Goal: Task Accomplishment & Management: Manage account settings

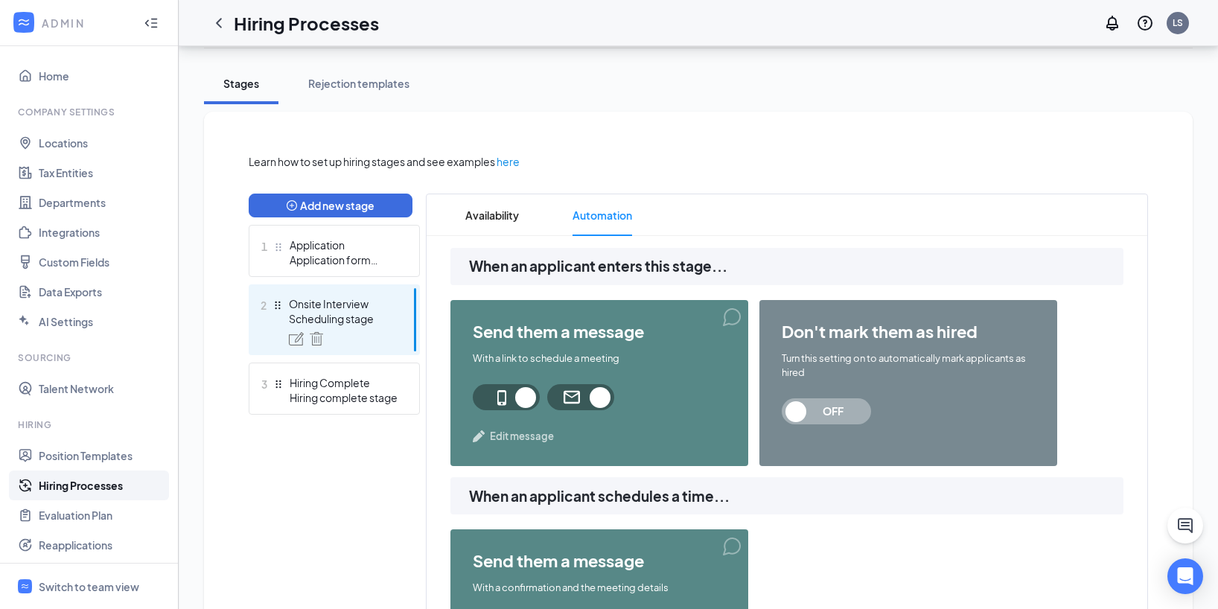
scroll to position [256, 0]
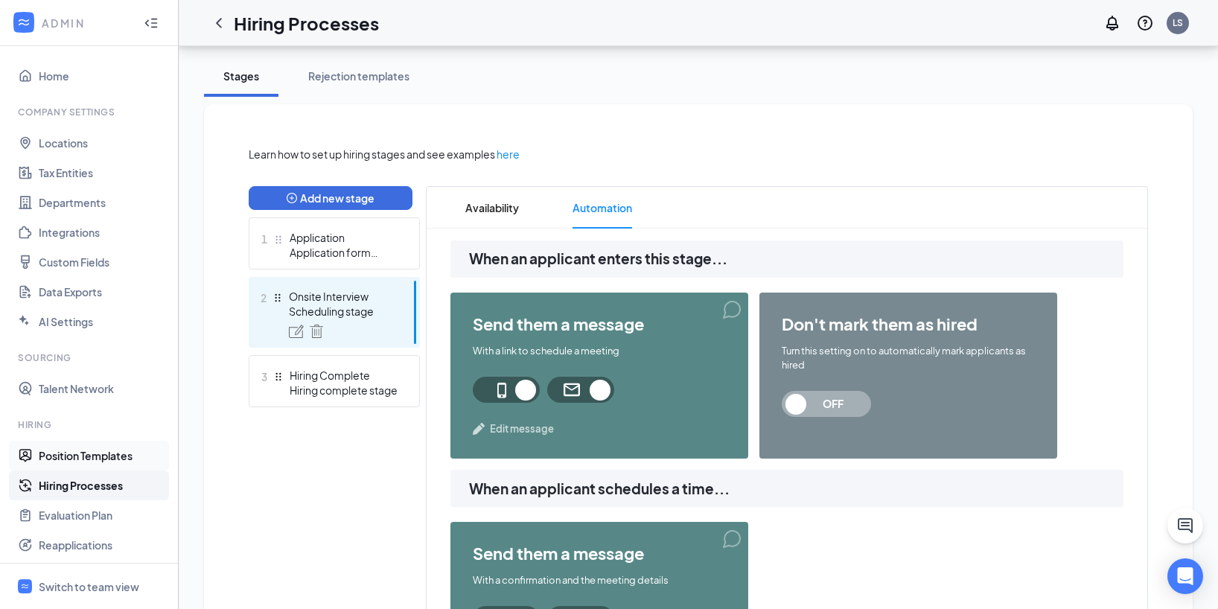
click at [109, 451] on link "Position Templates" at bounding box center [102, 456] width 127 height 30
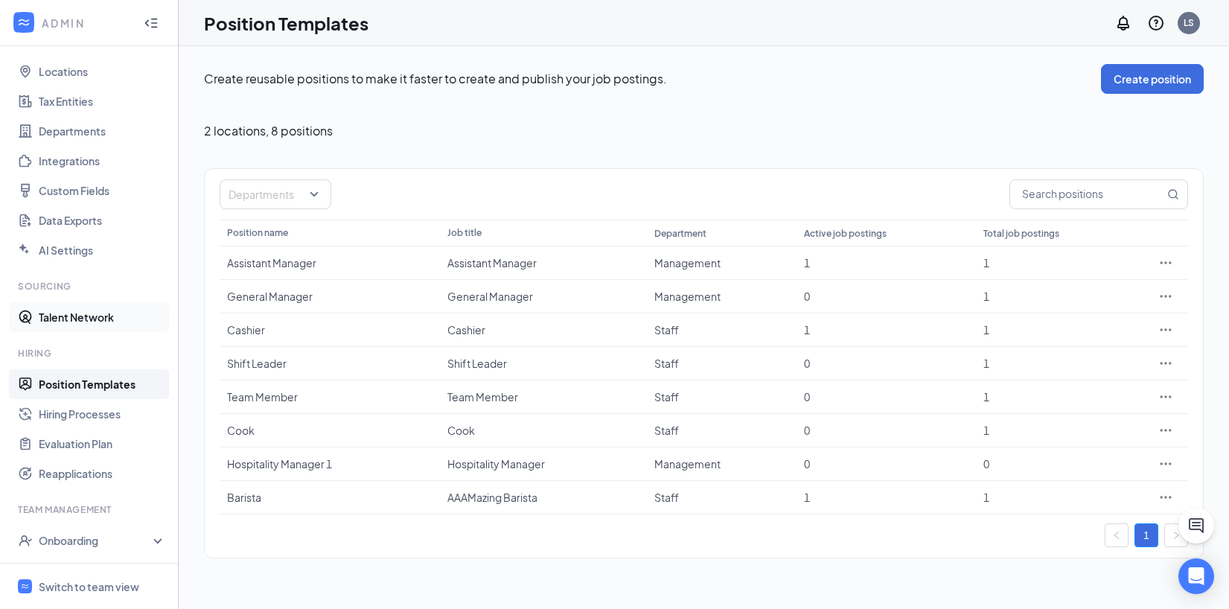
scroll to position [80, 0]
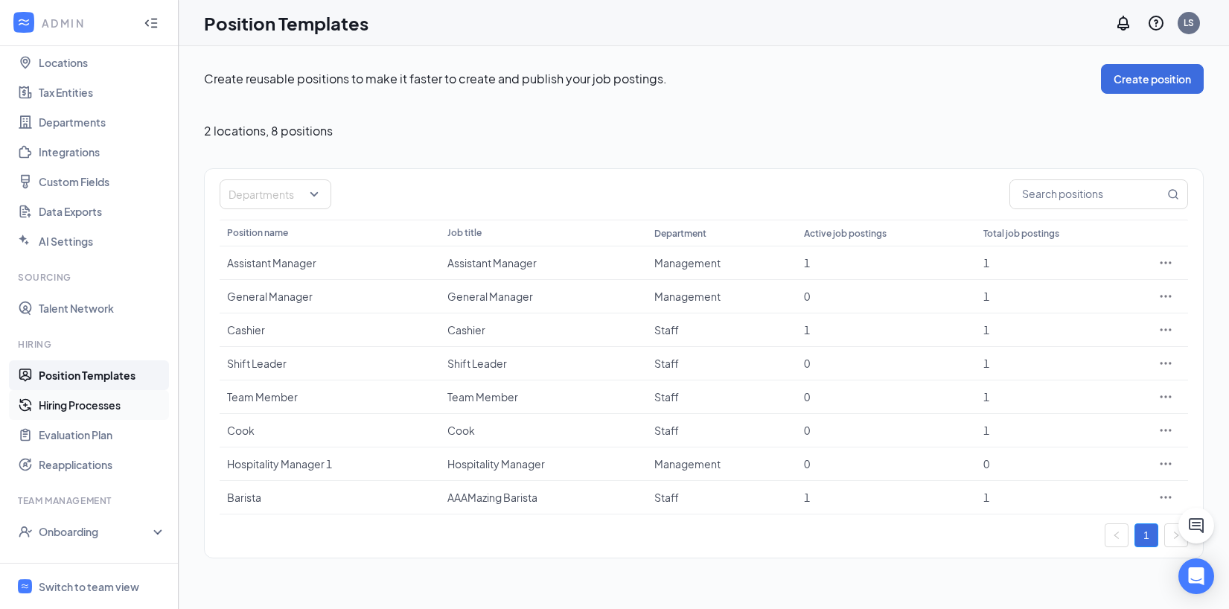
click at [112, 399] on link "Hiring Processes" at bounding box center [102, 405] width 127 height 30
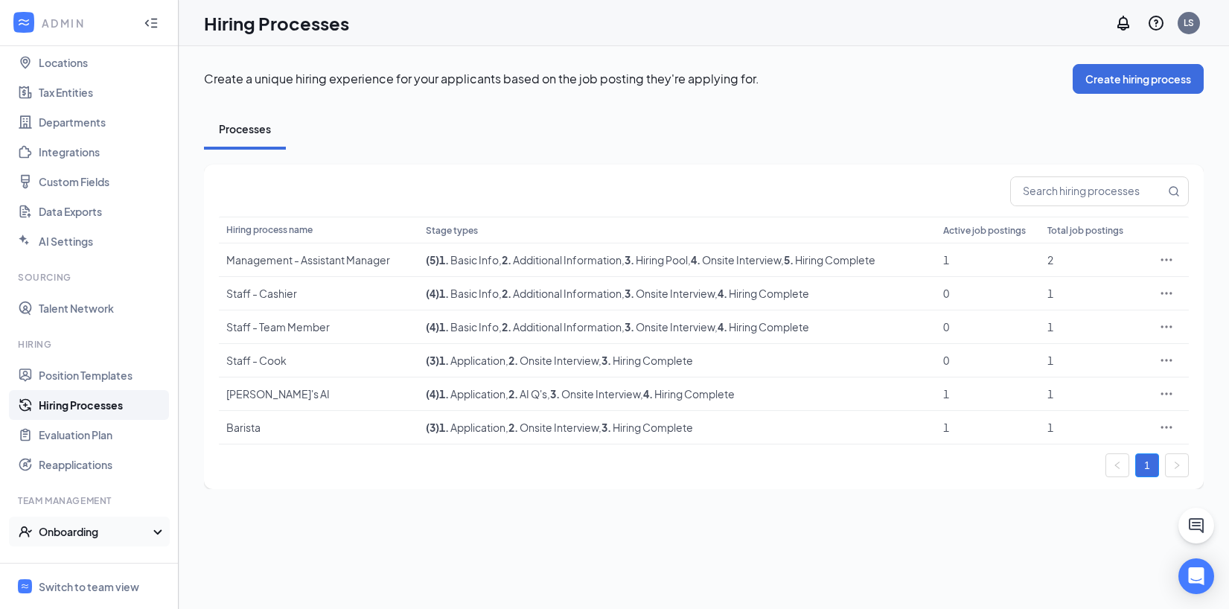
click at [101, 522] on div "Onboarding" at bounding box center [89, 532] width 179 height 30
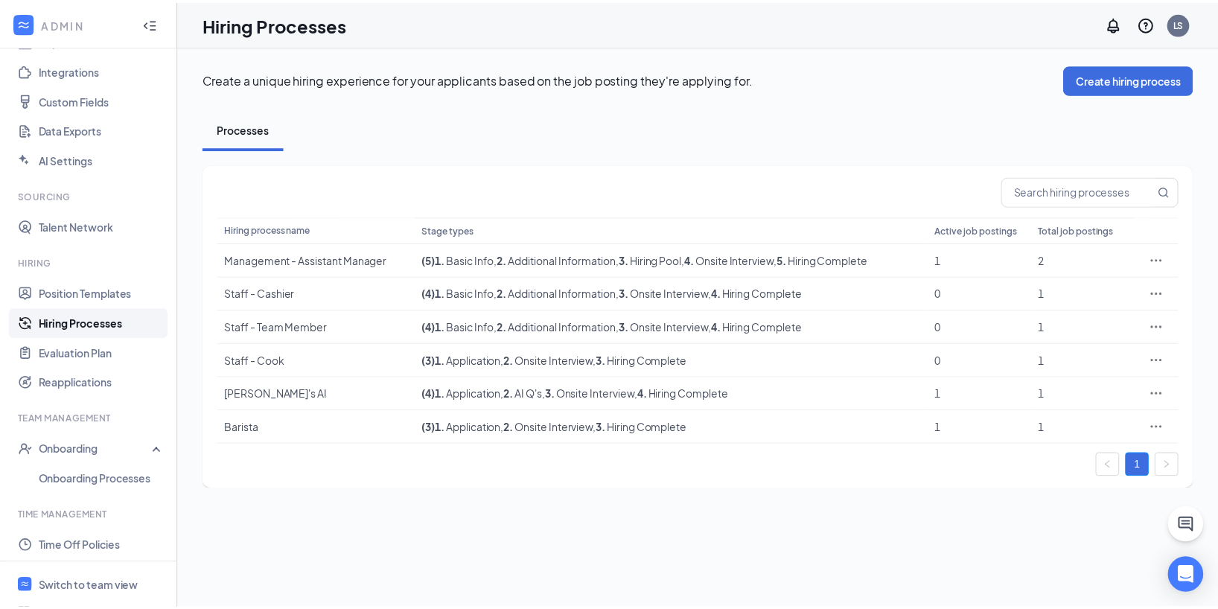
scroll to position [214, 0]
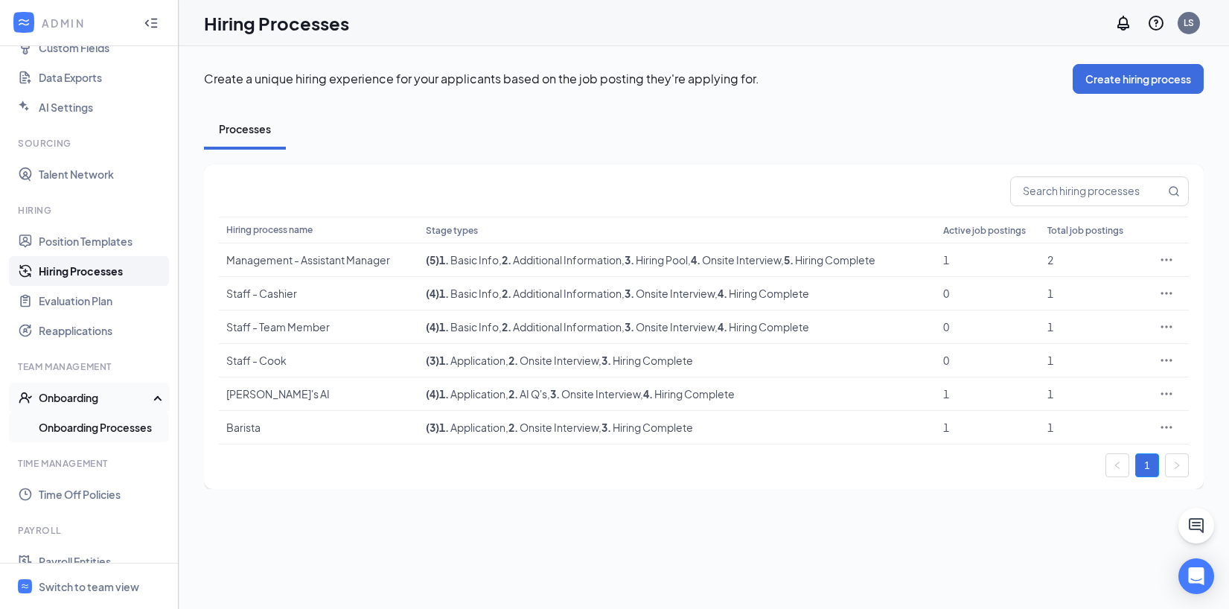
click at [89, 419] on link "Onboarding Processes" at bounding box center [102, 428] width 127 height 30
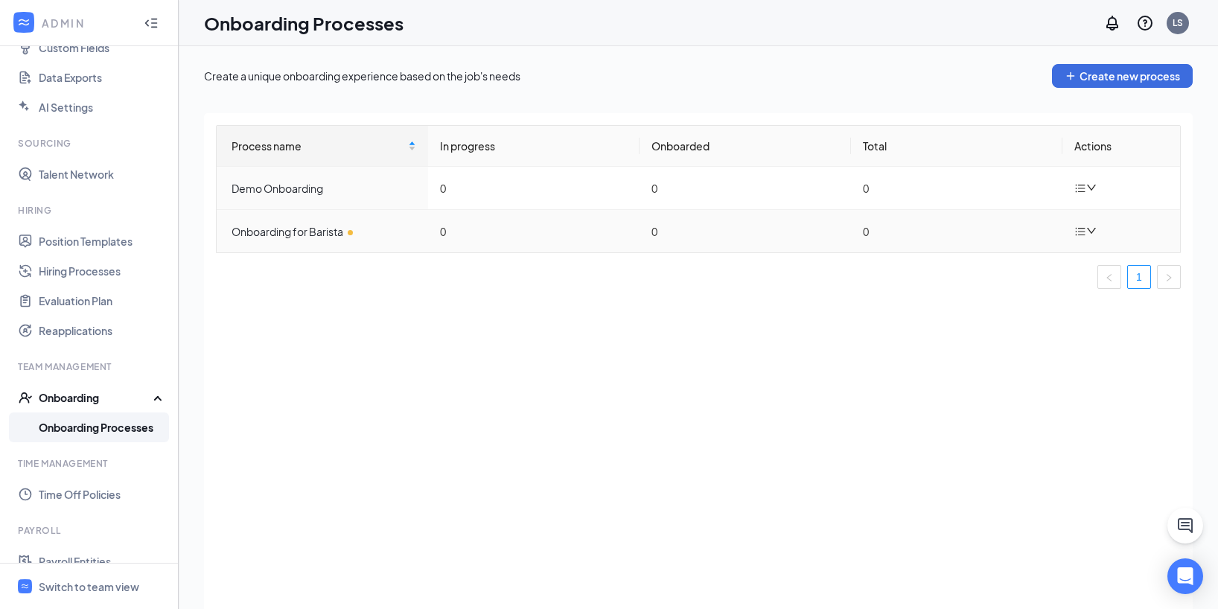
click at [1088, 235] on icon "down" at bounding box center [1091, 231] width 10 height 10
drag, startPoint x: 552, startPoint y: 350, endPoint x: 413, endPoint y: 350, distance: 139.2
click at [552, 350] on div "Process name In progress Onboarded Total Actions Demo Onboarding 0 0 0 Onboardi…" at bounding box center [698, 379] width 989 height 533
click at [102, 243] on link "Position Templates" at bounding box center [102, 241] width 127 height 30
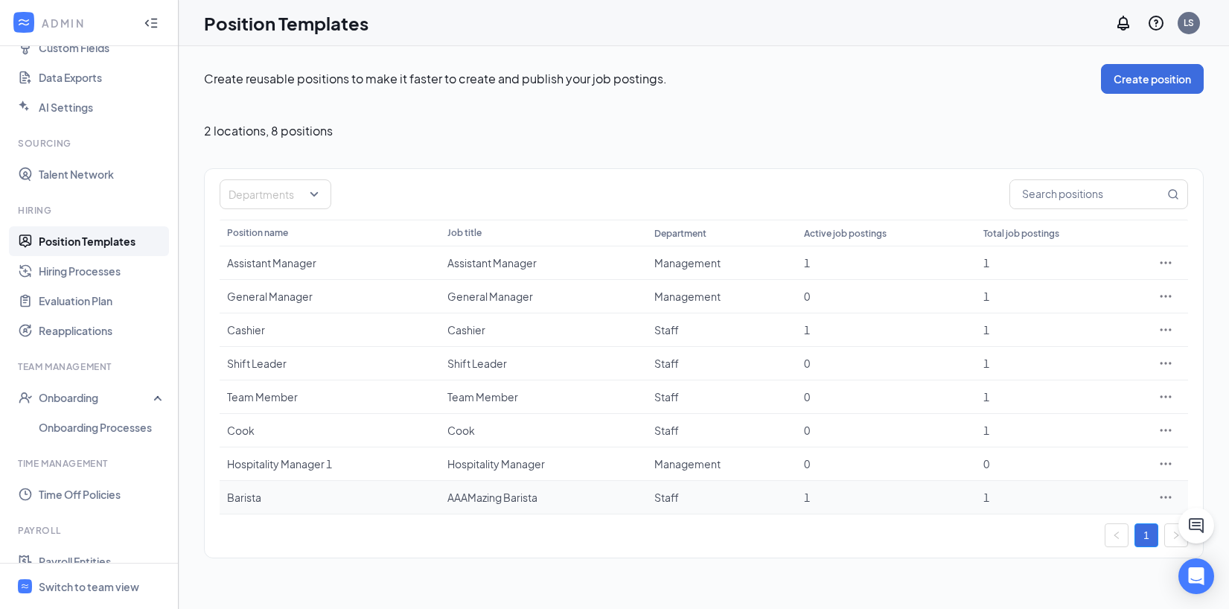
click at [535, 492] on div "AAAMazing Barista" at bounding box center [544, 497] width 192 height 15
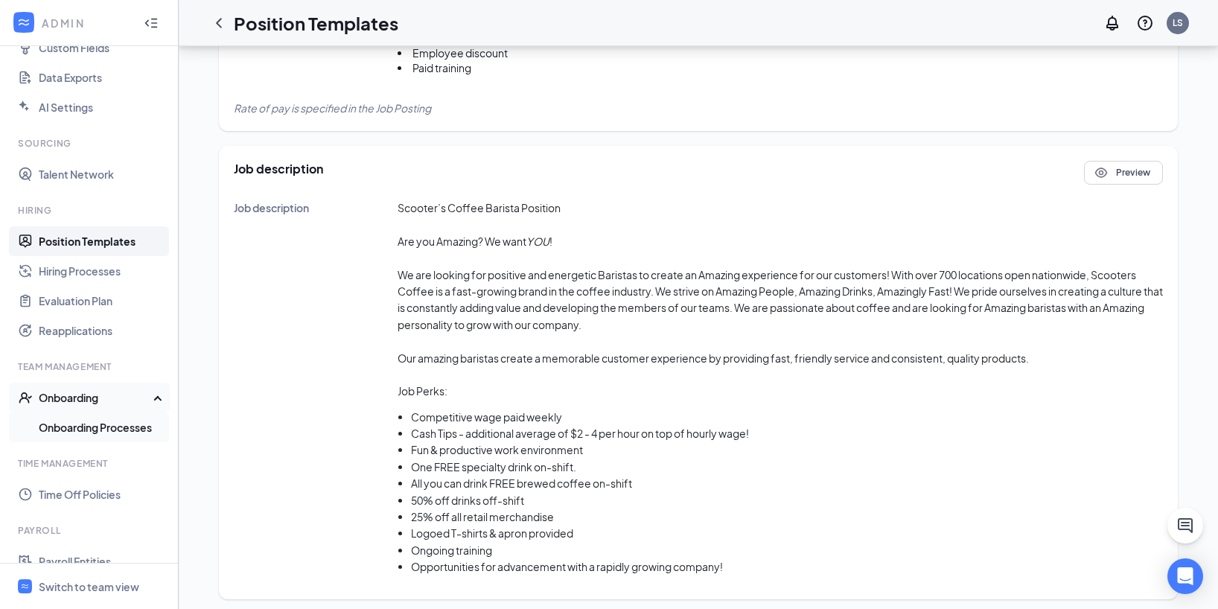
scroll to position [637, 0]
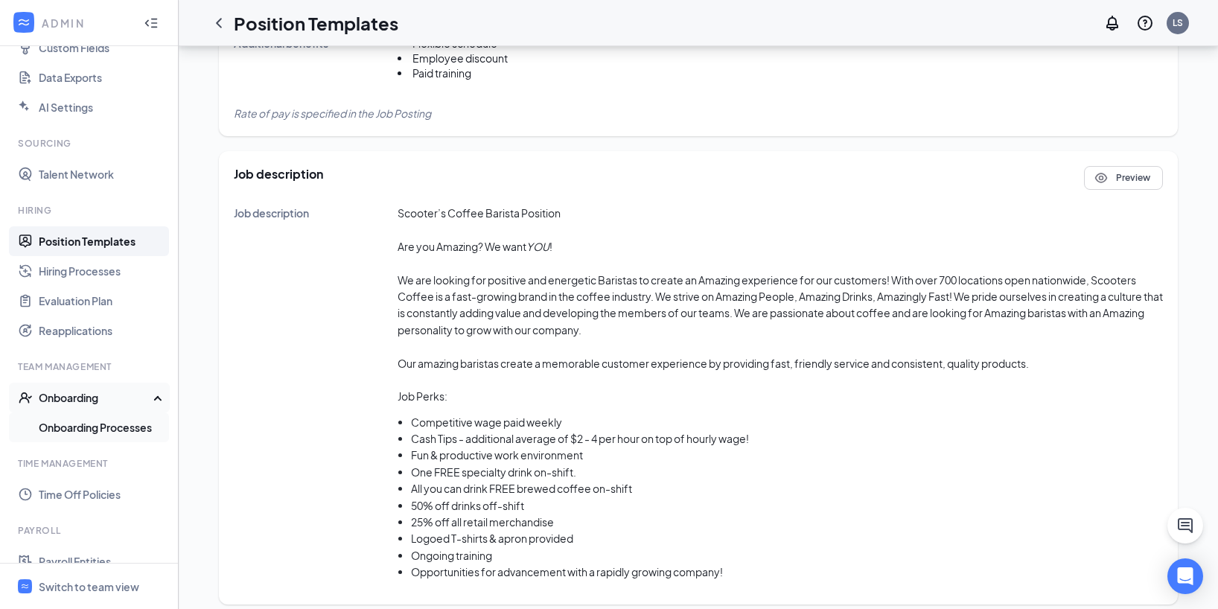
click at [89, 426] on link "Onboarding Processes" at bounding box center [102, 428] width 127 height 30
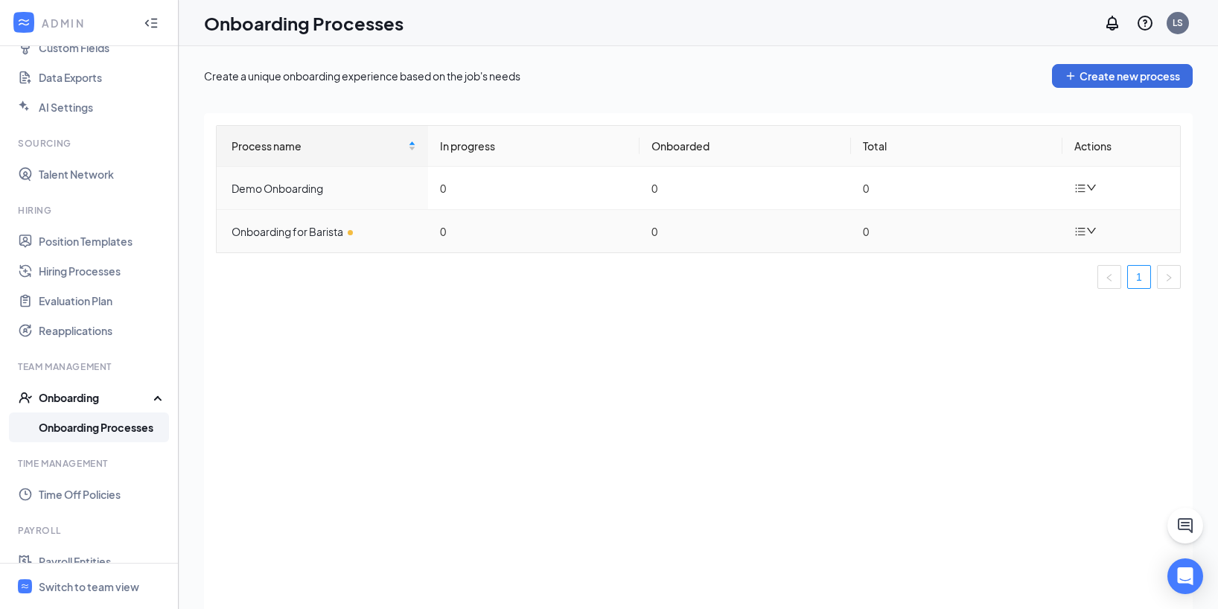
click at [1080, 228] on icon "bars" at bounding box center [1081, 232] width 12 height 12
click at [1085, 229] on icon "bars" at bounding box center [1081, 232] width 12 height 12
click at [1040, 276] on li "Edit process" at bounding box center [1011, 265] width 179 height 33
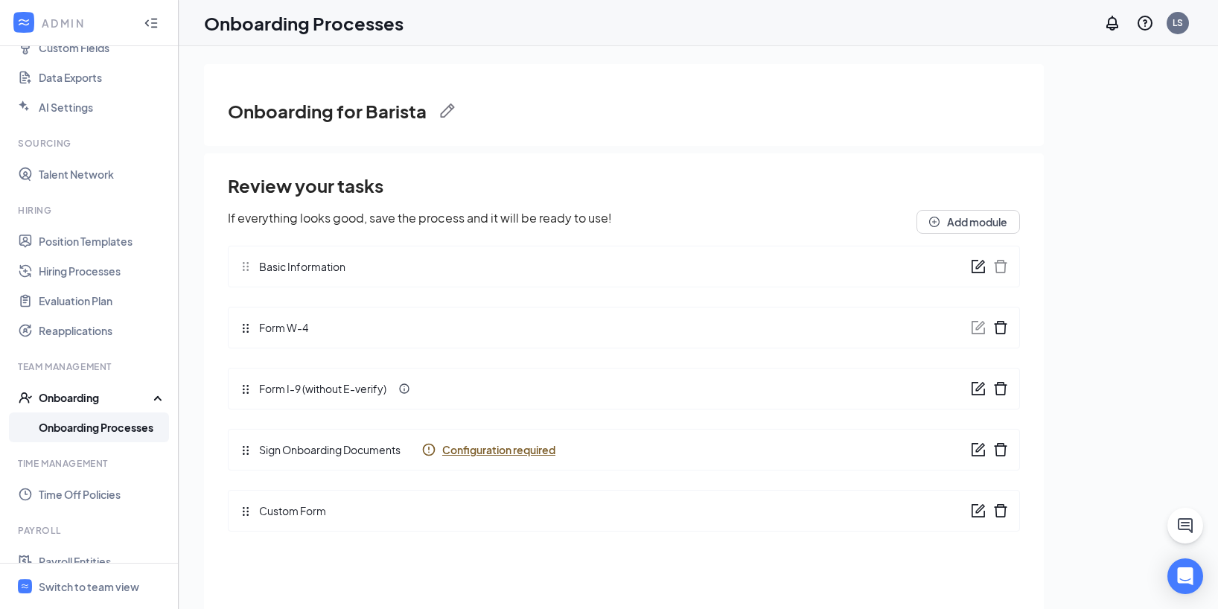
click at [436, 451] on icon "Info" at bounding box center [429, 450] width 13 height 13
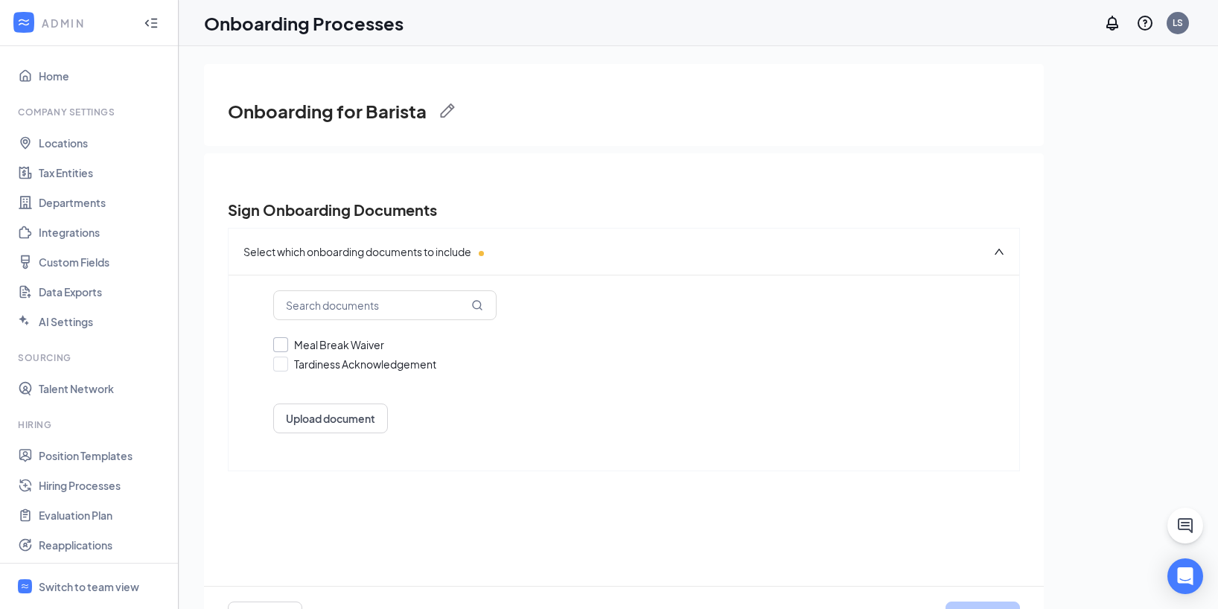
click at [282, 348] on input "Meal Break Waiver" at bounding box center [623, 344] width 701 height 15
checkbox input "true"
click at [283, 364] on input "Tardiness Acknowledgement" at bounding box center [623, 364] width 701 height 15
checkbox input "true"
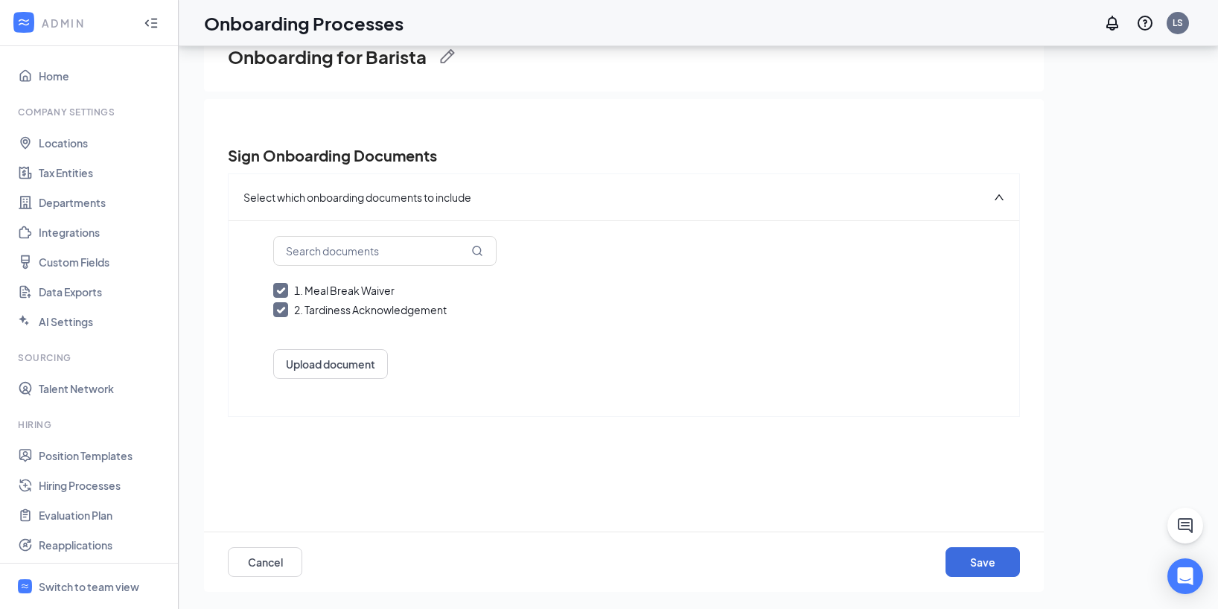
scroll to position [67, 0]
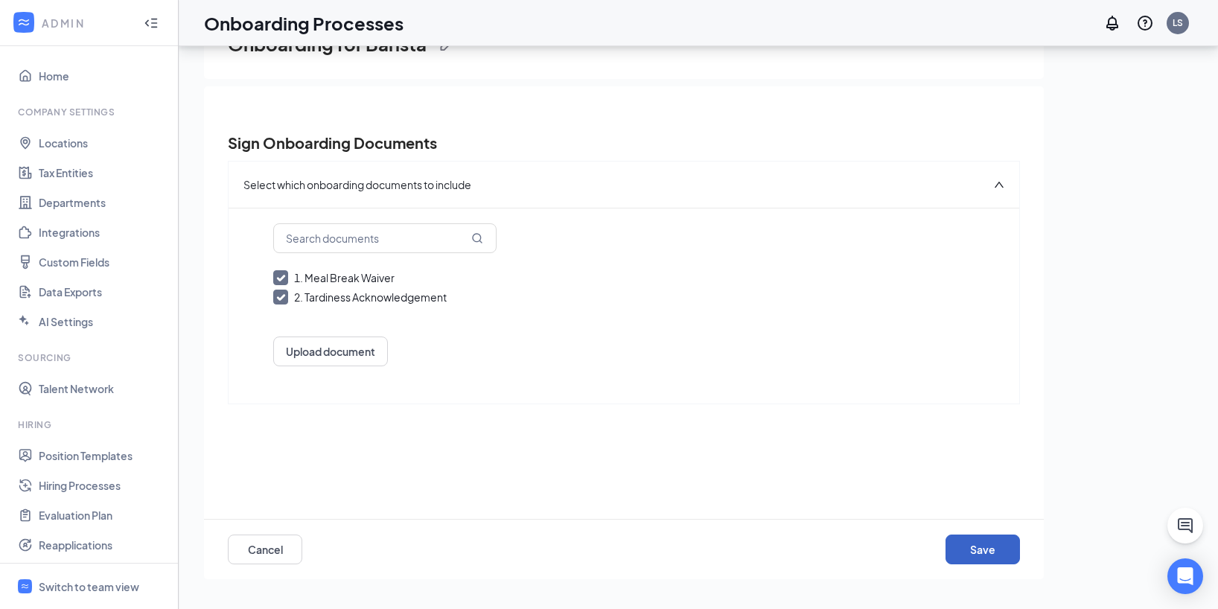
click at [999, 541] on button "Save" at bounding box center [983, 550] width 74 height 30
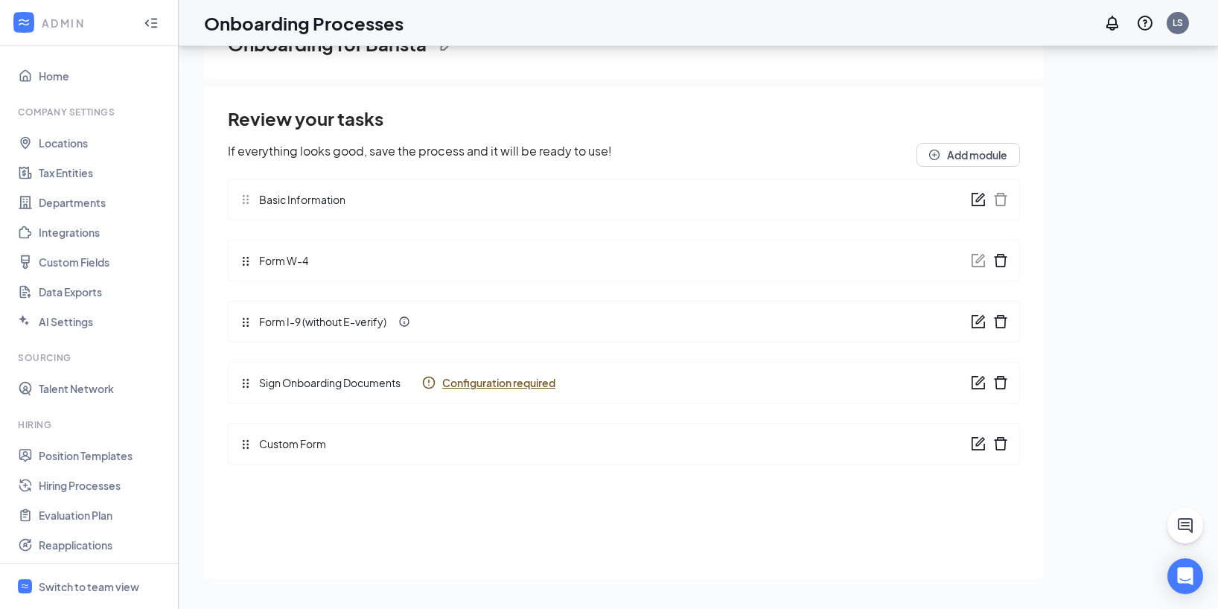
click at [1089, 382] on div "Onboarding for Barista Review your tasks If everything looks good, save the pro…" at bounding box center [698, 294] width 989 height 594
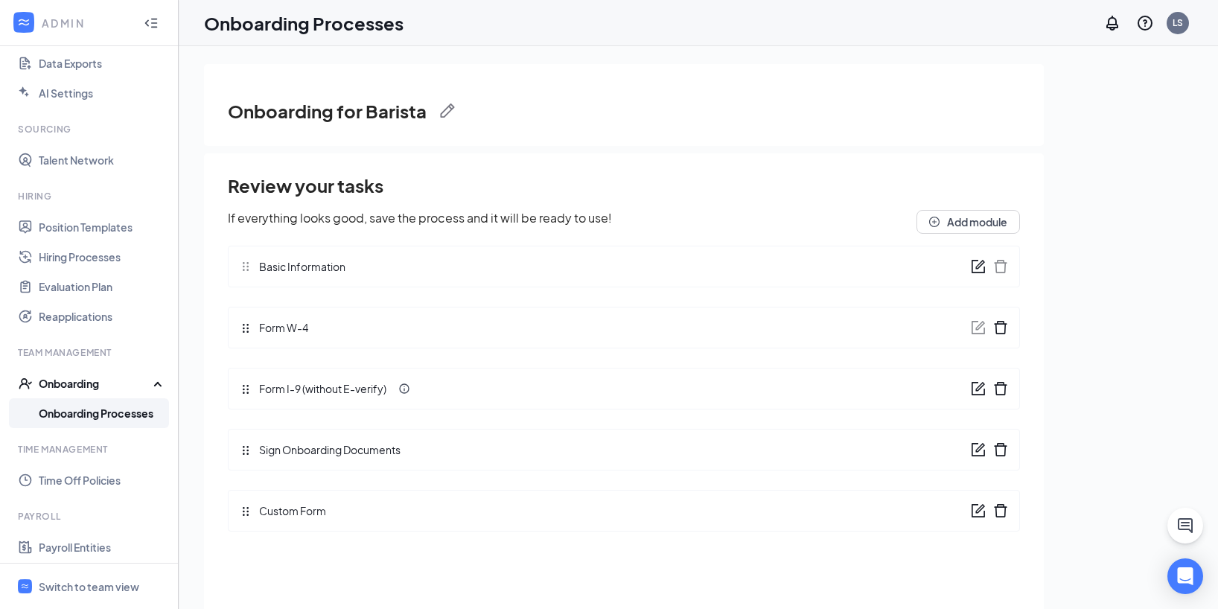
scroll to position [218, 0]
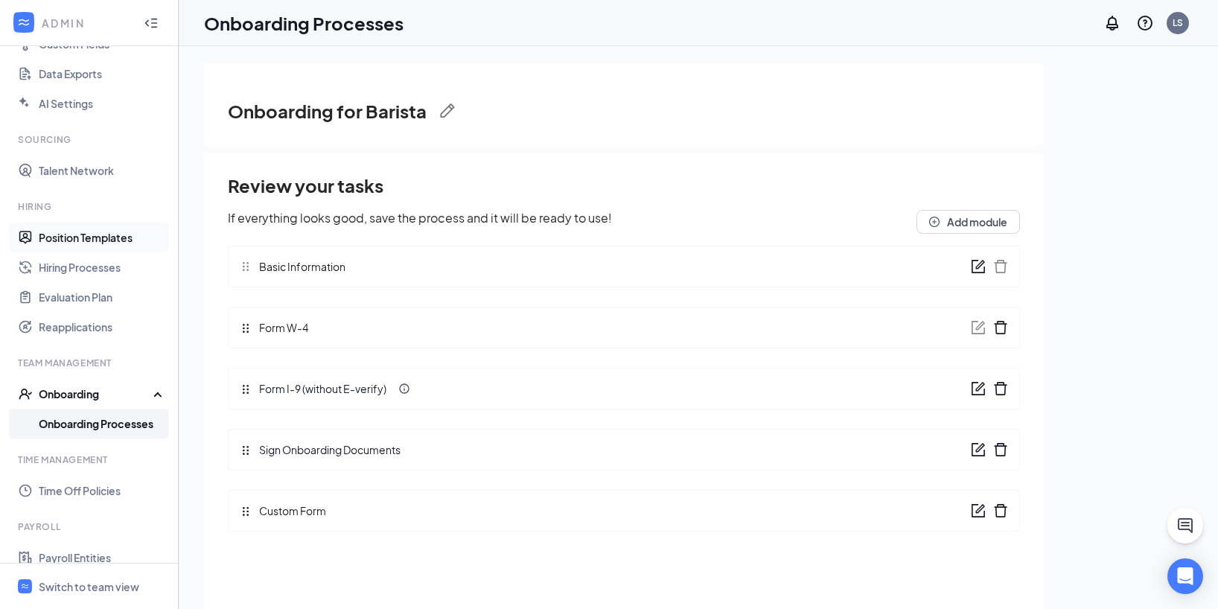
click at [93, 243] on link "Position Templates" at bounding box center [102, 238] width 127 height 30
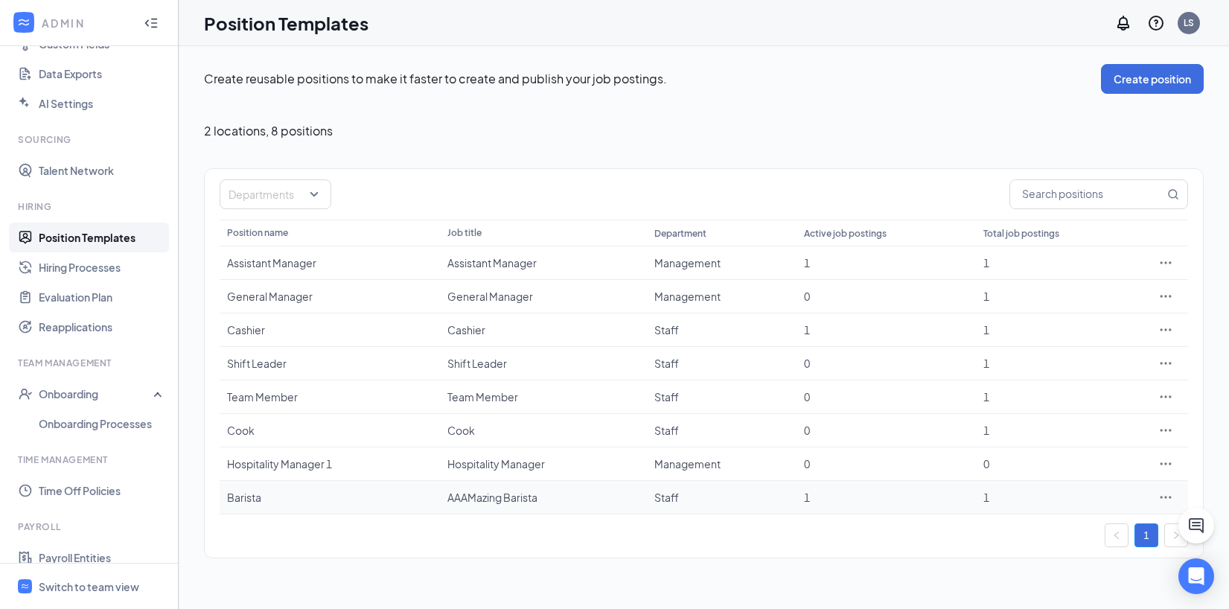
click at [1001, 494] on div "1" at bounding box center [1060, 497] width 153 height 15
click at [71, 270] on link "Hiring Processes" at bounding box center [102, 267] width 127 height 30
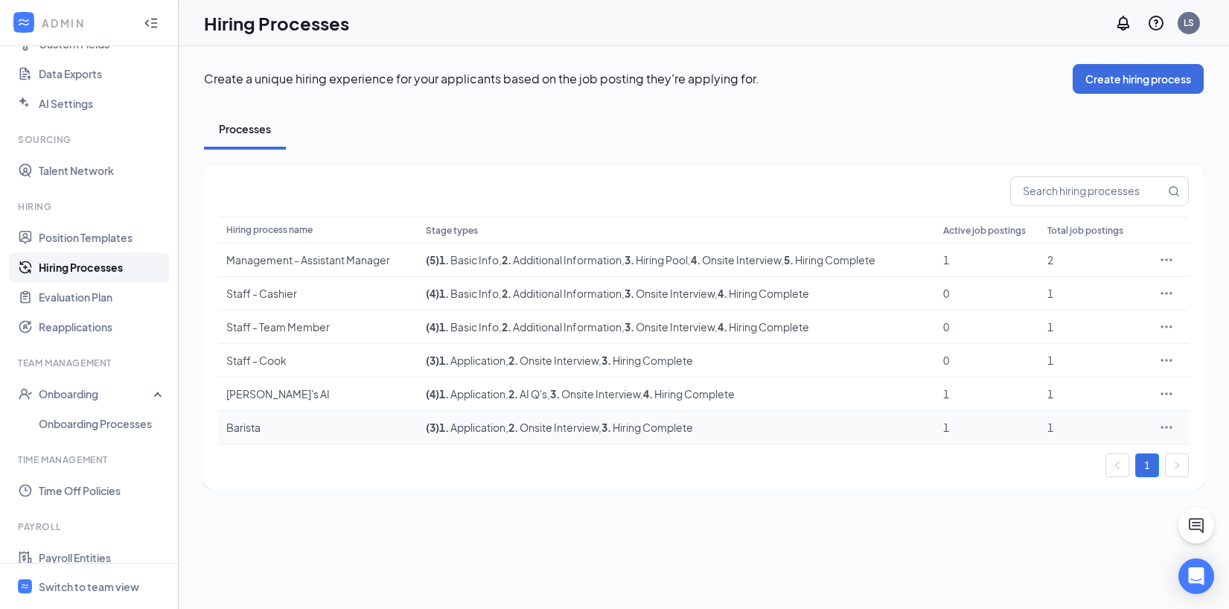
click at [541, 426] on span ", 2 . Onsite Interview" at bounding box center [552, 427] width 93 height 13
click at [101, 430] on link "Onboarding Processes" at bounding box center [102, 424] width 127 height 30
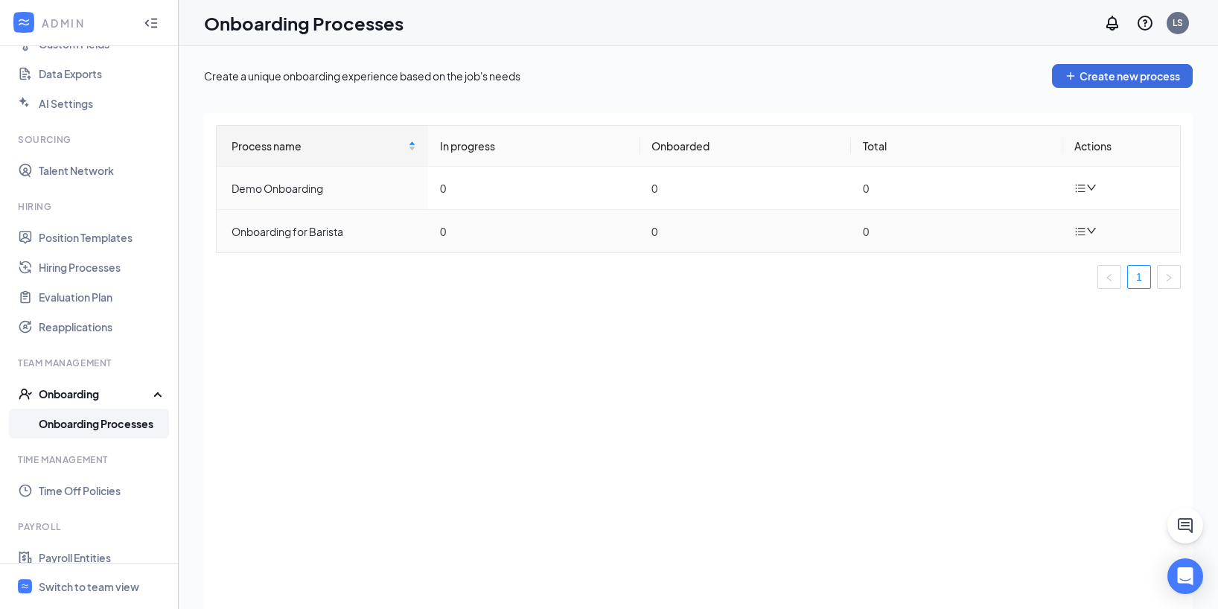
click at [1092, 234] on icon "down" at bounding box center [1091, 231] width 10 height 10
click at [1028, 354] on div "Process name In progress Onboarded Total Actions Demo Onboarding 0 0 0 Onboardi…" at bounding box center [698, 379] width 989 height 533
click at [319, 232] on div "Onboarding for Barista" at bounding box center [324, 231] width 185 height 16
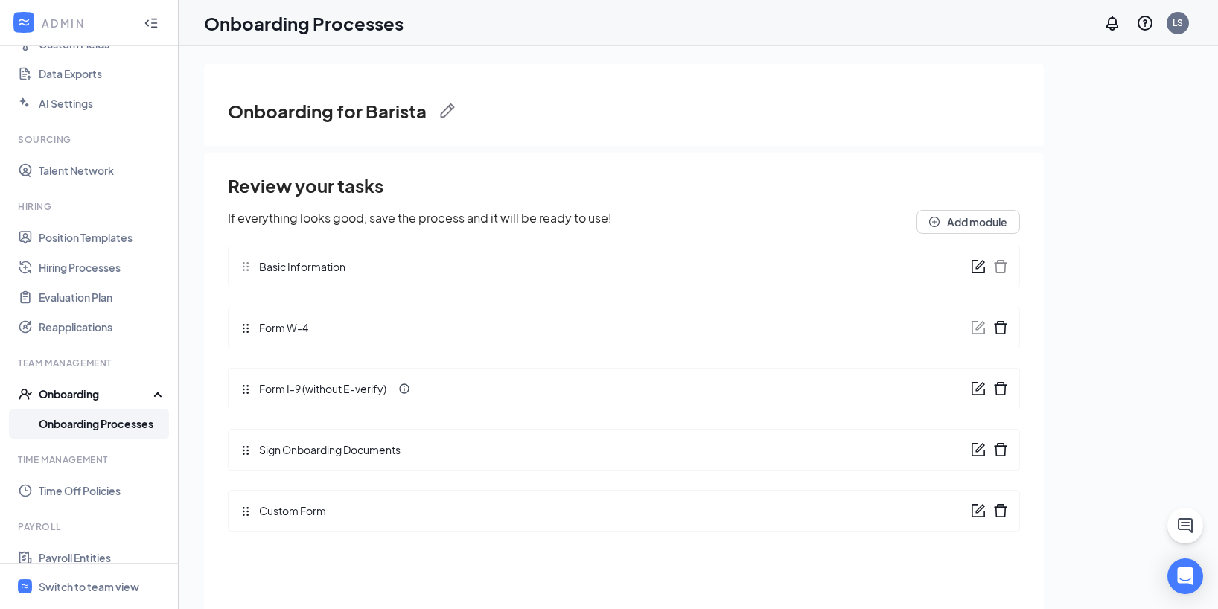
click at [82, 426] on link "Onboarding Processes" at bounding box center [102, 424] width 127 height 30
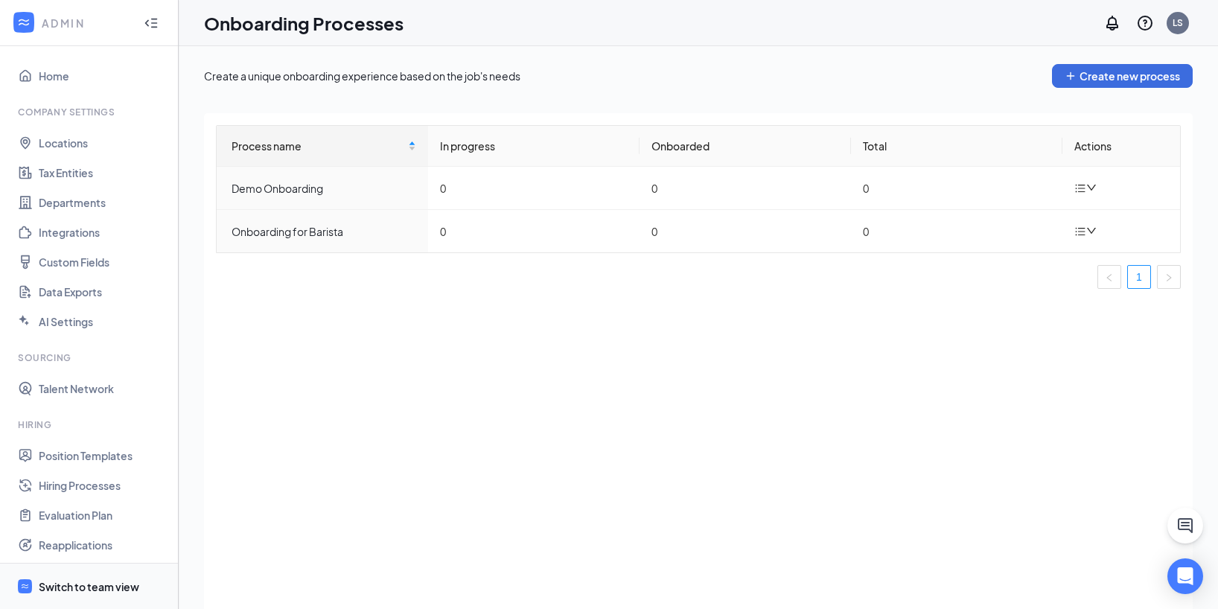
click at [91, 579] on div "Switch to team view" at bounding box center [89, 586] width 101 height 15
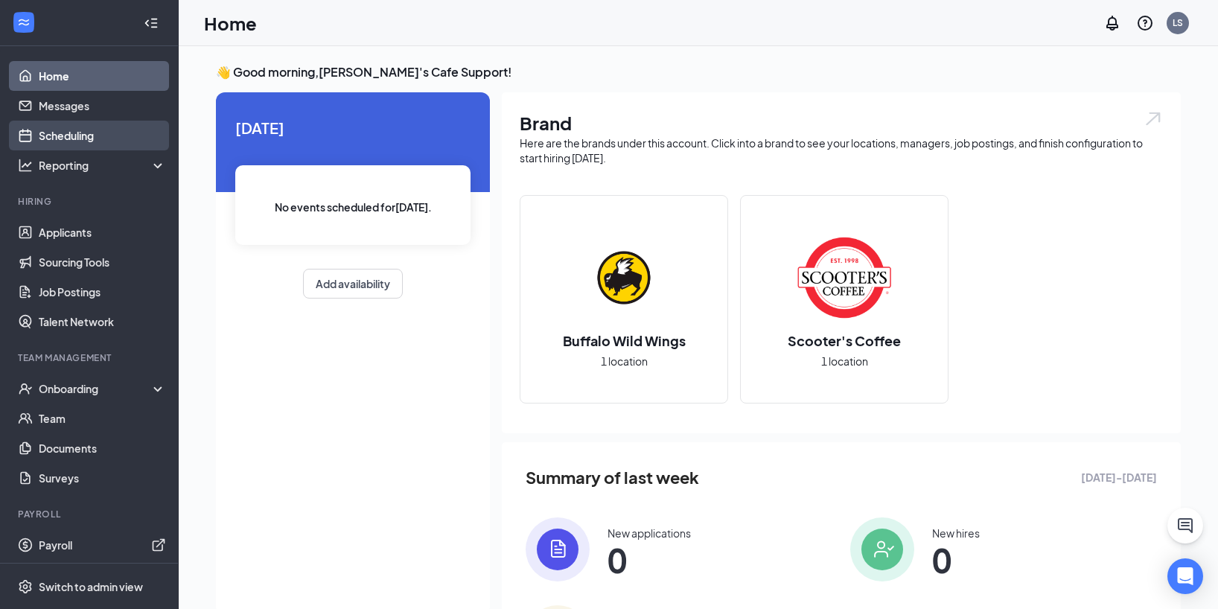
click at [92, 142] on link "Scheduling" at bounding box center [102, 136] width 127 height 30
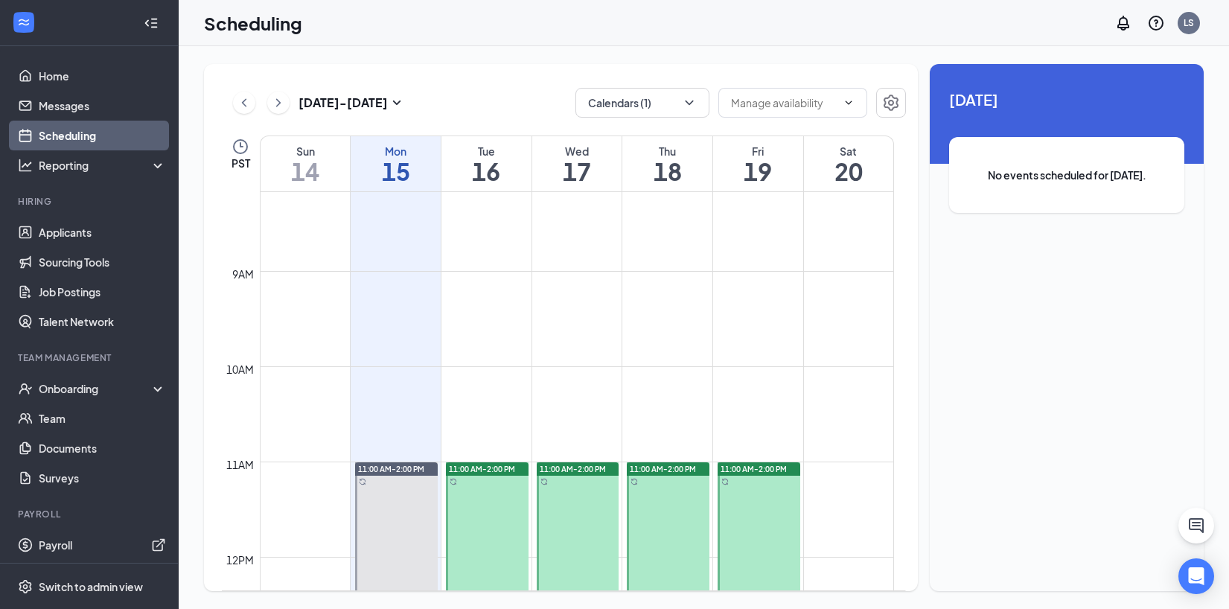
scroll to position [612, 0]
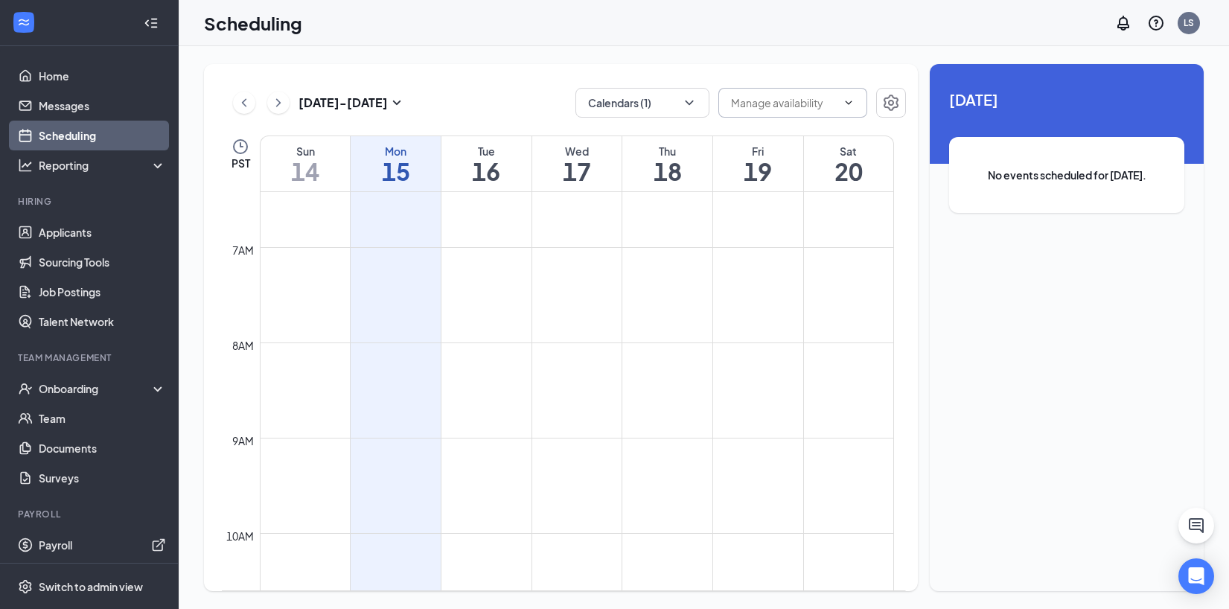
click at [771, 105] on input "text" at bounding box center [784, 103] width 106 height 16
click at [448, 74] on div "Sep 14 - Sep 20 Calendars (1) Delete all availability PST Sun 14 Mon 15 Tue 16 …" at bounding box center [561, 327] width 714 height 527
click at [991, 191] on div "No events scheduled for today." at bounding box center [1066, 175] width 235 height 76
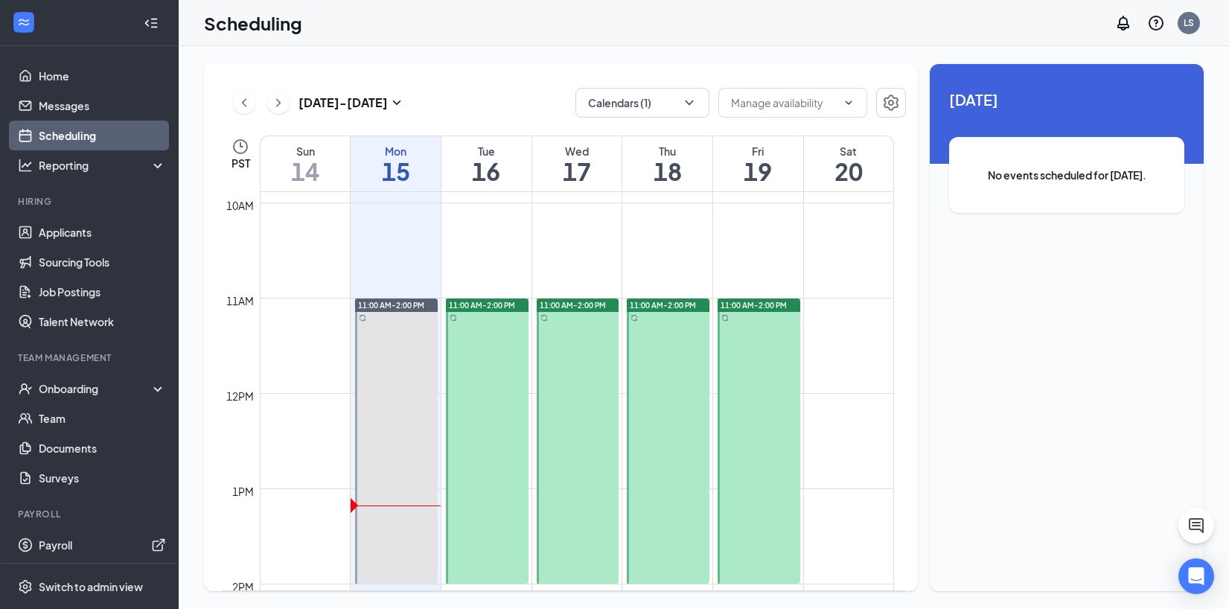
scroll to position [942, 0]
click at [796, 111] on span "Delete all availability" at bounding box center [793, 103] width 149 height 30
click at [791, 114] on span "Delete all availability" at bounding box center [793, 103] width 149 height 30
click at [783, 95] on input "text" at bounding box center [784, 103] width 106 height 16
click at [640, 112] on button "Calendars (1)" at bounding box center [643, 103] width 134 height 30
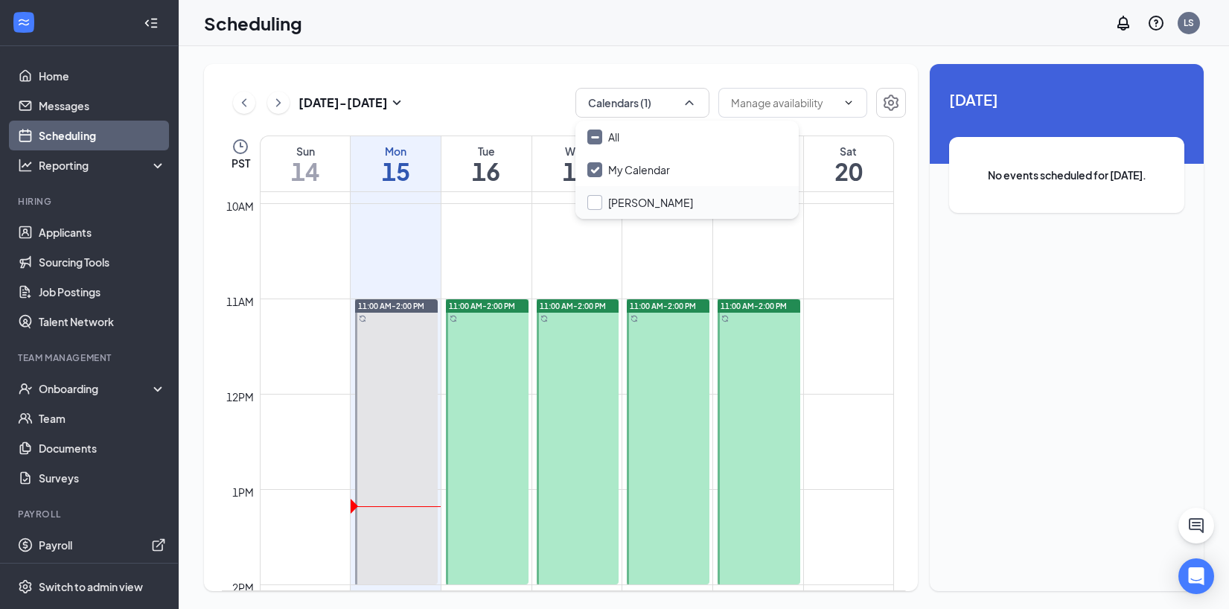
click at [593, 208] on input "Lianna Louie" at bounding box center [641, 202] width 106 height 15
checkbox input "false"
checkbox input "true"
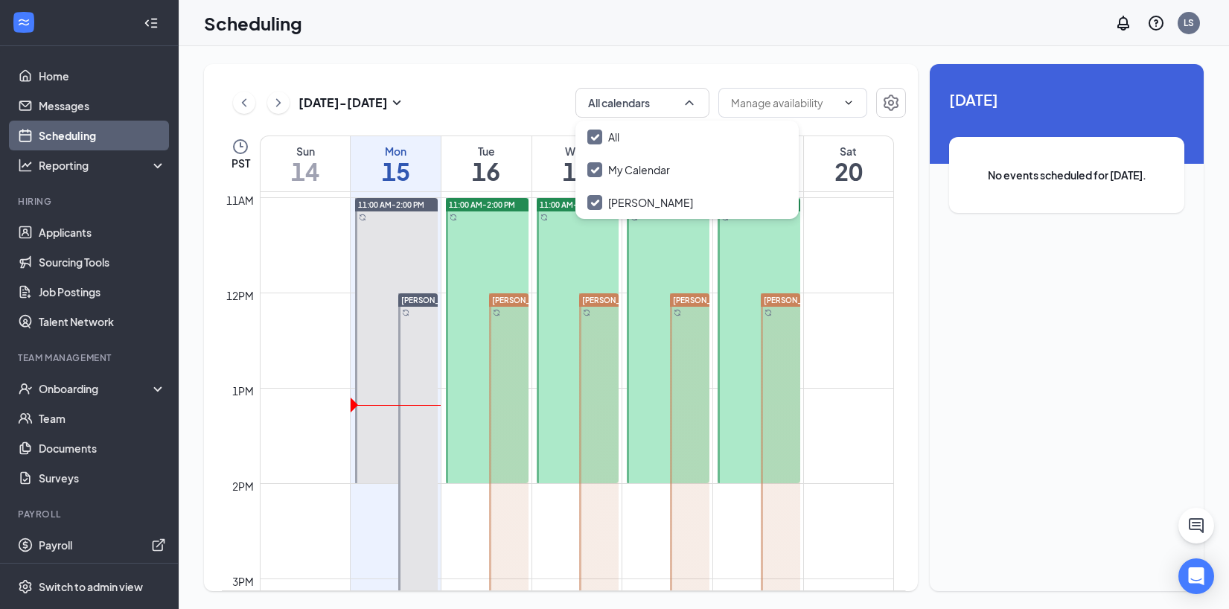
scroll to position [1032, 0]
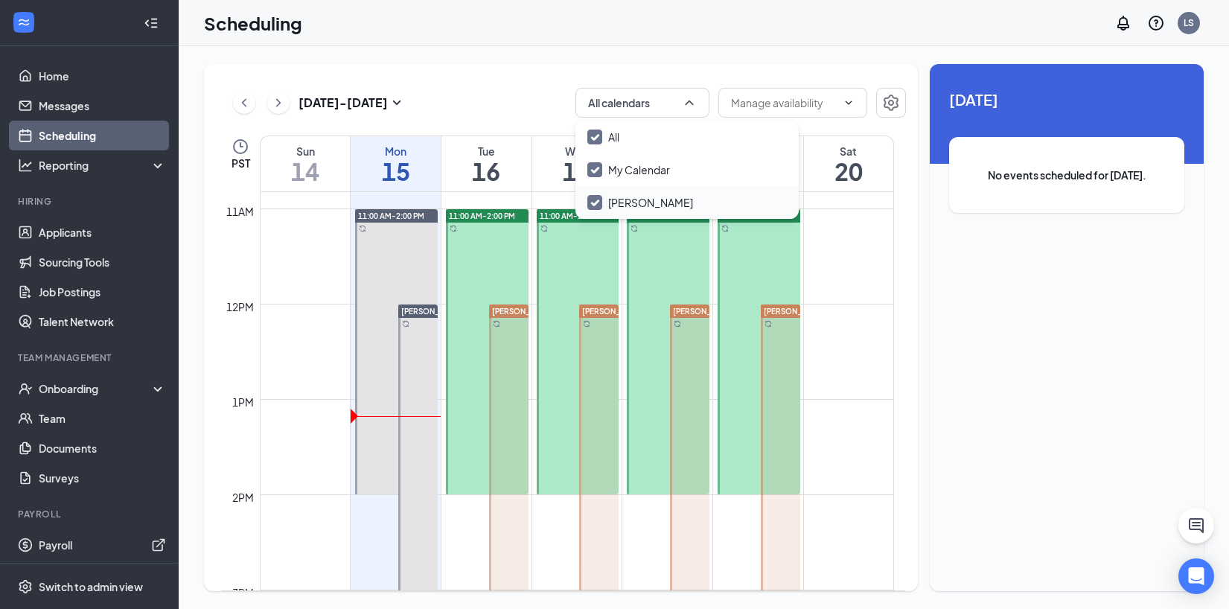
click at [599, 204] on input "Lianna Louie" at bounding box center [641, 202] width 106 height 15
checkbox input "true"
checkbox input "false"
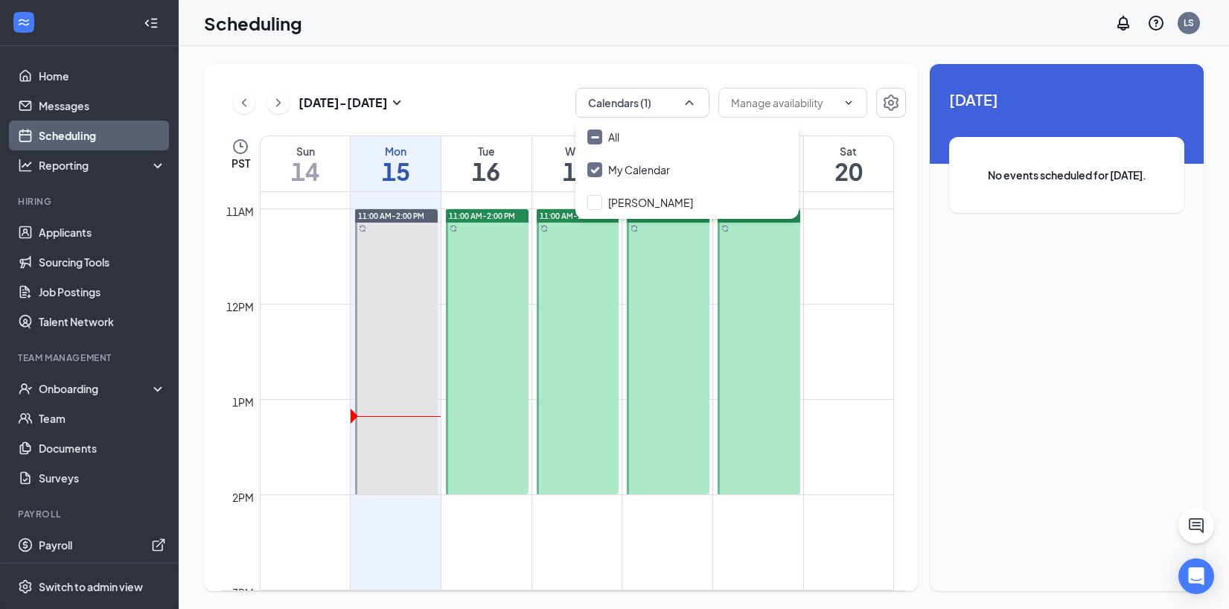
click at [617, 69] on div "Sep 14 - Sep 20 Calendars (1) Delete all availability PST Sun 14 Mon 15 Tue 16 …" at bounding box center [561, 327] width 714 height 527
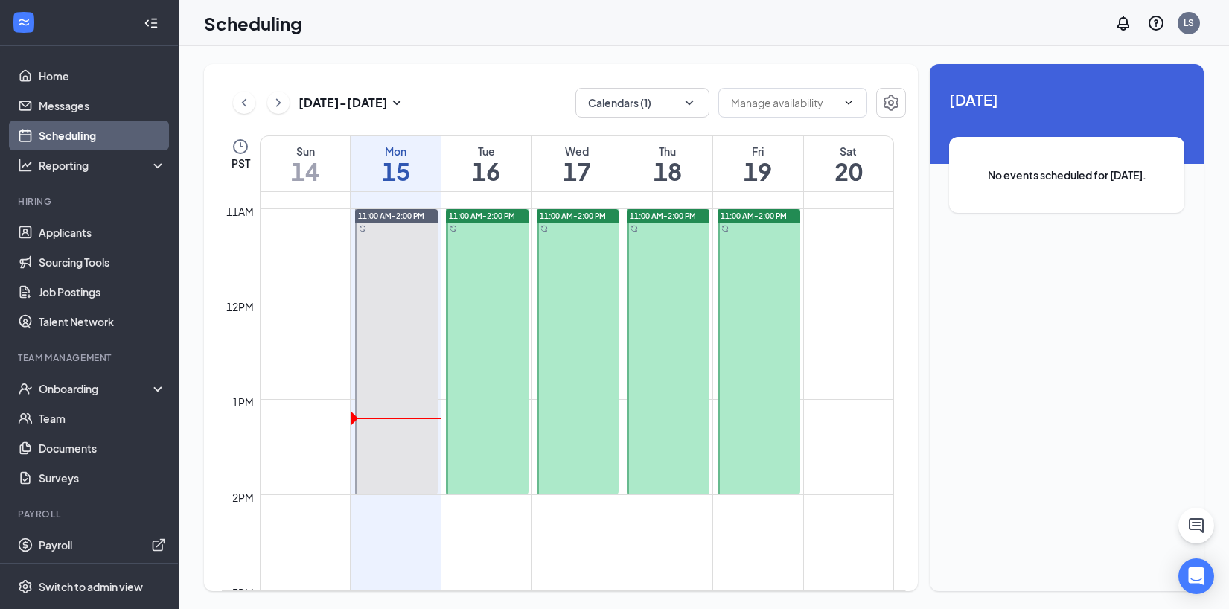
click at [510, 98] on div "Sep 14 - Sep 20 Calendars (1) Delete all availability" at bounding box center [564, 103] width 684 height 30
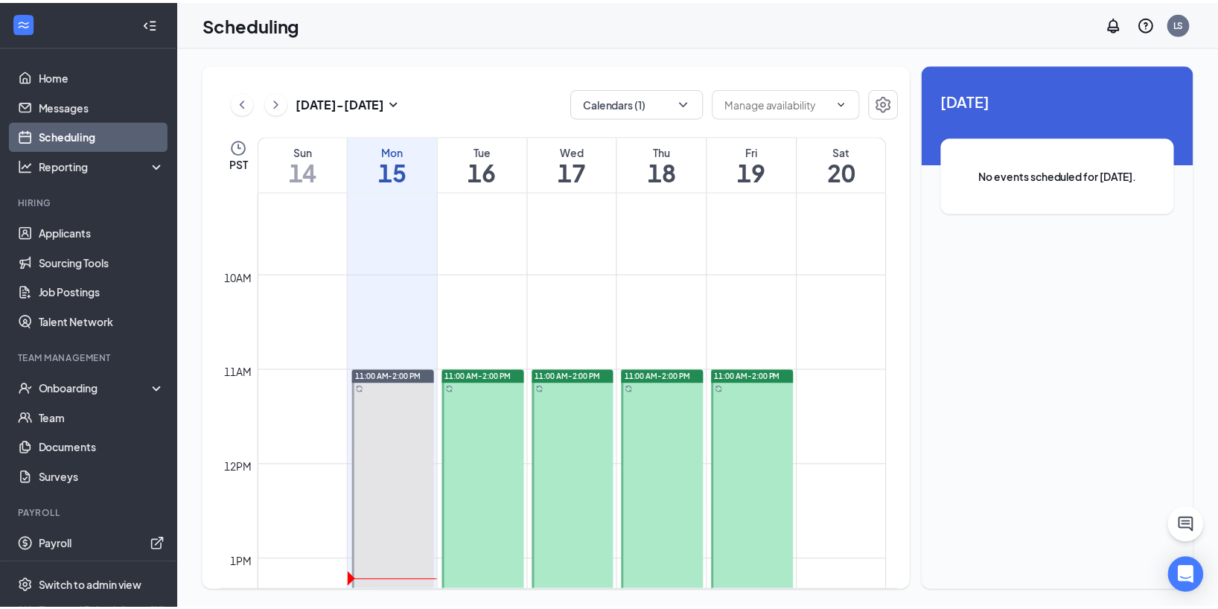
scroll to position [867, 0]
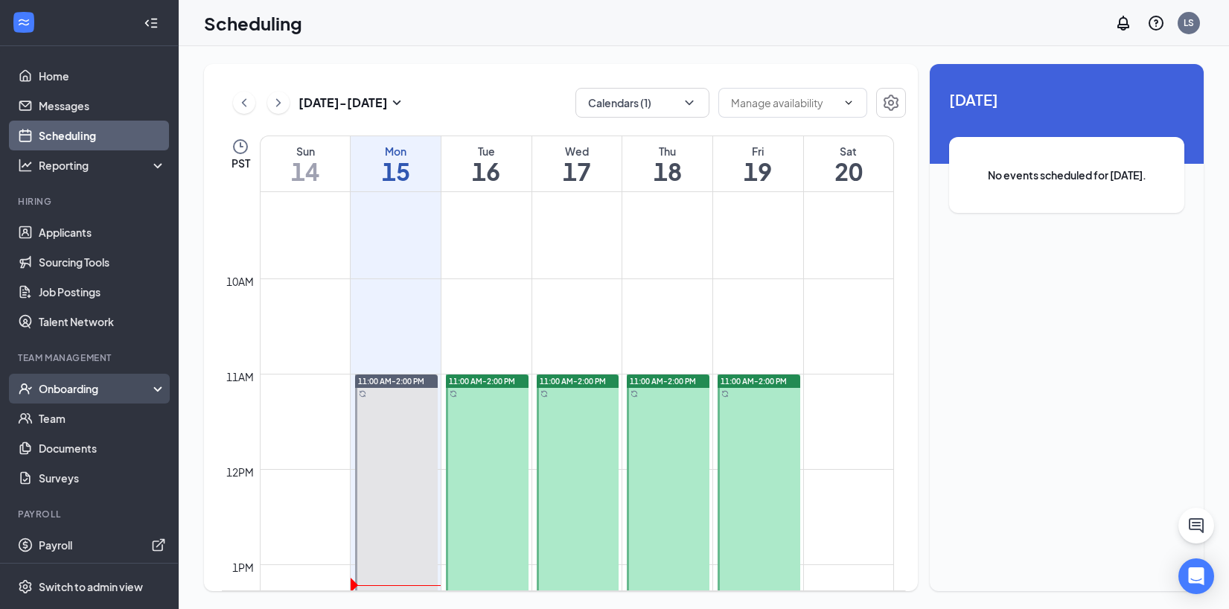
click at [112, 388] on div "Onboarding" at bounding box center [96, 388] width 115 height 15
click at [109, 416] on link "Overview" at bounding box center [102, 419] width 127 height 30
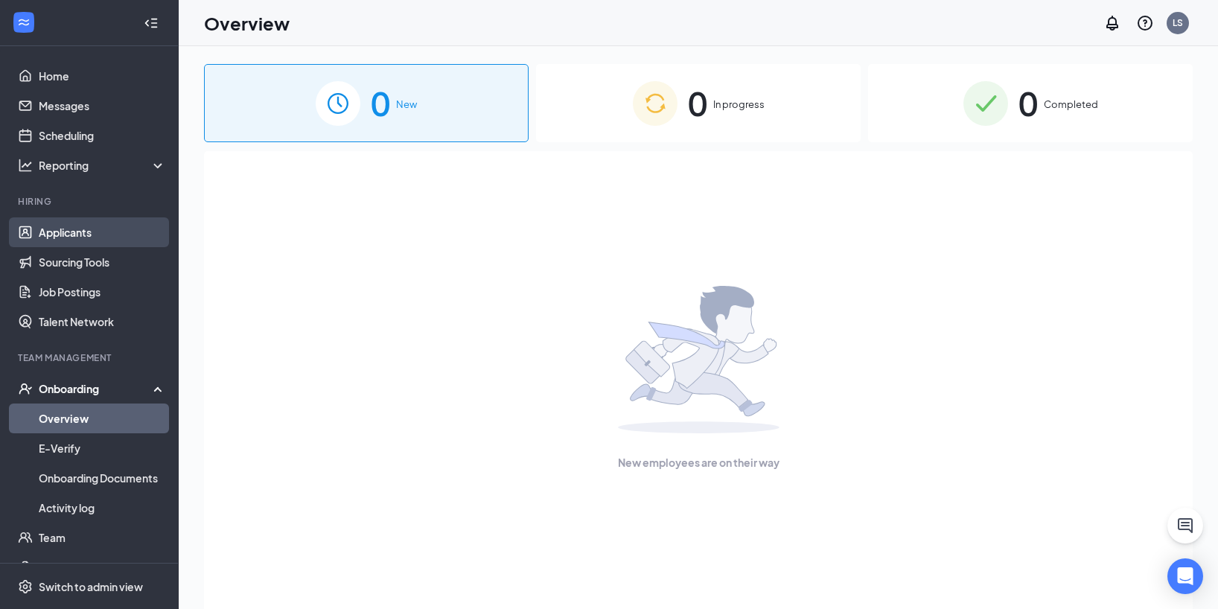
click at [82, 235] on link "Applicants" at bounding box center [102, 232] width 127 height 30
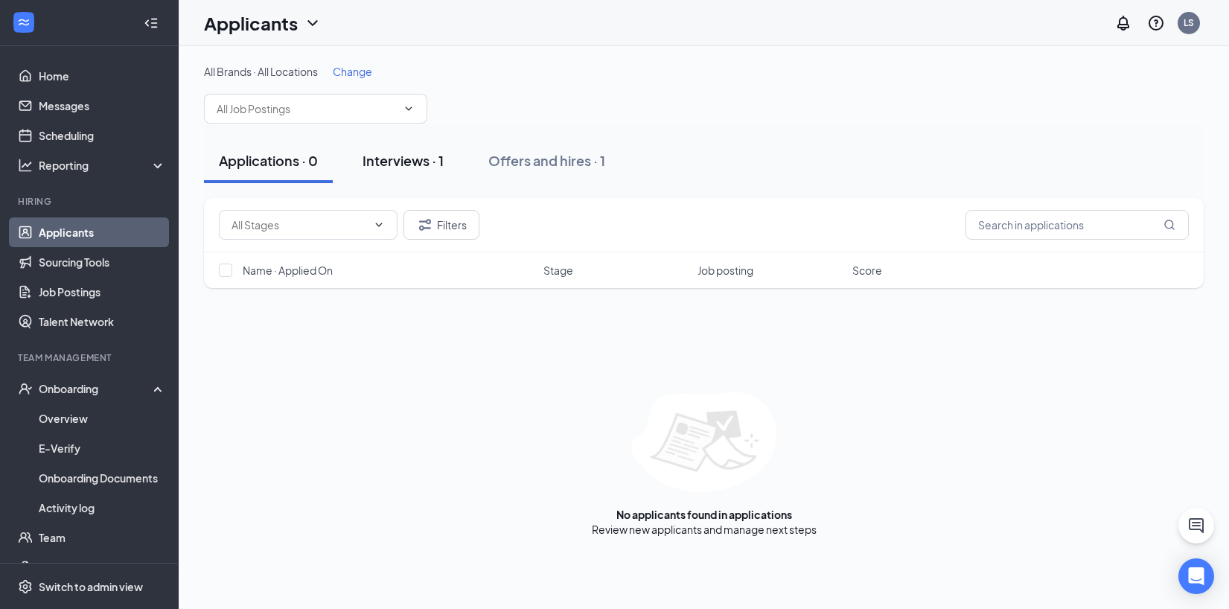
click at [362, 157] on button "Interviews · 1" at bounding box center [403, 161] width 111 height 45
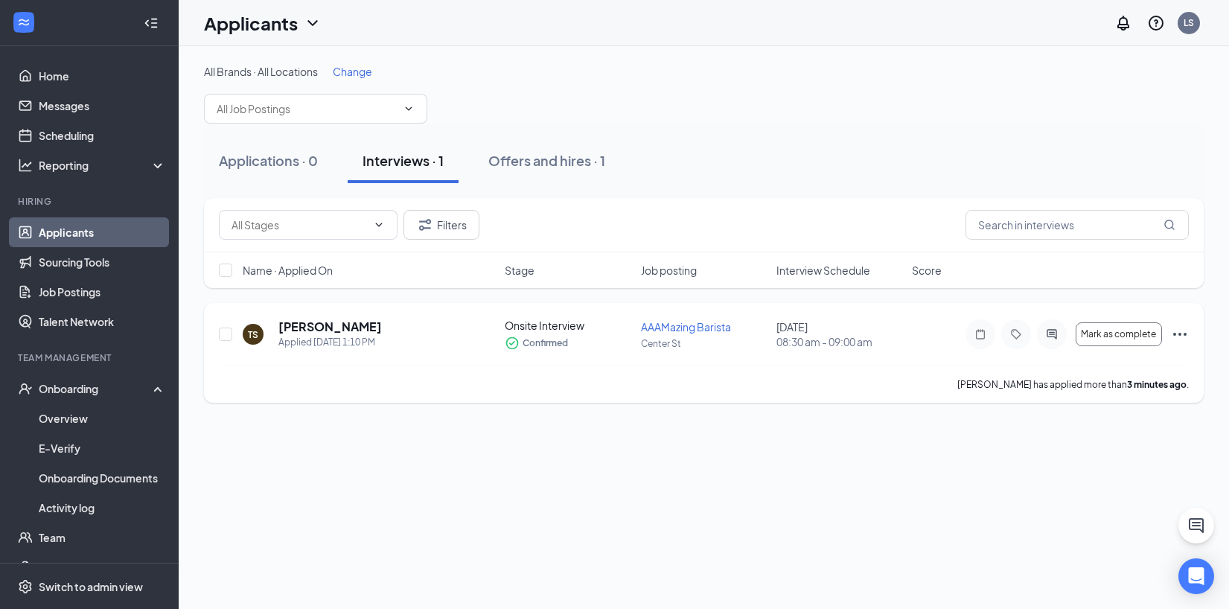
click at [1184, 338] on icon "Ellipses" at bounding box center [1180, 334] width 18 height 18
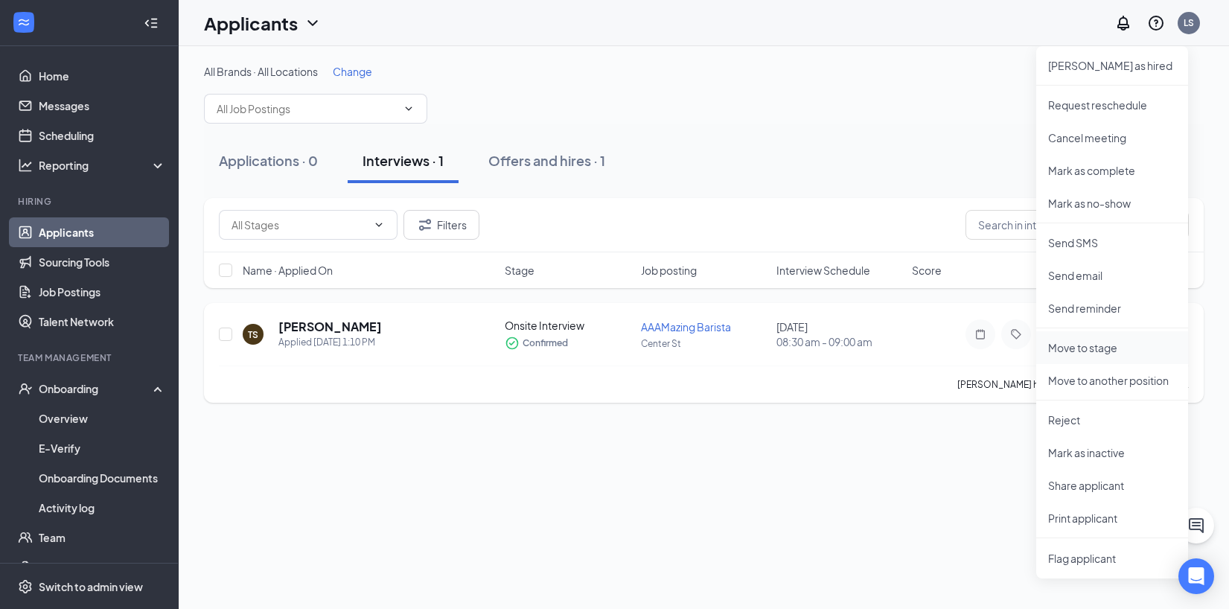
click at [1090, 348] on p "Move to stage" at bounding box center [1112, 347] width 128 height 15
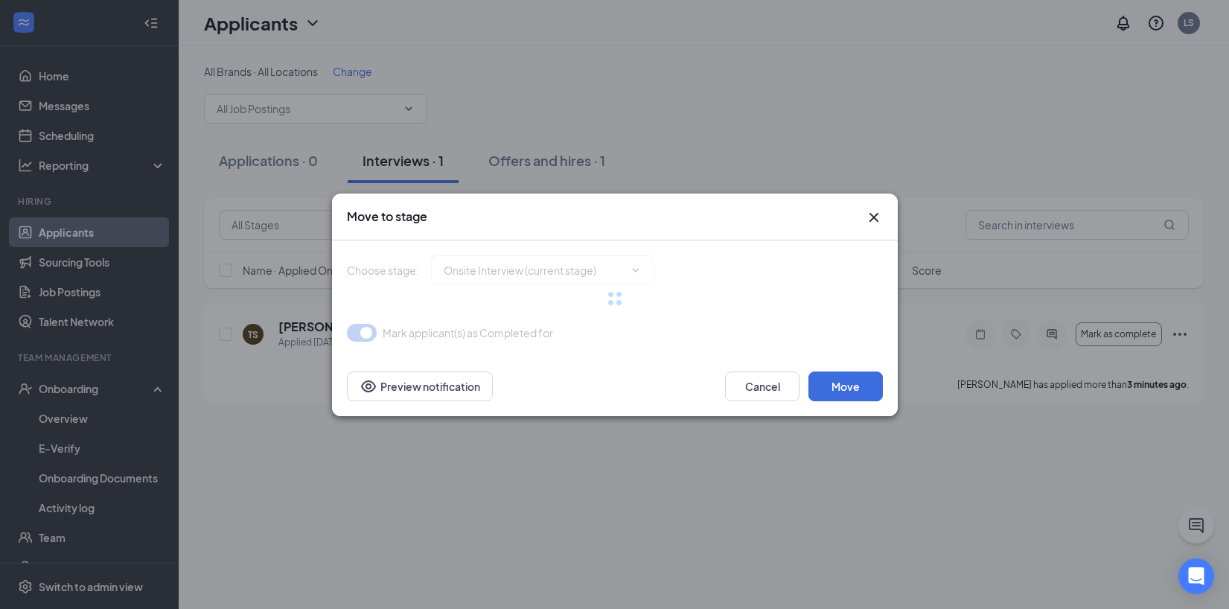
type input "Hiring Complete (final stage)"
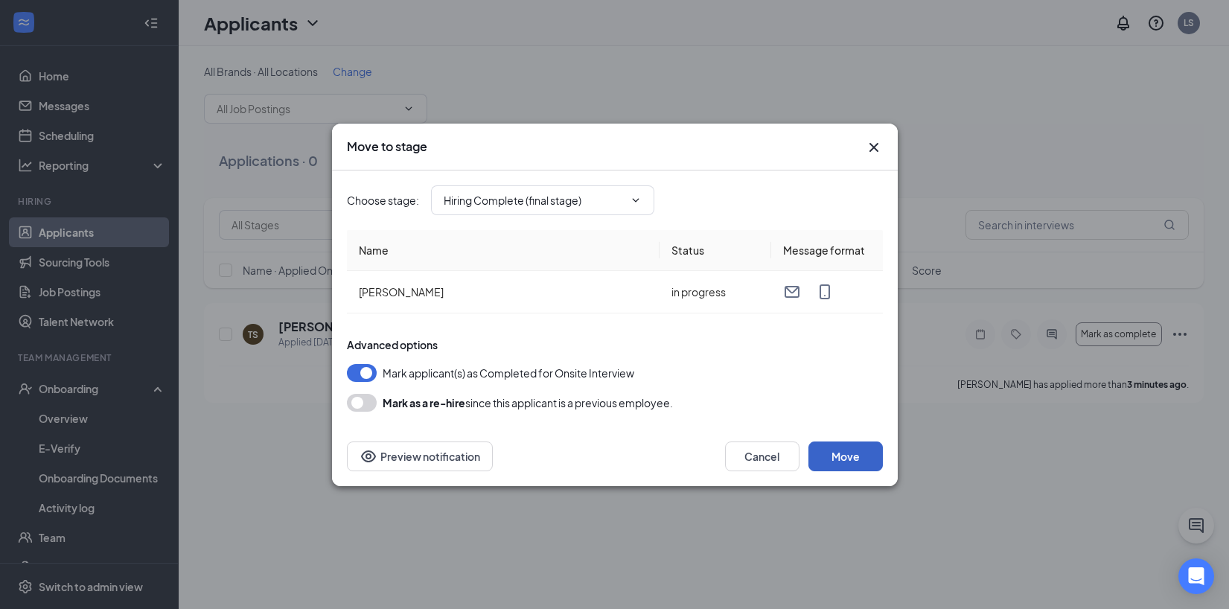
click at [837, 461] on button "Move" at bounding box center [846, 457] width 74 height 30
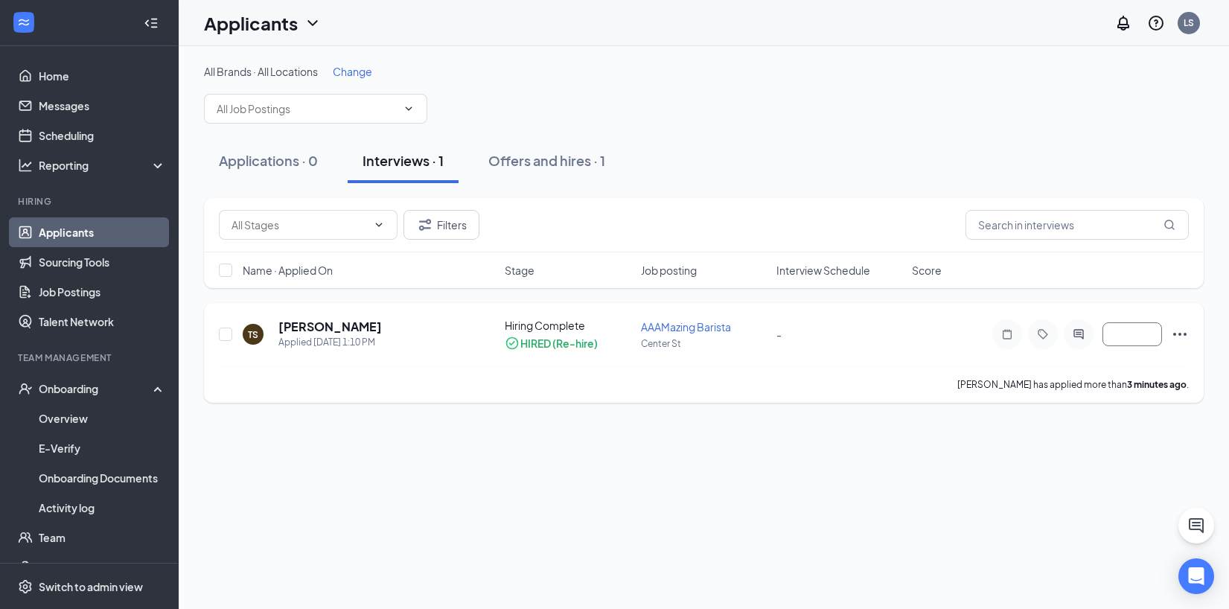
click at [1180, 334] on icon "Ellipses" at bounding box center [1180, 334] width 13 height 3
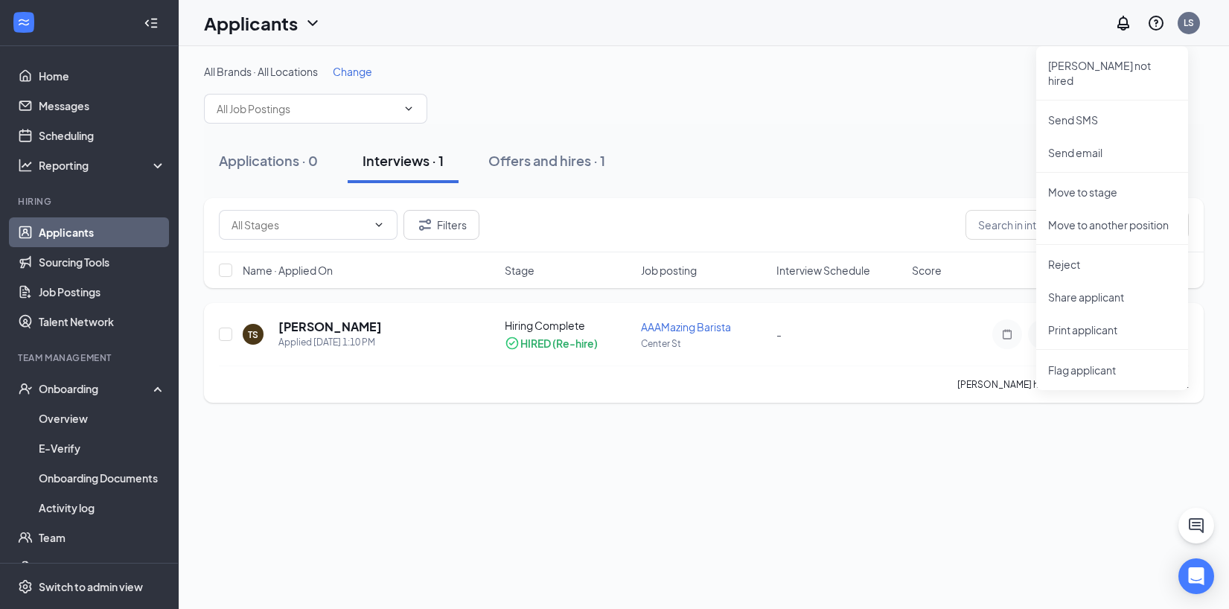
click at [564, 342] on div "HIRED (Re-hire)" at bounding box center [559, 343] width 77 height 15
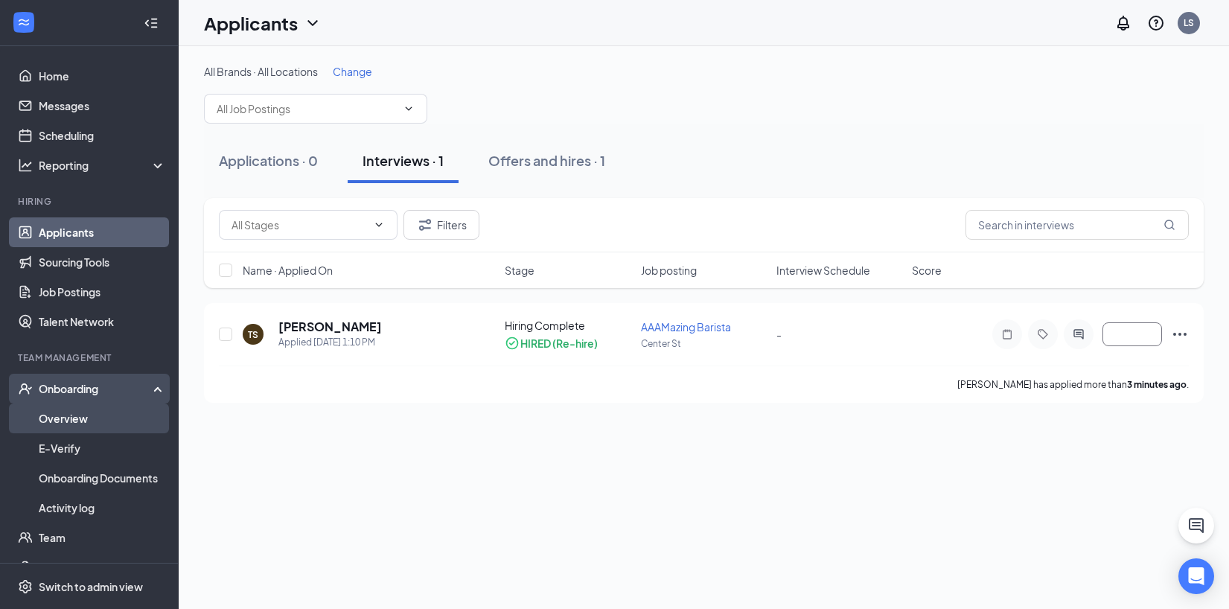
click at [79, 418] on link "Overview" at bounding box center [102, 419] width 127 height 30
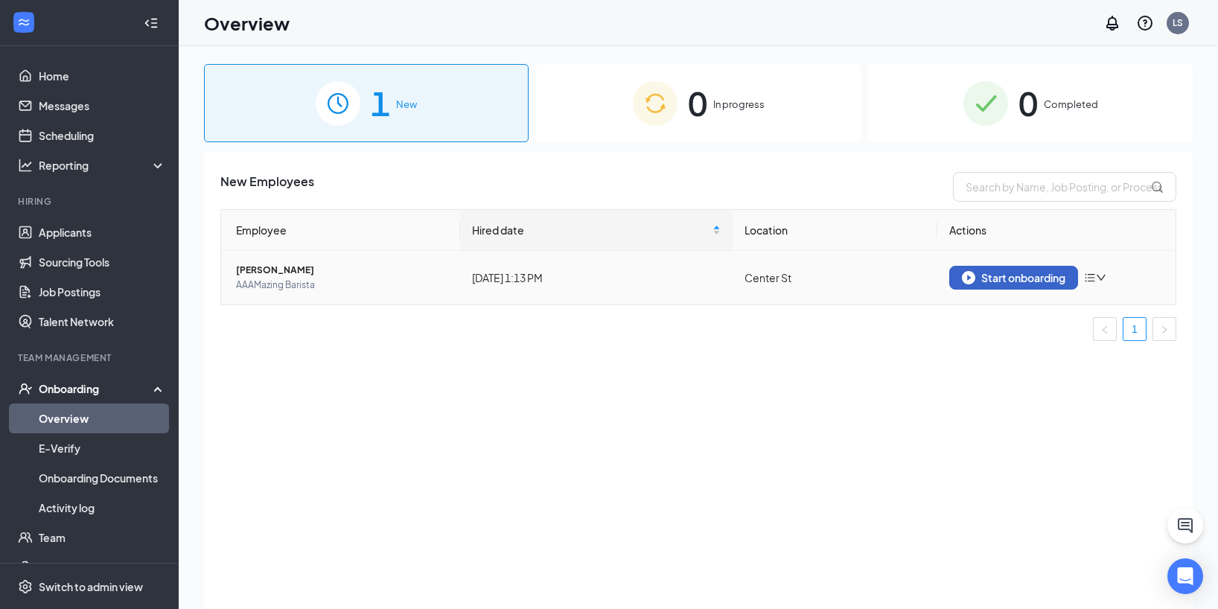
click at [1016, 279] on div "Start onboarding" at bounding box center [1014, 277] width 104 height 13
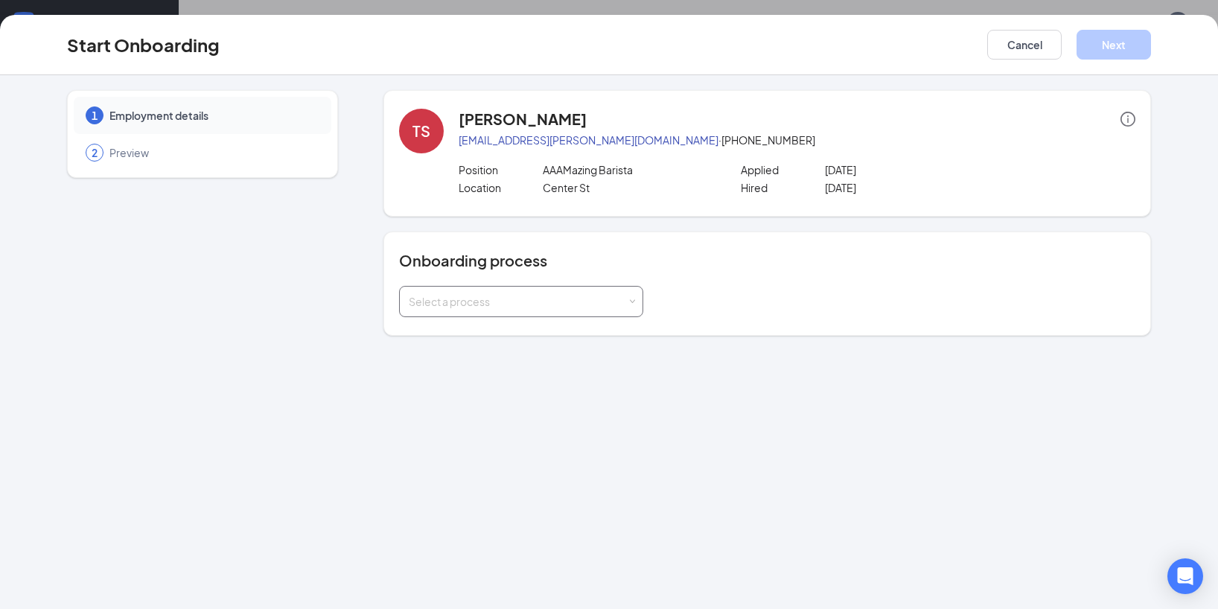
click at [608, 303] on div "Select a process" at bounding box center [518, 301] width 218 height 15
click at [532, 357] on li "Onboarding for Barista" at bounding box center [520, 360] width 244 height 27
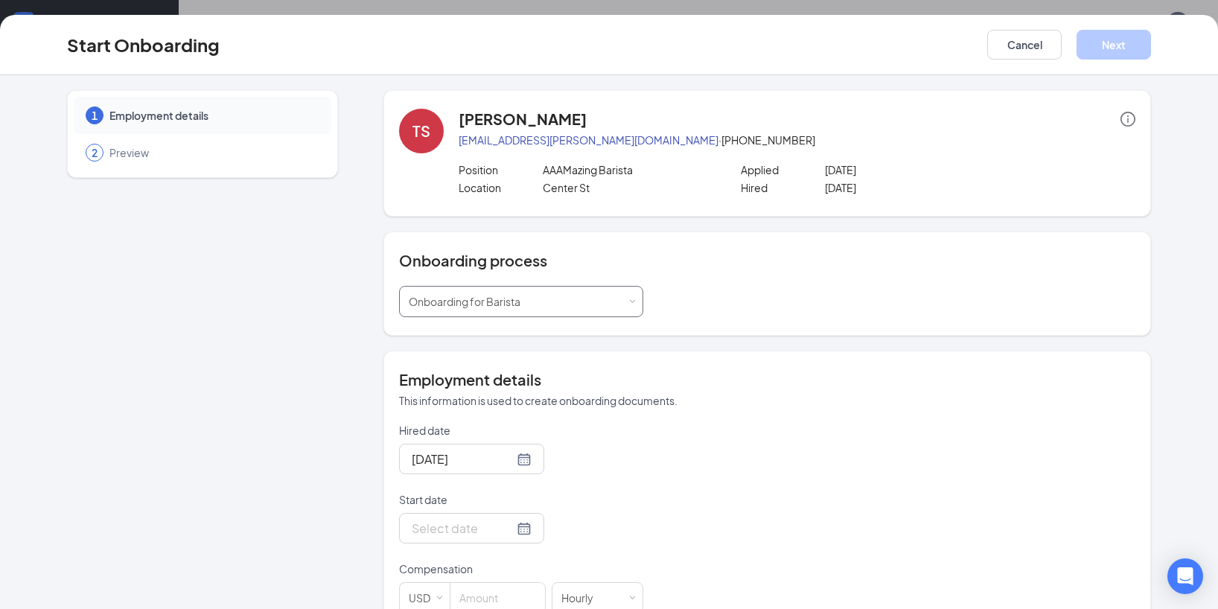
click at [605, 308] on div "Select a process Onboarding for Barista" at bounding box center [521, 302] width 225 height 30
click at [603, 308] on input at bounding box center [521, 302] width 225 height 30
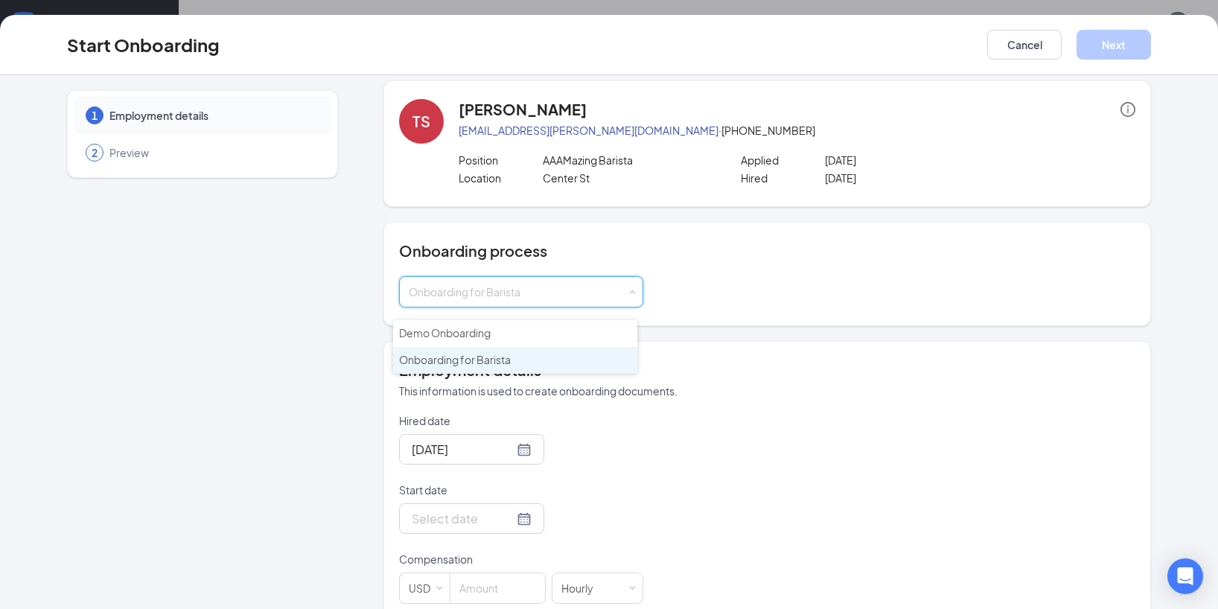
scroll to position [22, 0]
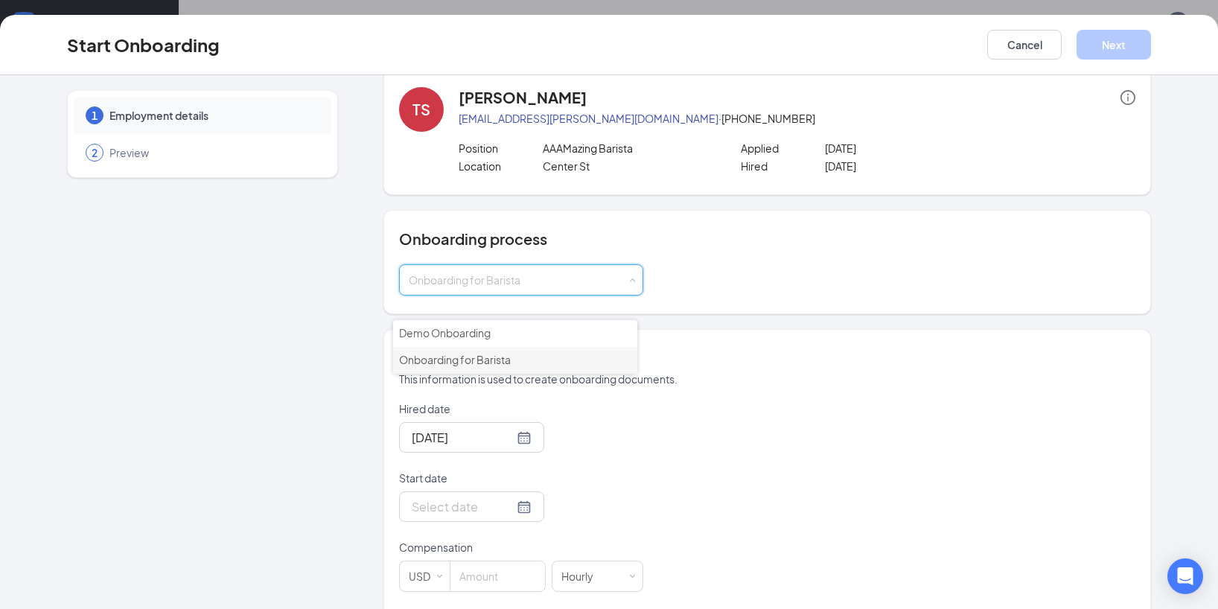
click at [465, 364] on span "Onboarding for Barista" at bounding box center [455, 359] width 112 height 13
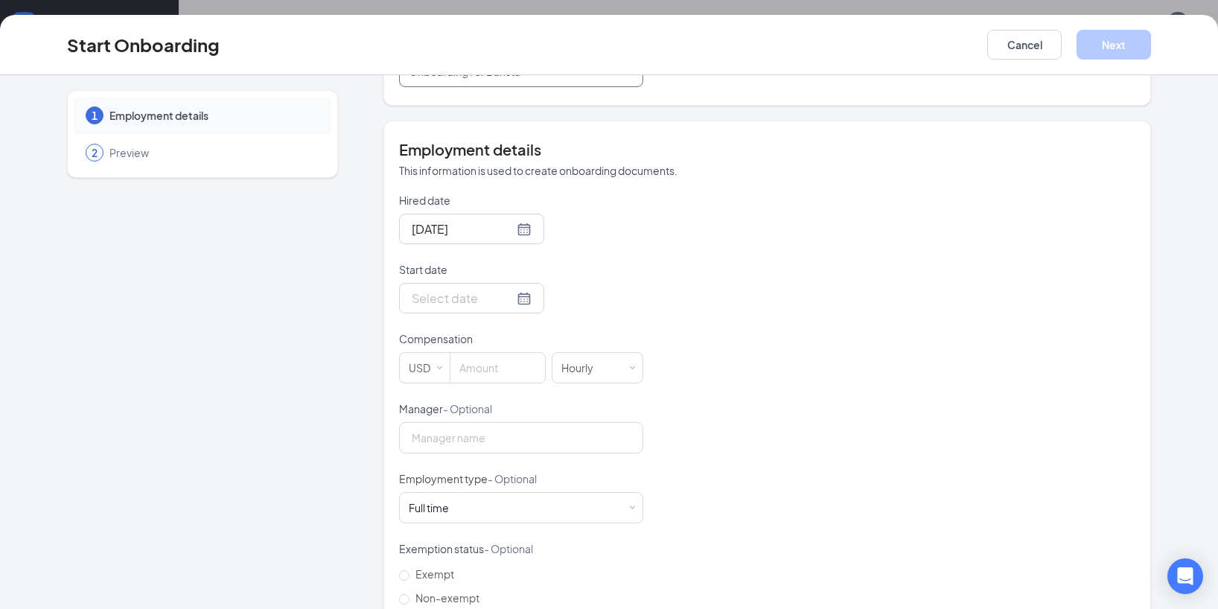
scroll to position [334, 0]
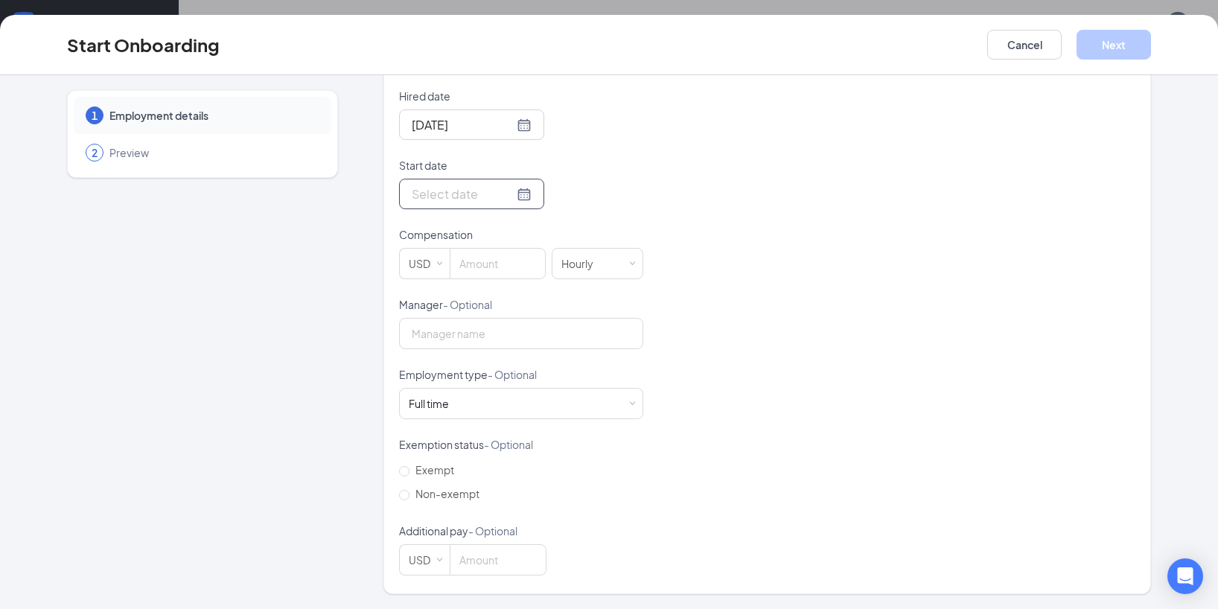
click at [474, 196] on input "Start date" at bounding box center [463, 194] width 102 height 19
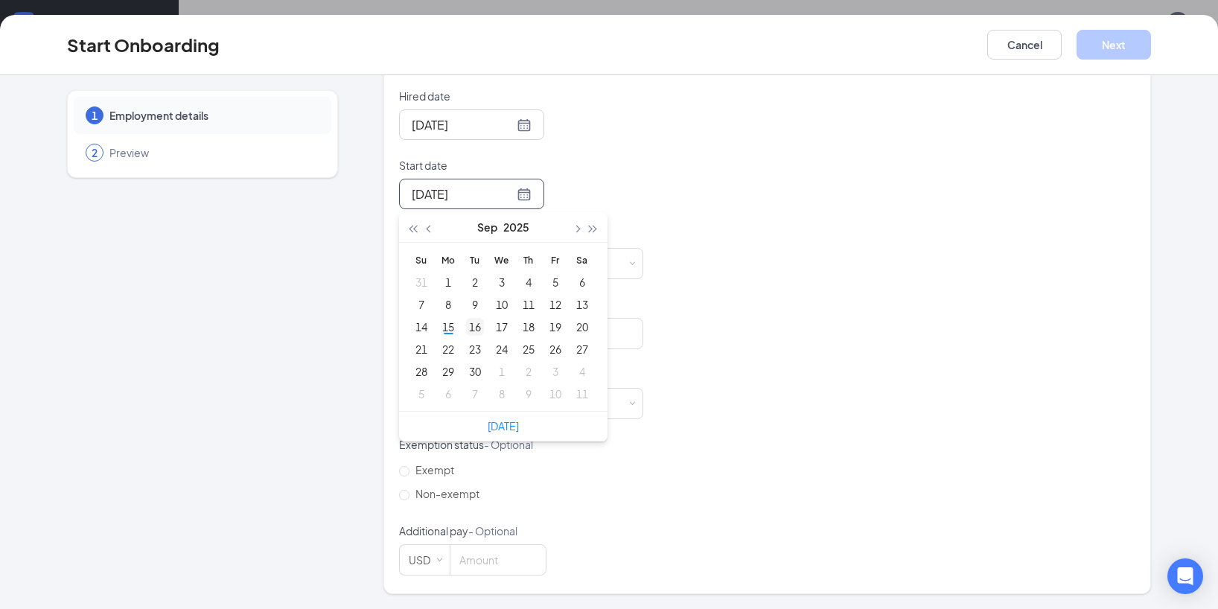
type input "Sep 16, 2025"
click at [468, 333] on div "16" at bounding box center [475, 327] width 18 height 18
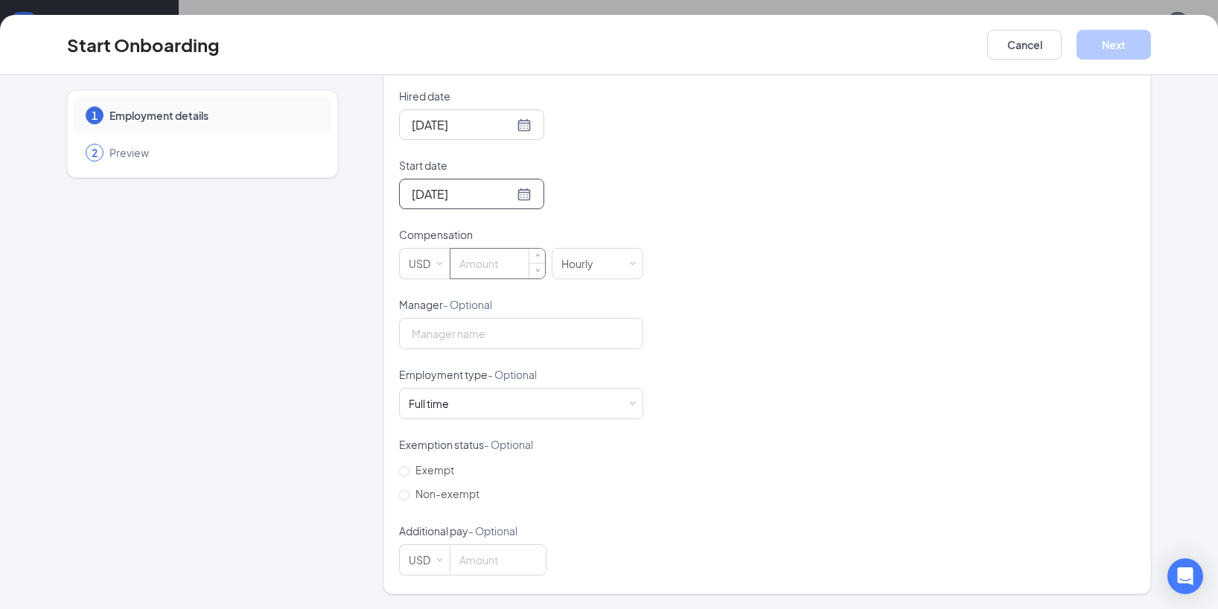
click at [497, 265] on input at bounding box center [498, 264] width 95 height 30
type input "25"
click at [618, 459] on div "Exempt Non-exempt" at bounding box center [521, 482] width 244 height 48
click at [1130, 37] on button "Next" at bounding box center [1114, 45] width 74 height 30
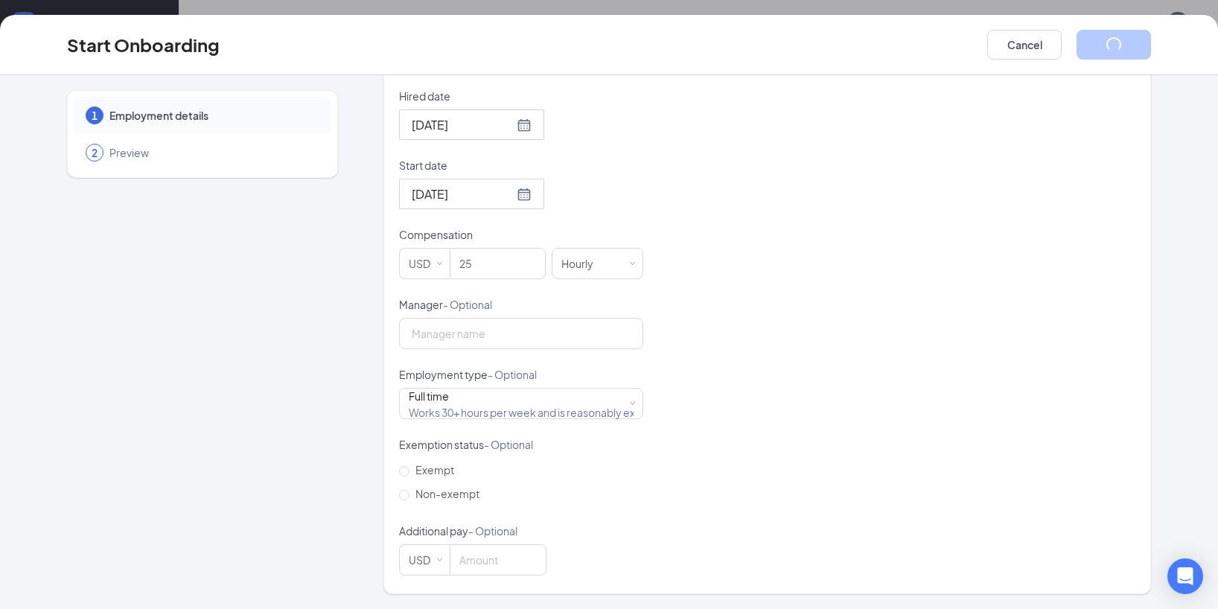
scroll to position [0, 0]
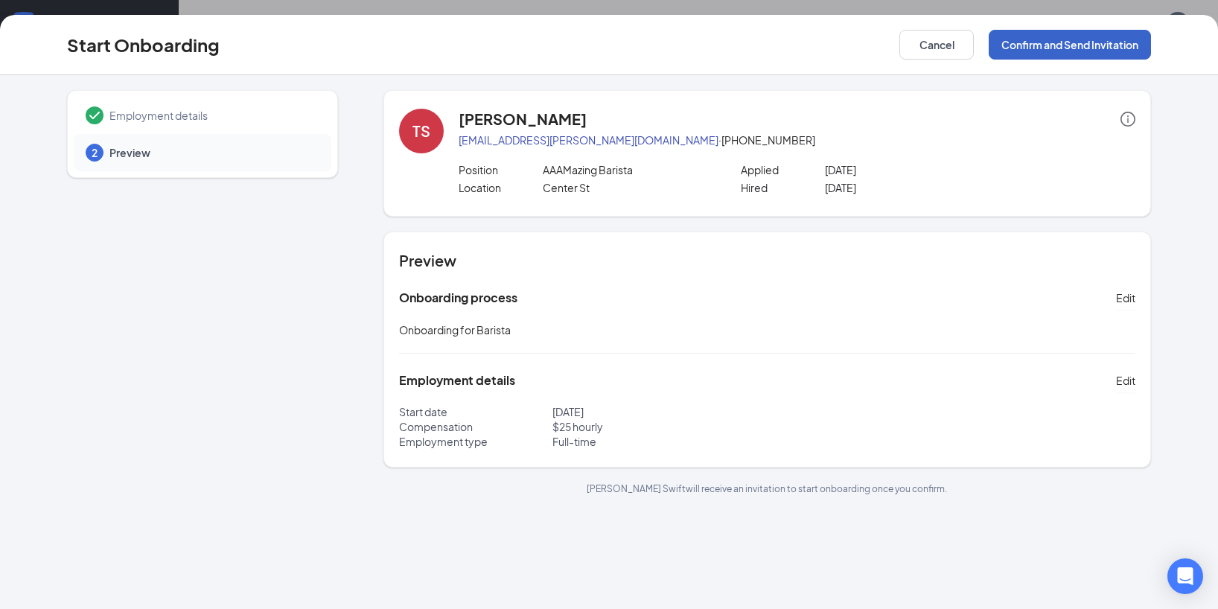
click at [1052, 45] on button "Confirm and Send Invitation" at bounding box center [1070, 45] width 162 height 30
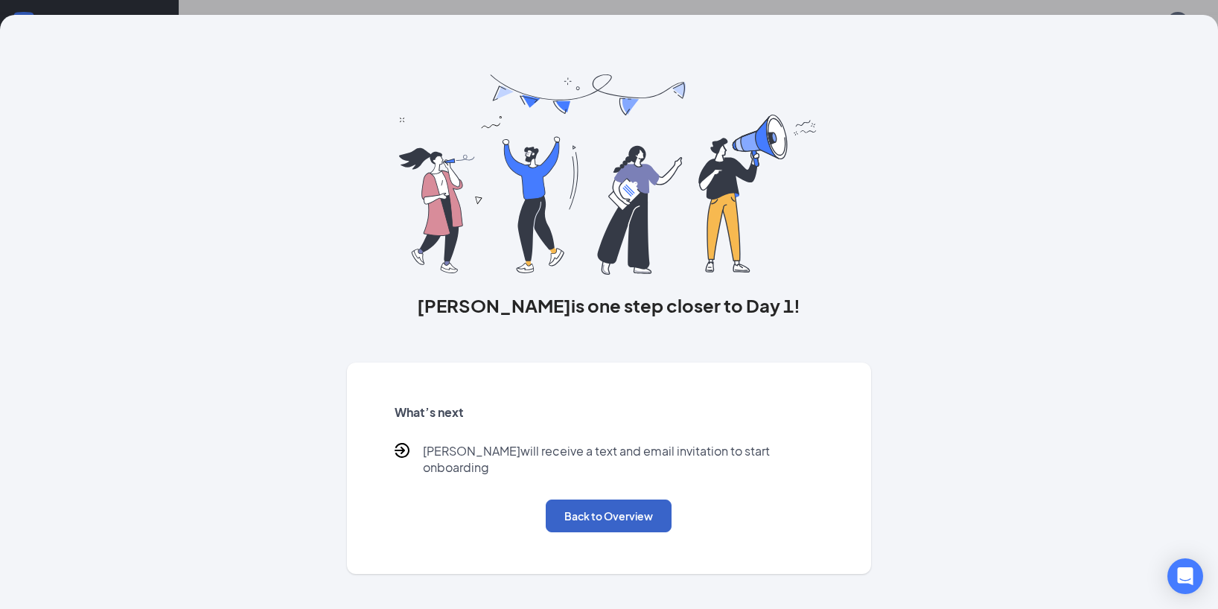
click at [649, 507] on button "Back to Overview" at bounding box center [609, 516] width 126 height 33
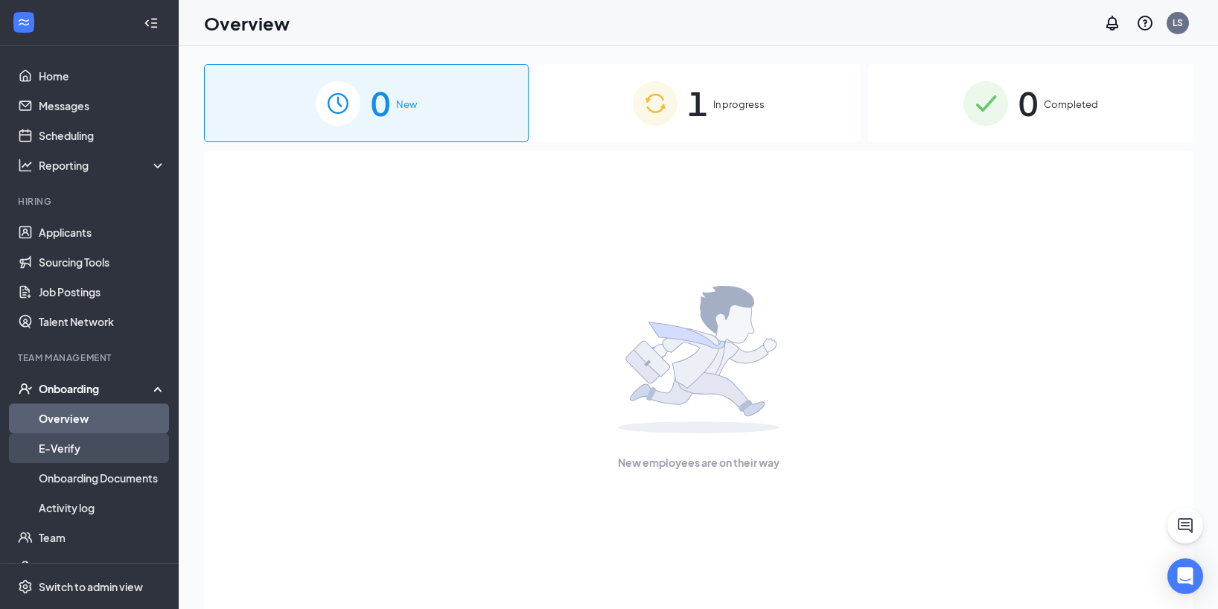
click at [87, 442] on link "E-Verify" at bounding box center [102, 448] width 127 height 30
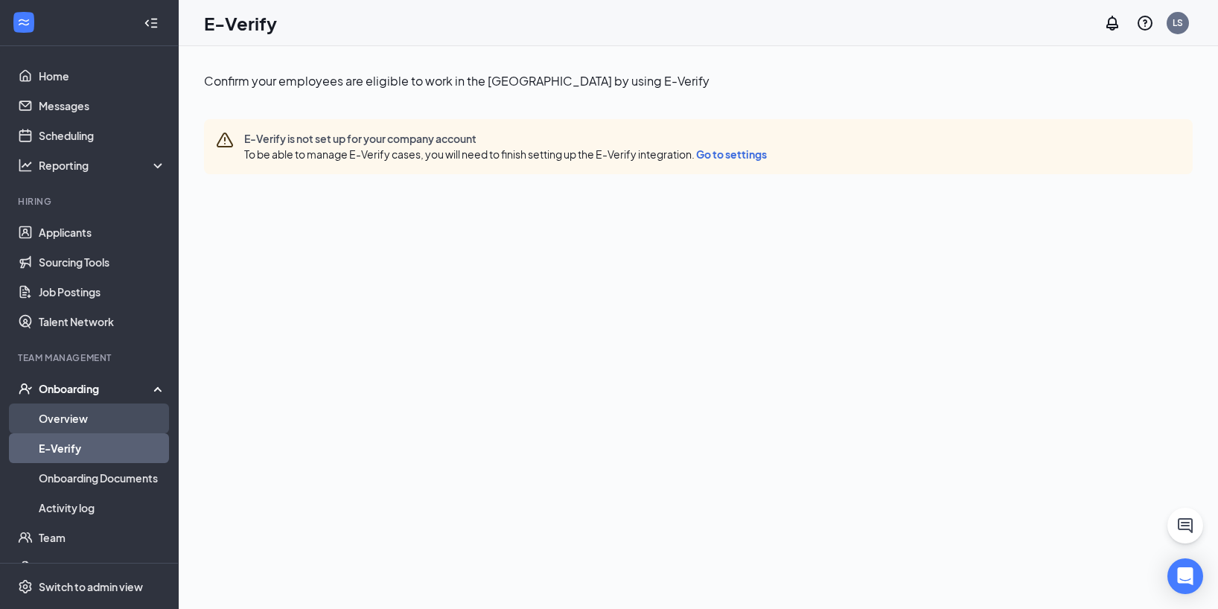
click at [83, 413] on link "Overview" at bounding box center [102, 419] width 127 height 30
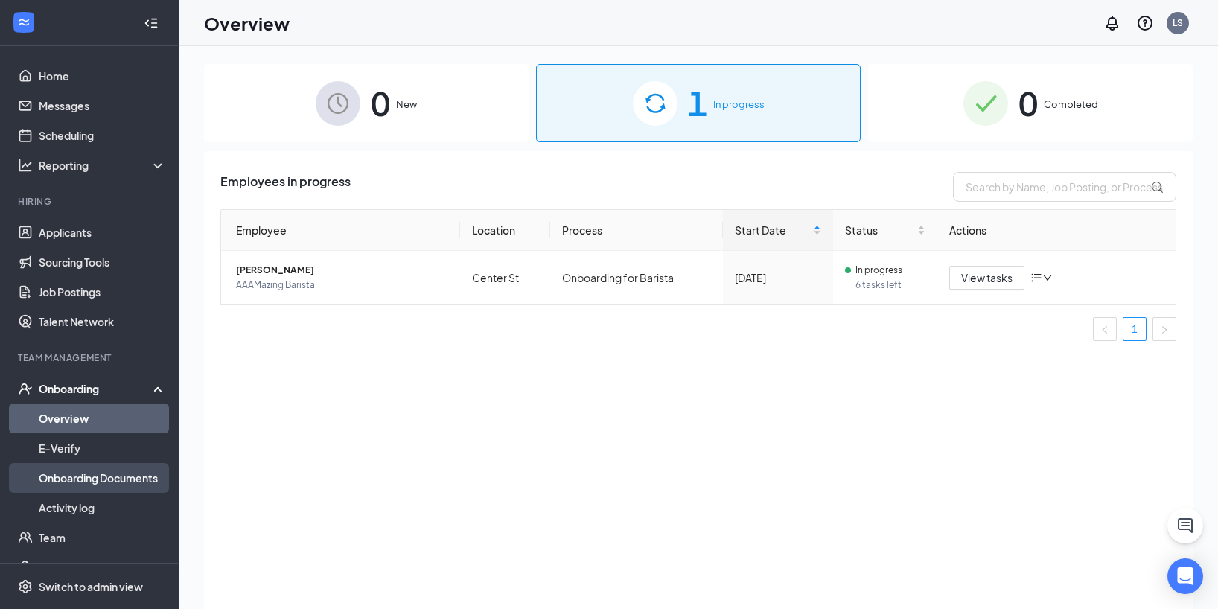
click at [105, 478] on link "Onboarding Documents" at bounding box center [102, 478] width 127 height 30
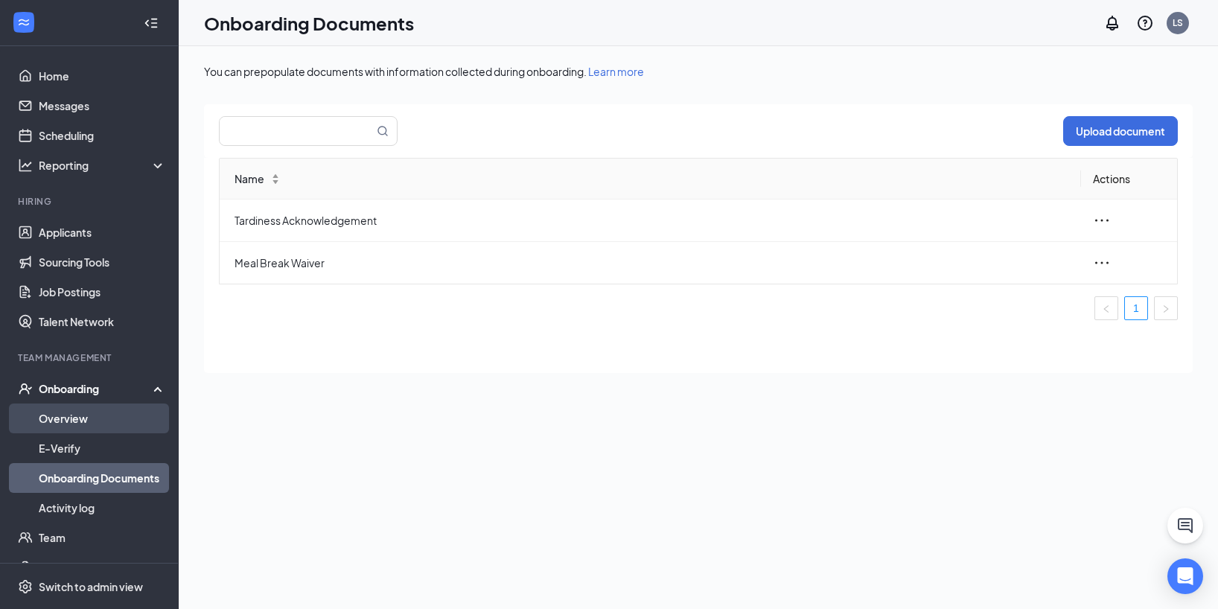
click at [101, 427] on link "Overview" at bounding box center [102, 419] width 127 height 30
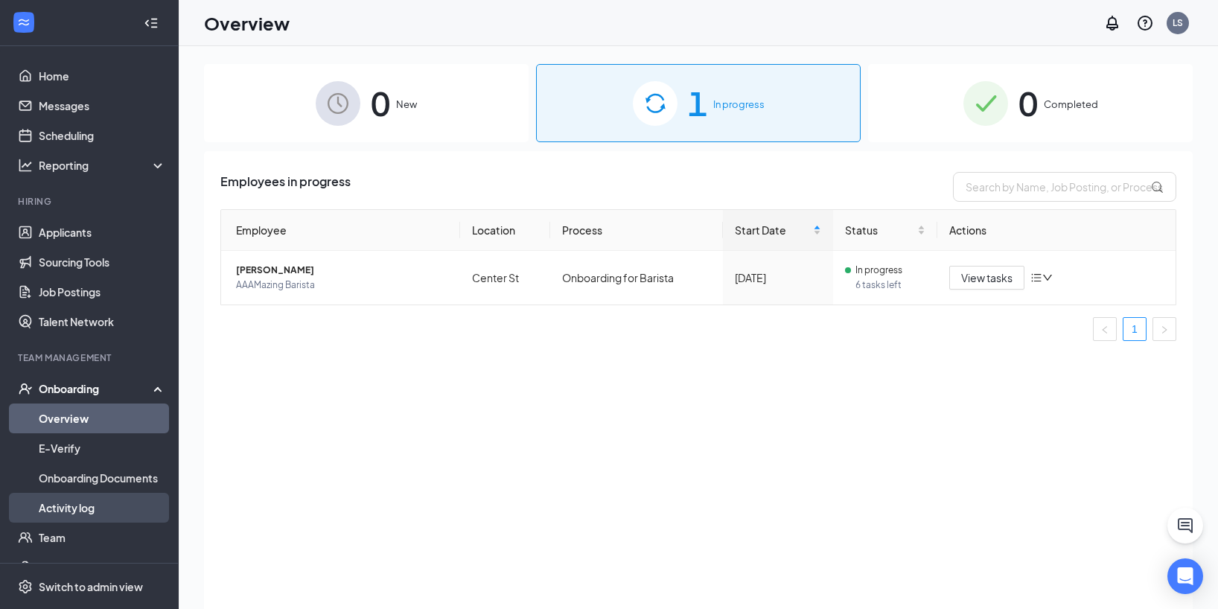
click at [93, 502] on link "Activity log" at bounding box center [102, 508] width 127 height 30
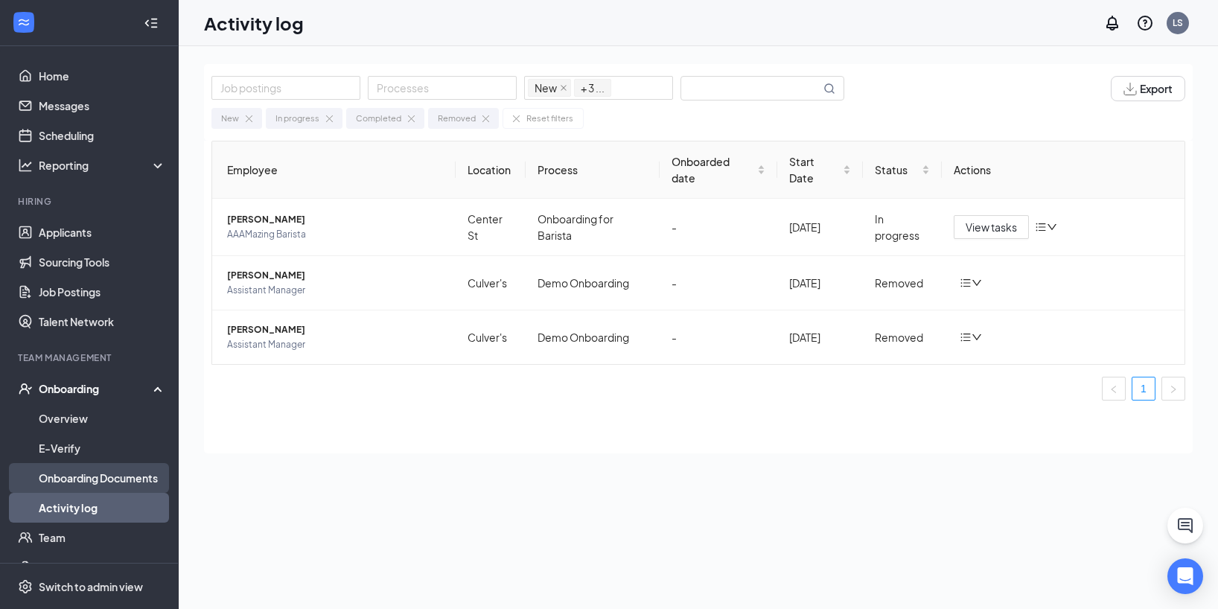
click at [102, 483] on link "Onboarding Documents" at bounding box center [102, 478] width 127 height 30
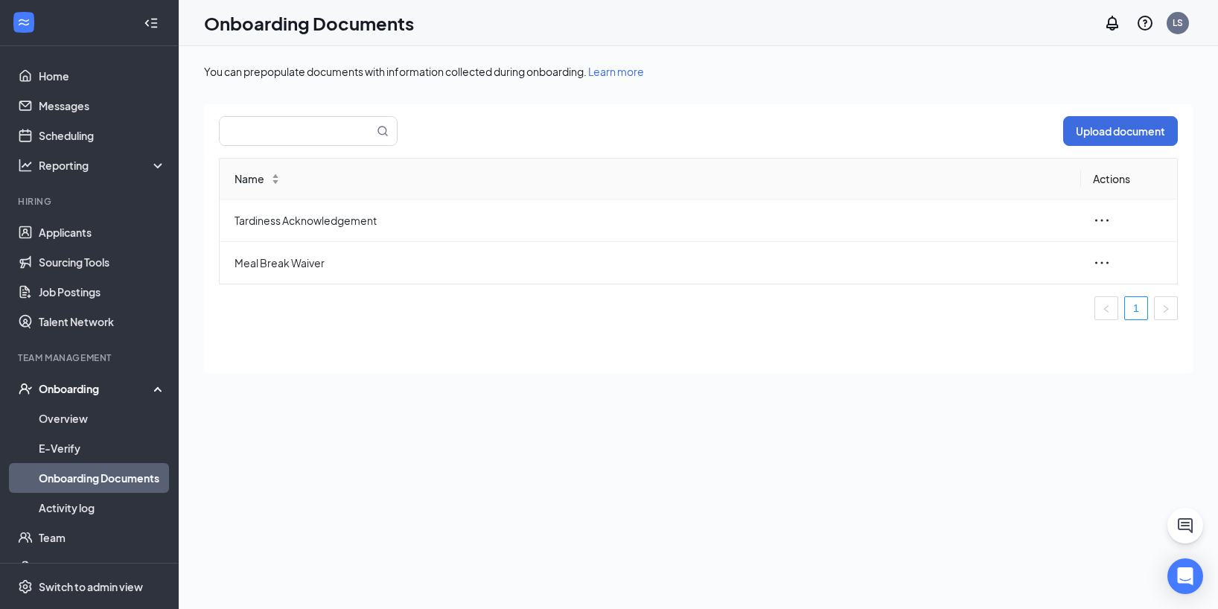
click at [147, 386] on div "Onboarding" at bounding box center [89, 389] width 179 height 30
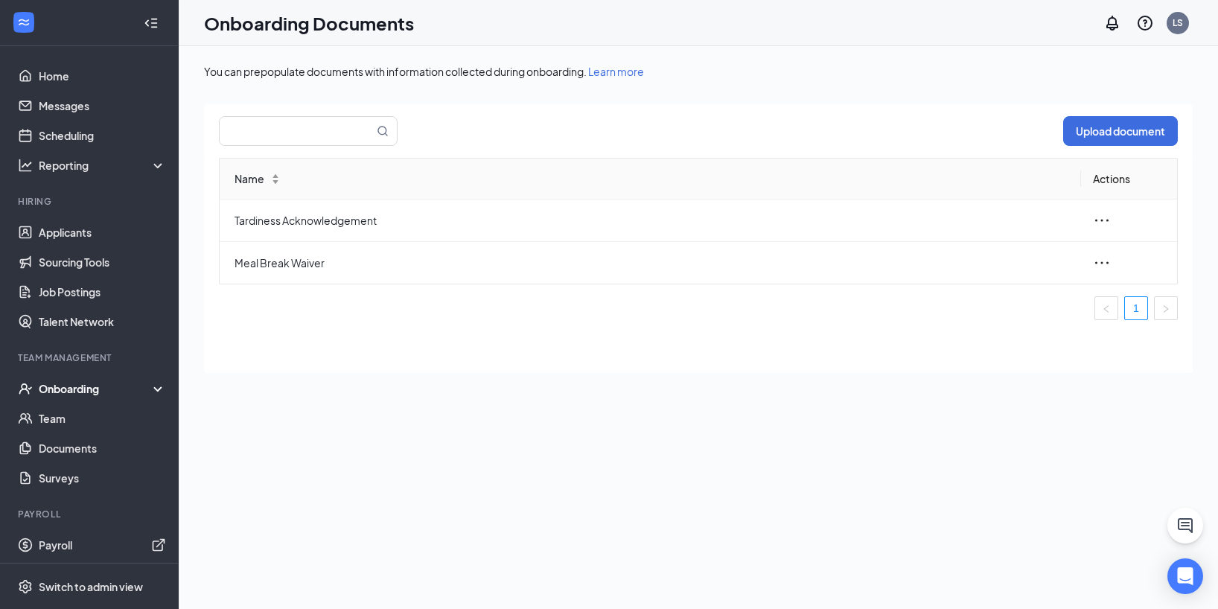
click at [131, 384] on div "Onboarding" at bounding box center [96, 388] width 115 height 15
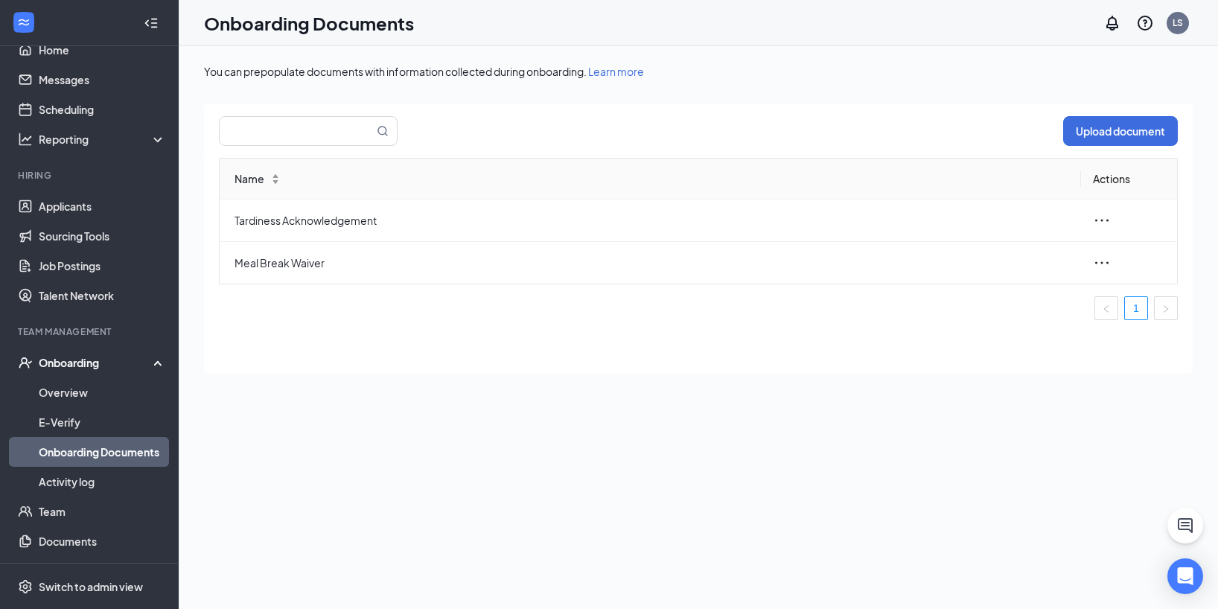
scroll to position [30, 0]
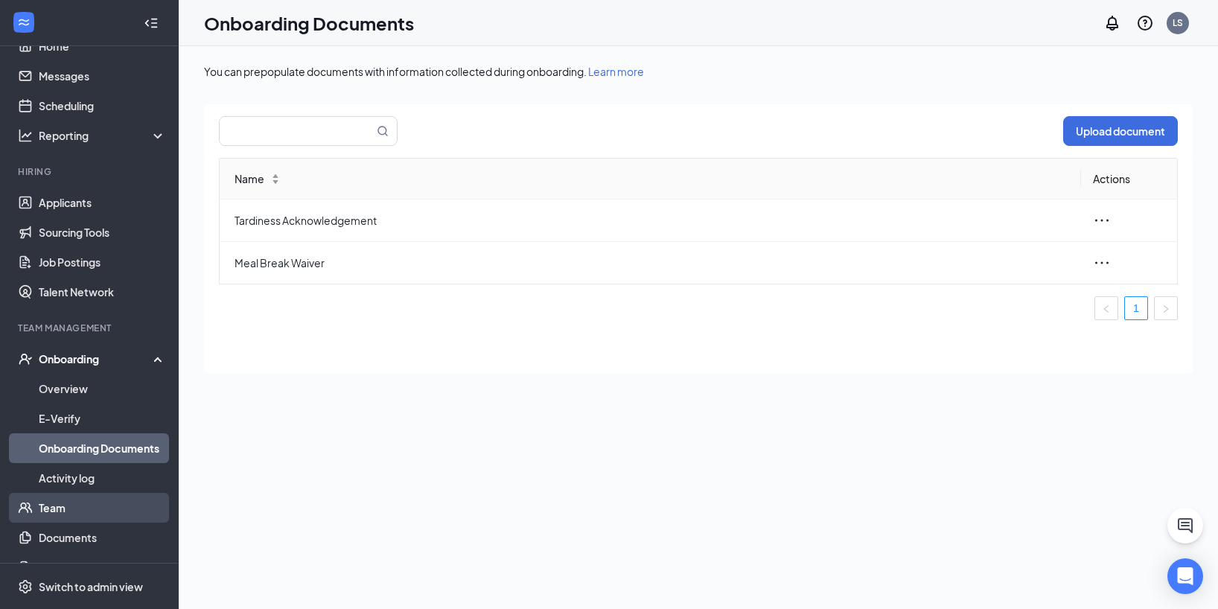
click at [111, 498] on link "Team" at bounding box center [102, 508] width 127 height 30
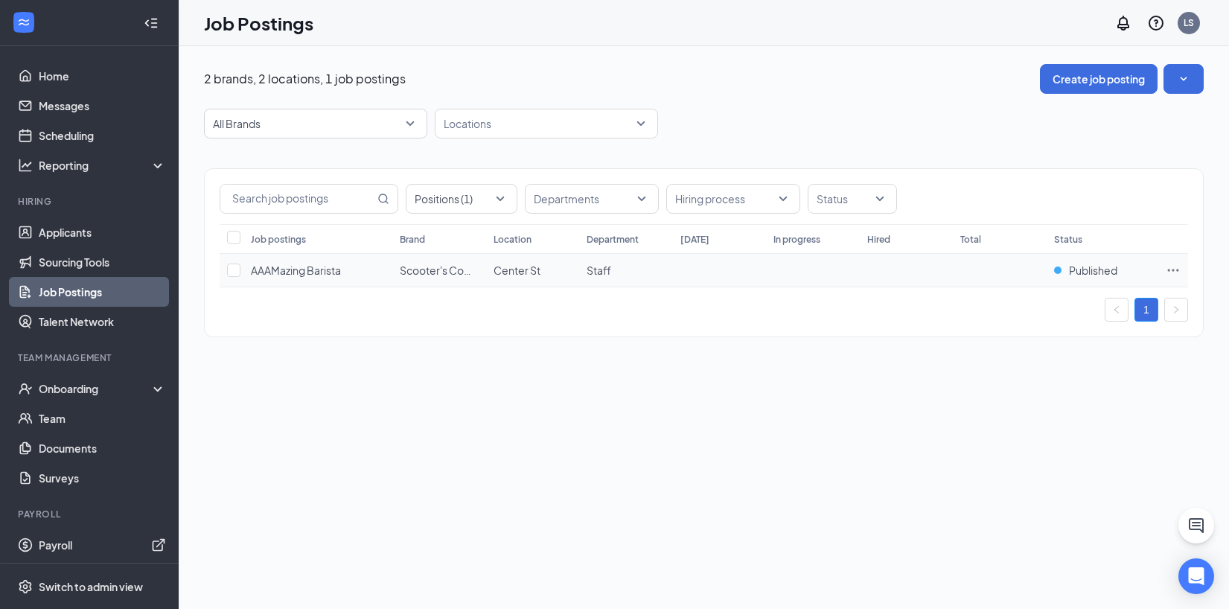
click at [1167, 263] on icon "Ellipses" at bounding box center [1173, 270] width 15 height 15
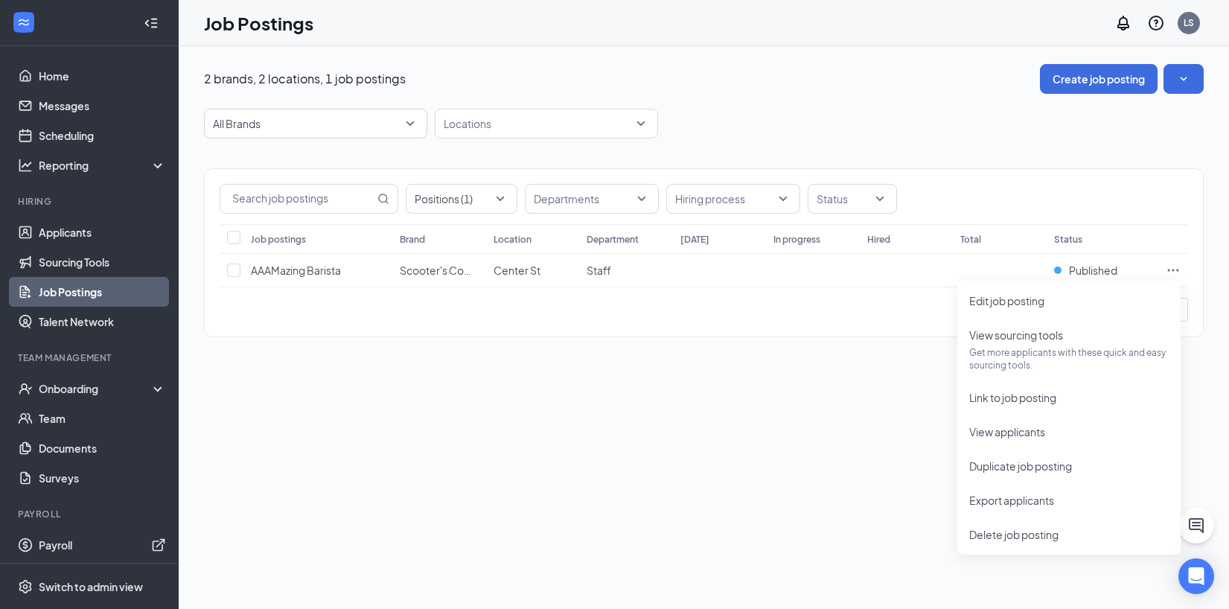
click at [595, 435] on div "2 brands, 2 locations, 1 job postings Create job posting All Brands Locations P…" at bounding box center [704, 327] width 1051 height 563
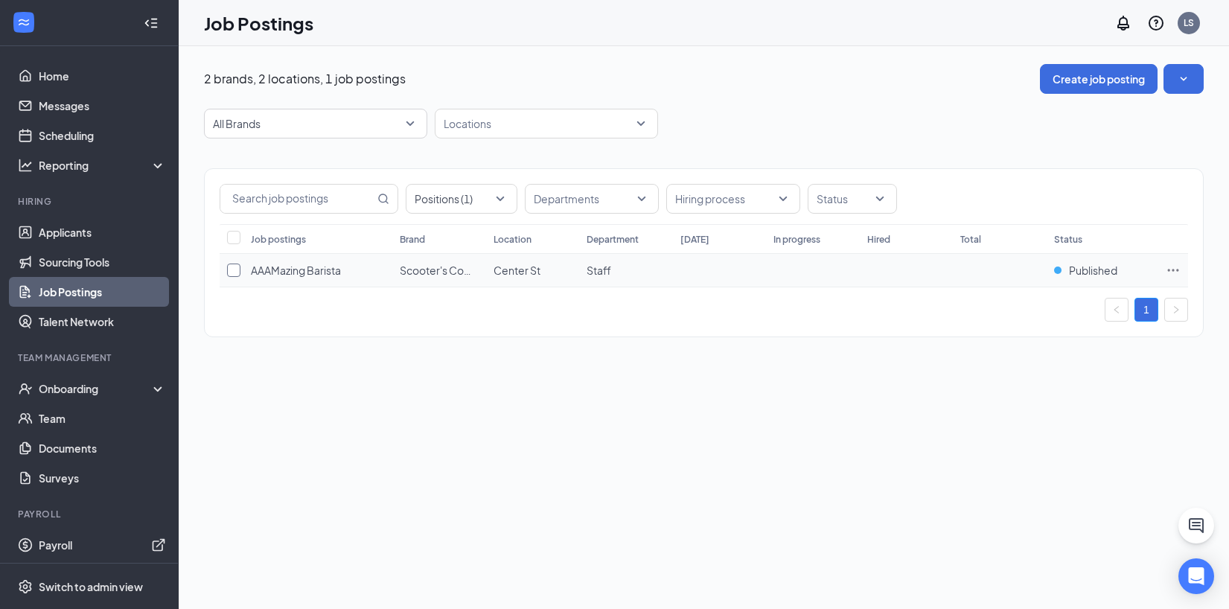
click at [240, 271] on input "checkbox" at bounding box center [233, 270] width 13 height 13
checkbox input "true"
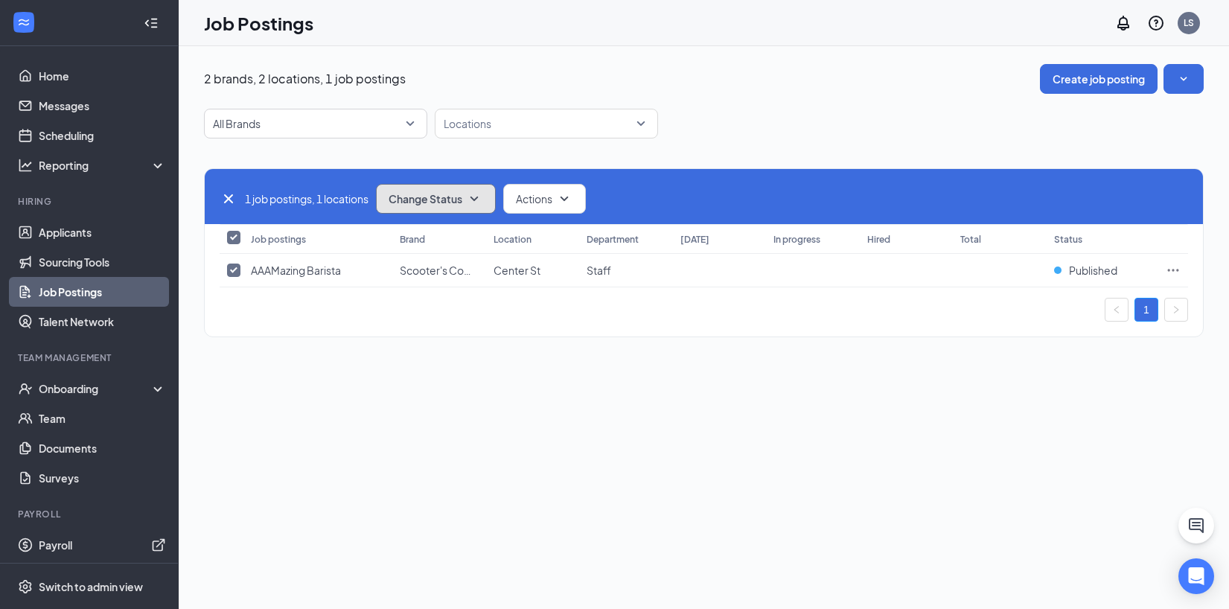
click at [459, 200] on span "Change Status" at bounding box center [426, 199] width 74 height 10
click at [454, 199] on span "Change Status" at bounding box center [426, 199] width 74 height 10
click at [585, 191] on button "Actions" at bounding box center [544, 199] width 83 height 30
click at [780, 128] on div "All Brands Locations" at bounding box center [704, 124] width 1000 height 30
click at [807, 134] on div "All Brands Locations" at bounding box center [704, 124] width 1000 height 30
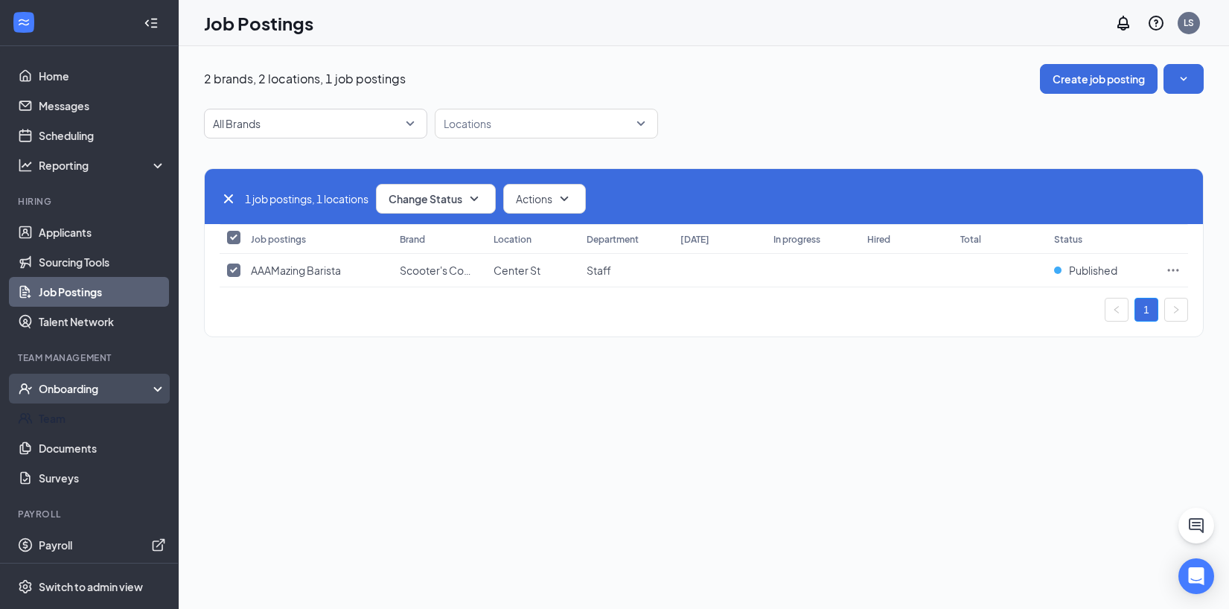
click at [117, 401] on ul "Onboarding Team Documents Surveys" at bounding box center [89, 433] width 178 height 119
click at [118, 398] on div "Onboarding" at bounding box center [89, 389] width 179 height 30
click at [108, 414] on link "Overview" at bounding box center [102, 419] width 127 height 30
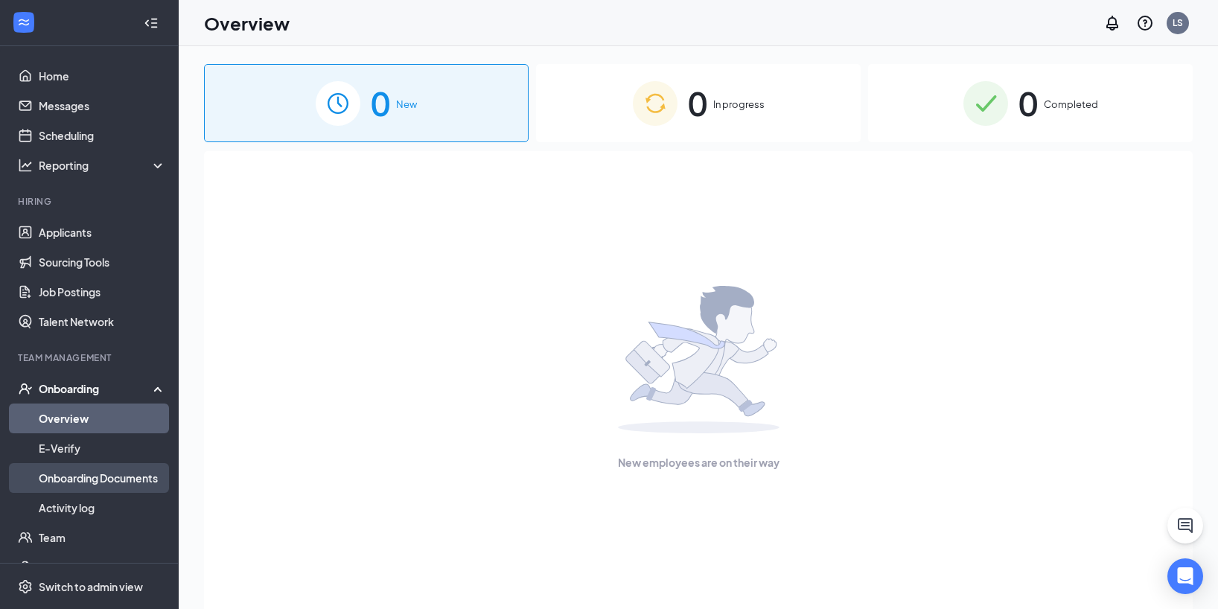
click at [117, 476] on link "Onboarding Documents" at bounding box center [102, 478] width 127 height 30
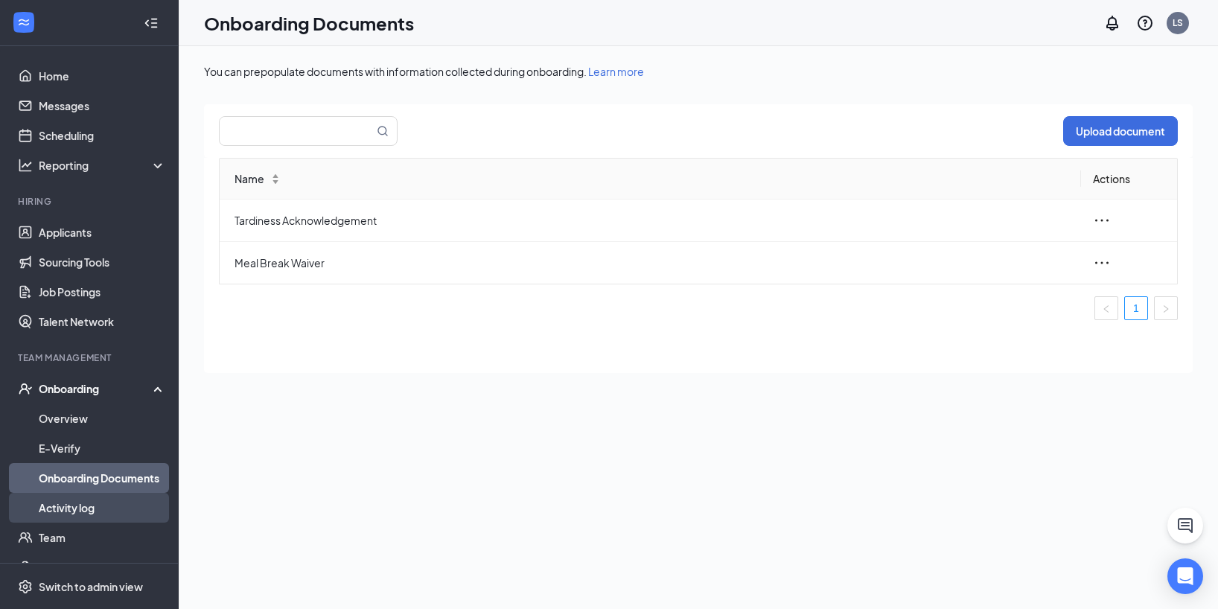
click at [91, 516] on link "Activity log" at bounding box center [102, 508] width 127 height 30
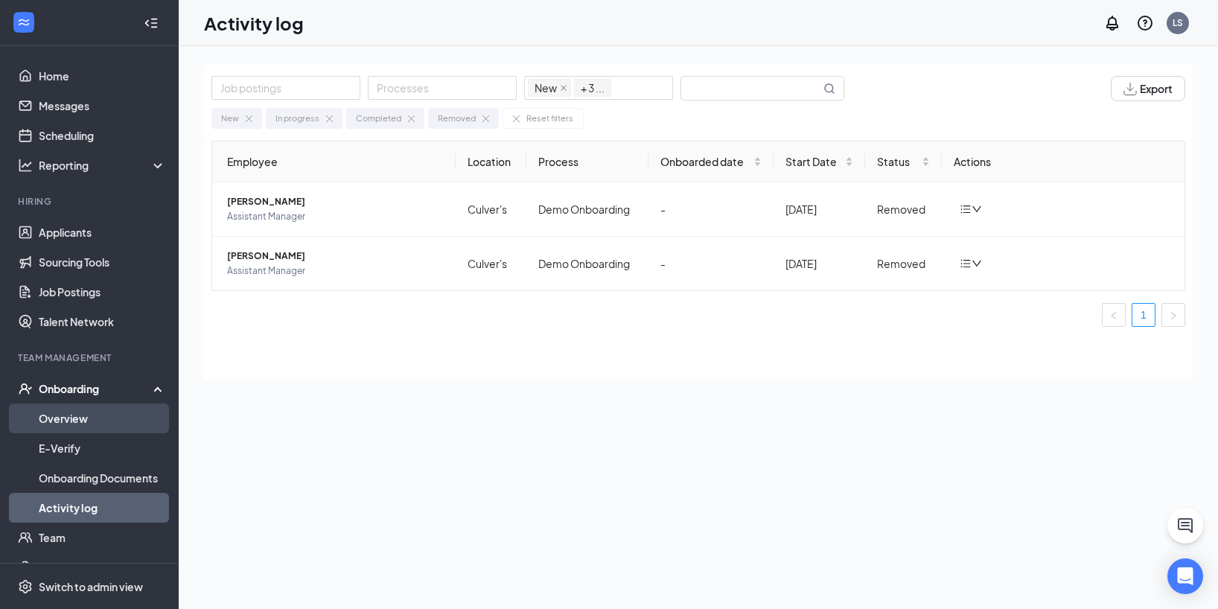
click at [77, 421] on link "Overview" at bounding box center [102, 419] width 127 height 30
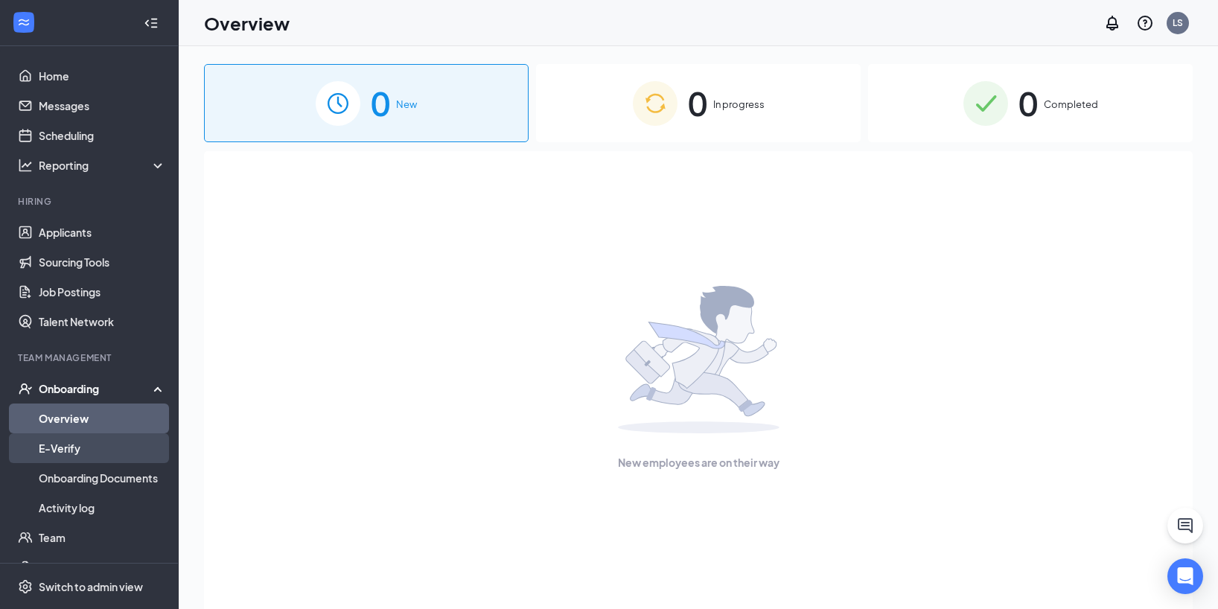
click at [82, 448] on link "E-Verify" at bounding box center [102, 448] width 127 height 30
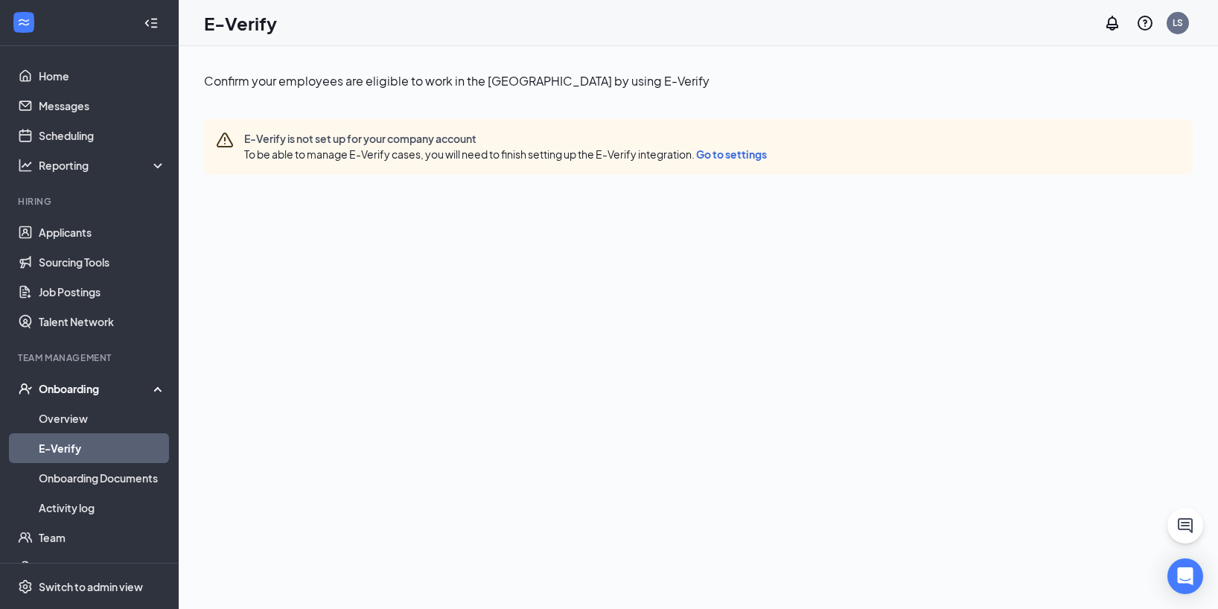
click at [84, 403] on div "Onboarding" at bounding box center [89, 389] width 179 height 30
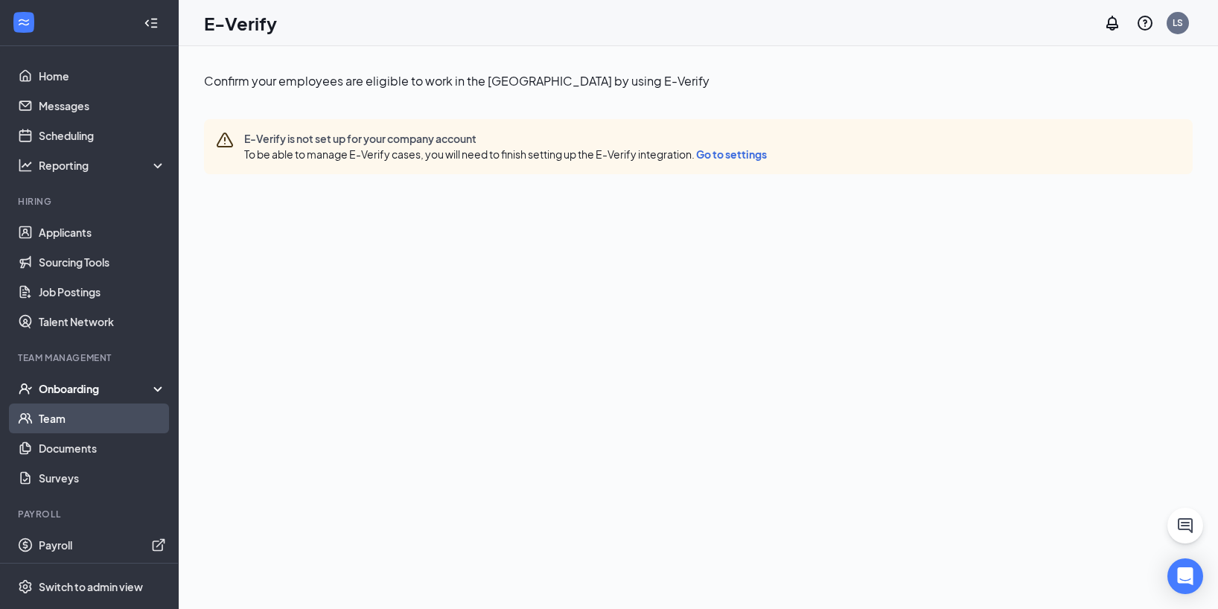
click at [84, 423] on link "Team" at bounding box center [102, 419] width 127 height 30
drag, startPoint x: 84, startPoint y: 423, endPoint x: 81, endPoint y: 416, distance: 8.0
click at [83, 418] on link "Team" at bounding box center [102, 419] width 127 height 30
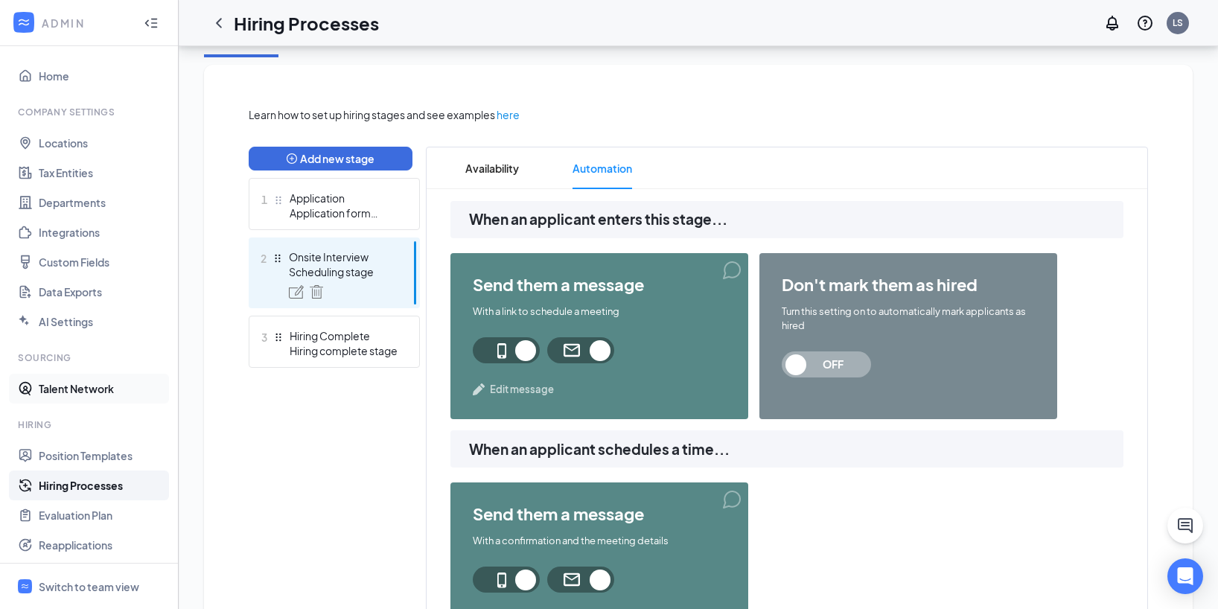
scroll to position [286, 0]
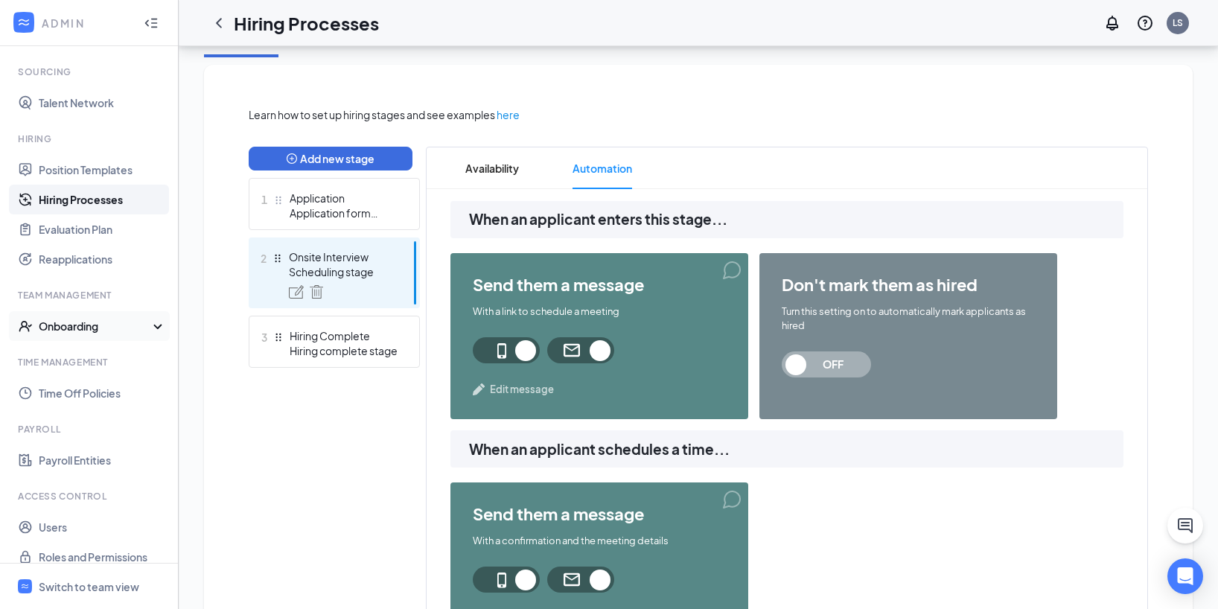
click at [95, 328] on div "Onboarding" at bounding box center [96, 326] width 115 height 15
click at [98, 364] on link "Onboarding Processes" at bounding box center [102, 356] width 127 height 30
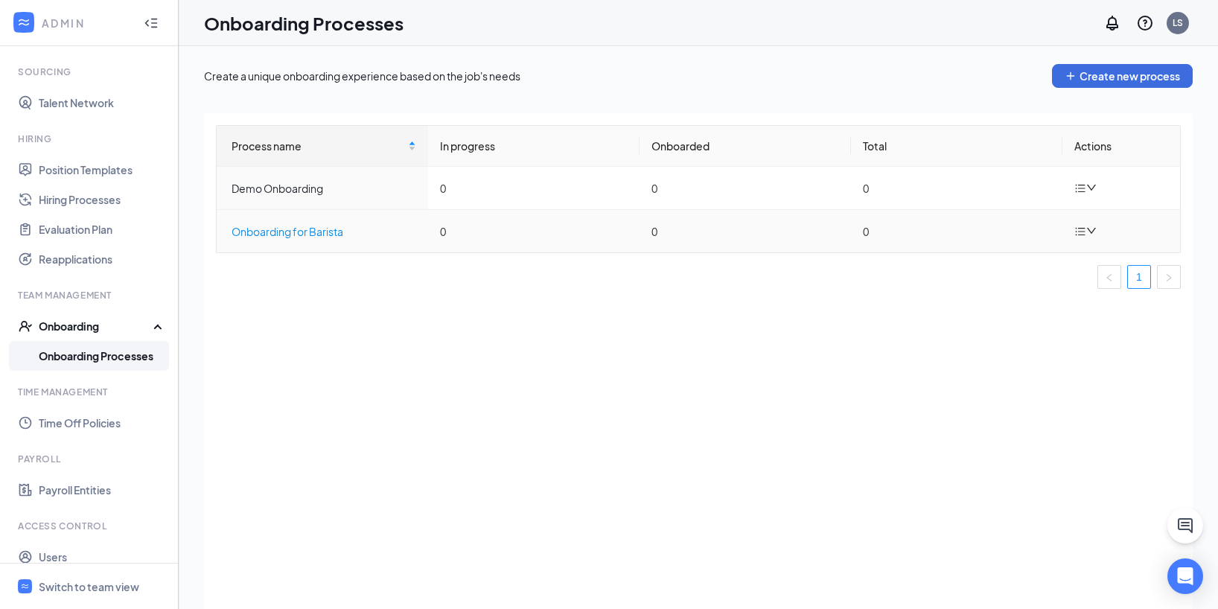
click at [311, 223] on div "Onboarding for Barista" at bounding box center [324, 231] width 185 height 16
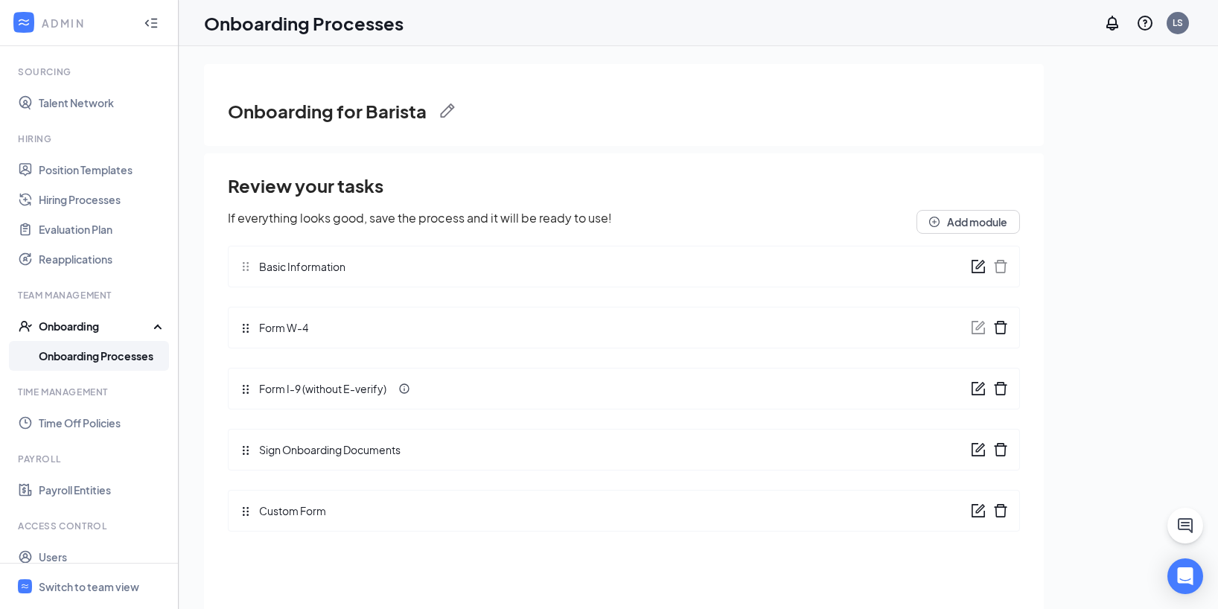
click at [443, 110] on img at bounding box center [447, 111] width 15 height 15
click at [583, 100] on div "Onboarding for Barista Save Cancel" at bounding box center [624, 115] width 792 height 30
click at [585, 113] on button "Cancel" at bounding box center [571, 115] width 60 height 24
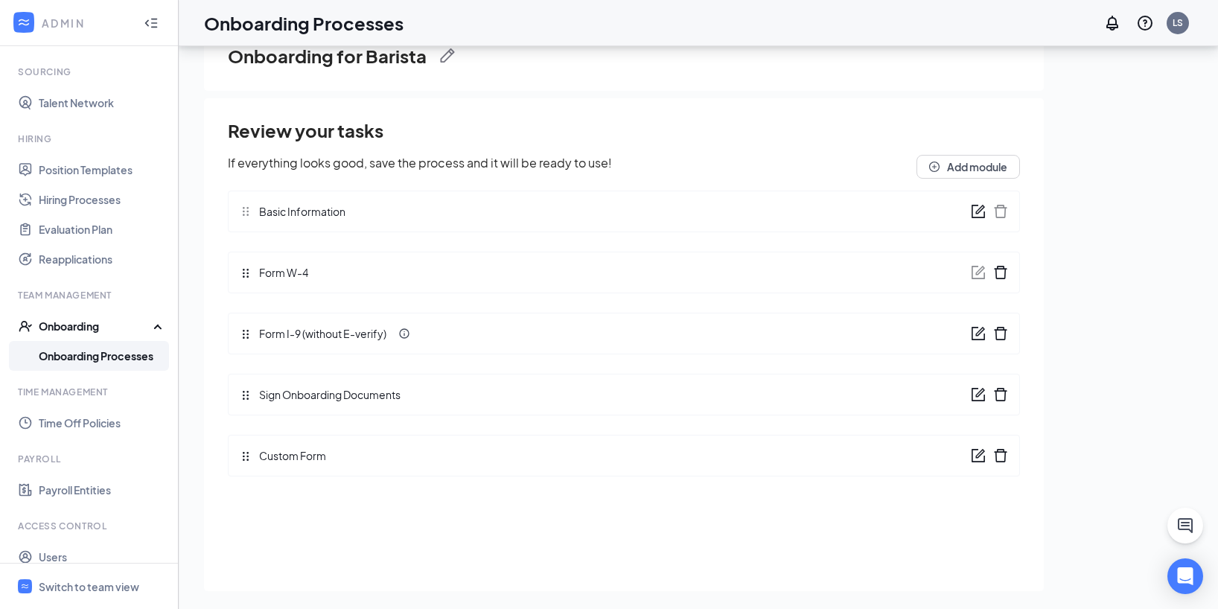
scroll to position [67, 0]
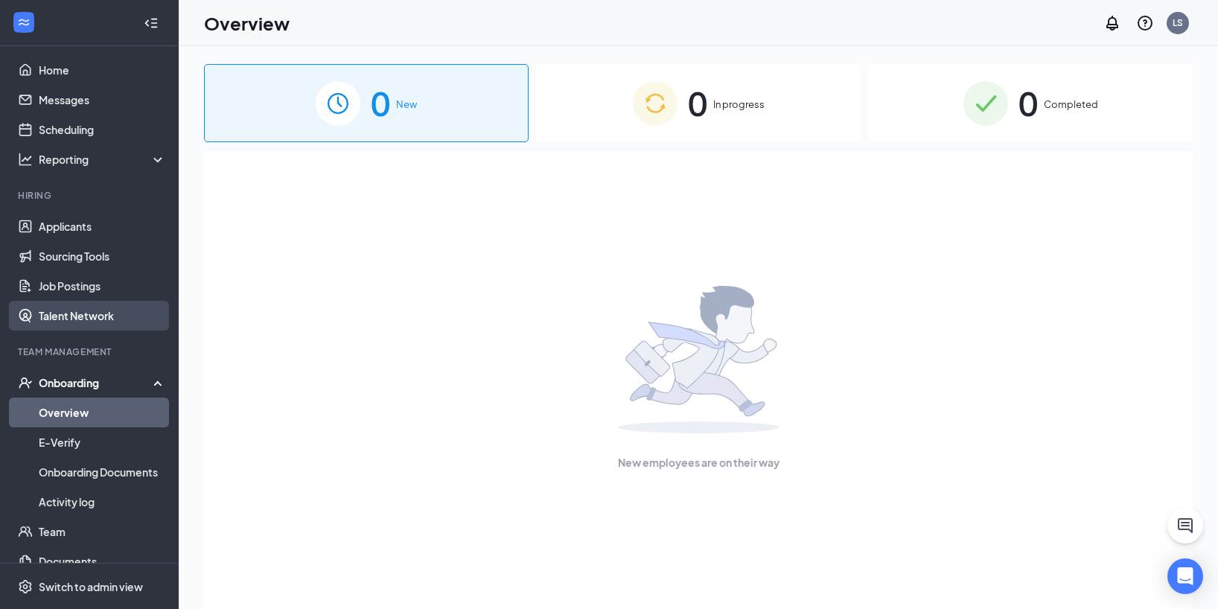
scroll to position [4, 0]
click at [111, 311] on link "Talent Network" at bounding box center [102, 318] width 127 height 30
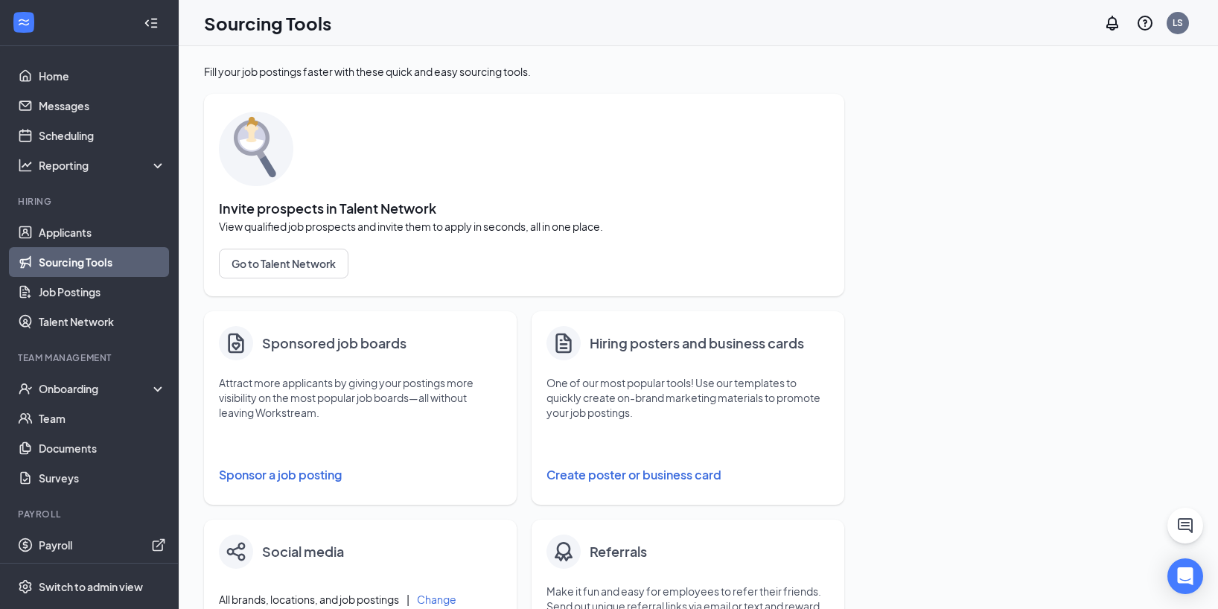
click at [632, 474] on button "Create poster or business card" at bounding box center [688, 475] width 283 height 30
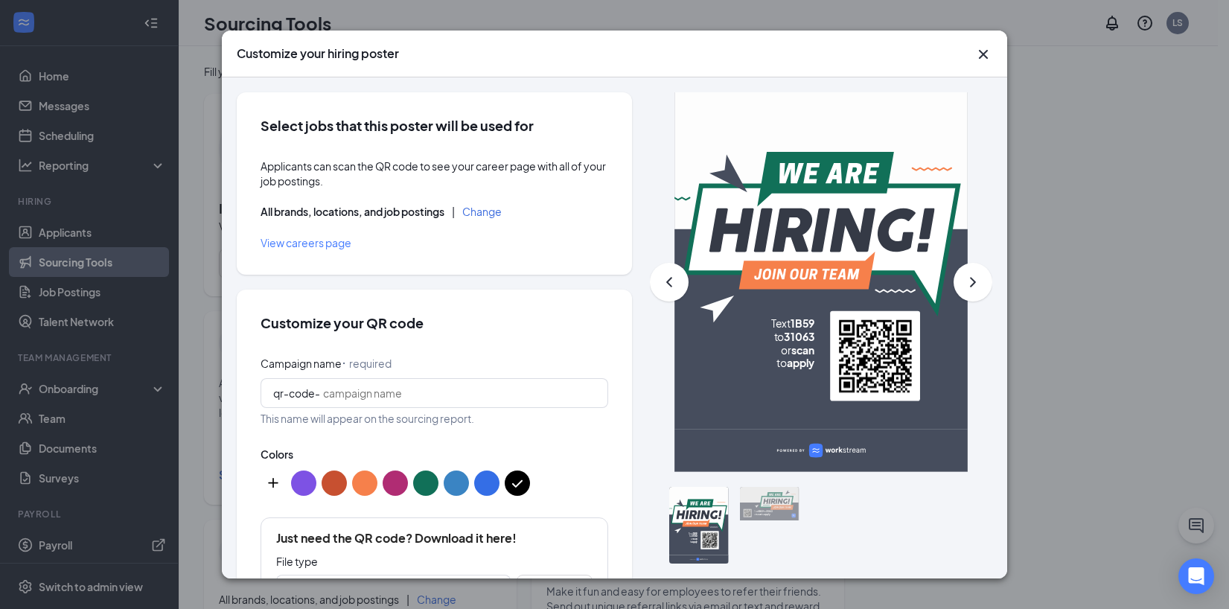
click at [494, 213] on button "Change" at bounding box center [481, 211] width 39 height 10
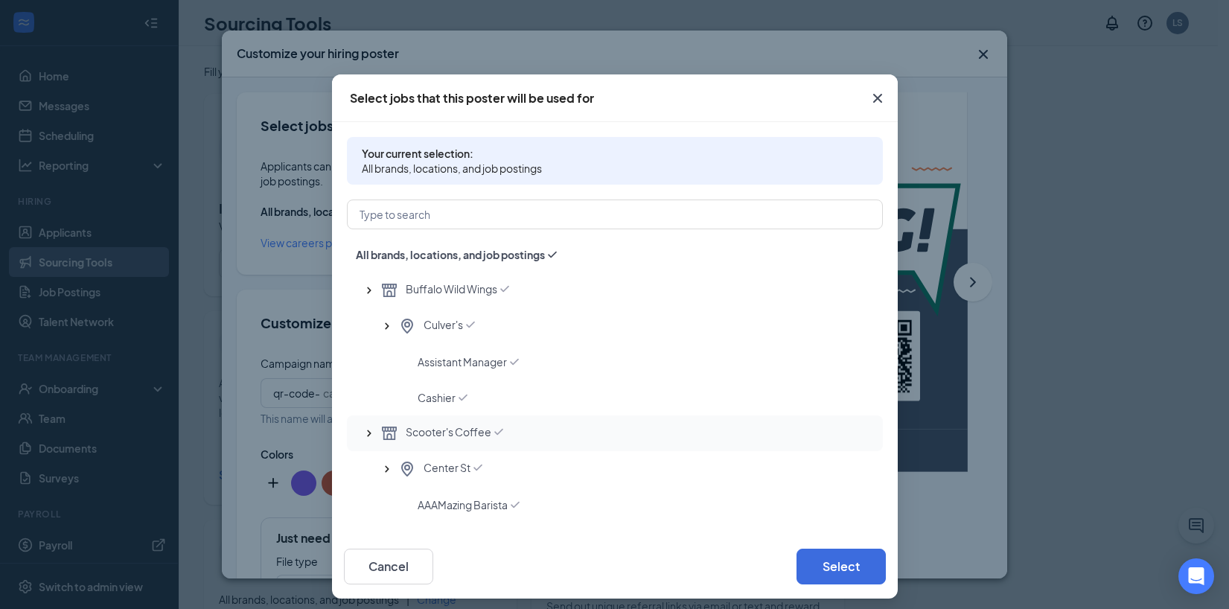
click at [491, 435] on icon "Checkmark" at bounding box center [498, 431] width 15 height 15
click at [852, 570] on button "Select" at bounding box center [841, 567] width 89 height 36
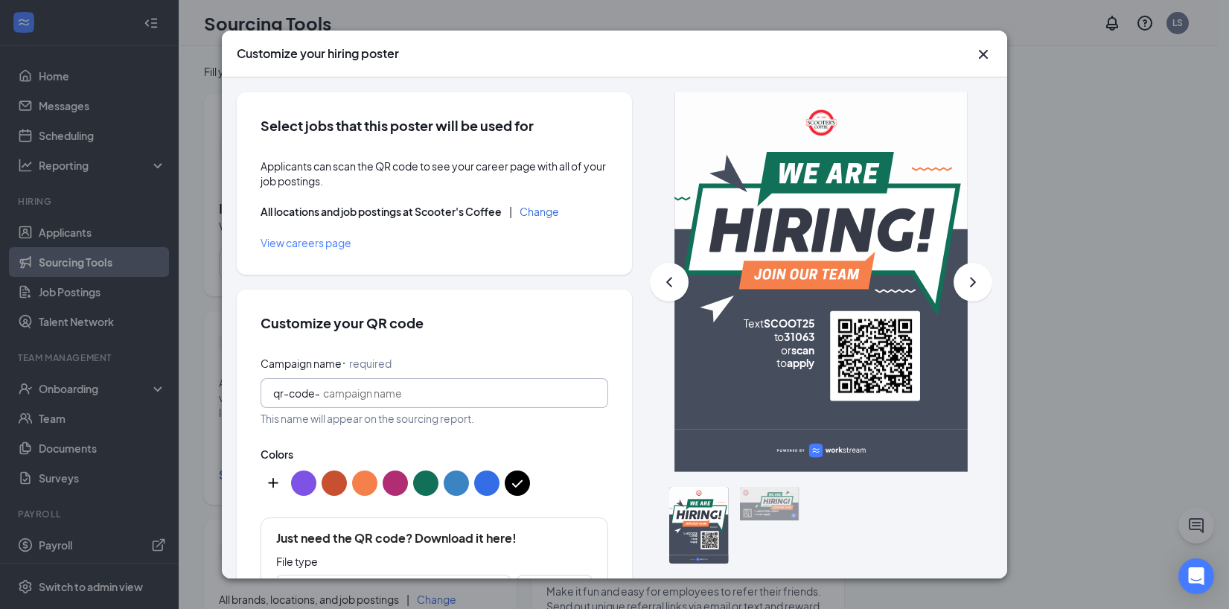
click at [376, 393] on input "Campaign name ⠂ required" at bounding box center [459, 393] width 273 height 16
click at [480, 340] on div "Customize your QR code Campaign name ⠂ required qr-code- This name will appear …" at bounding box center [434, 465] width 395 height 351
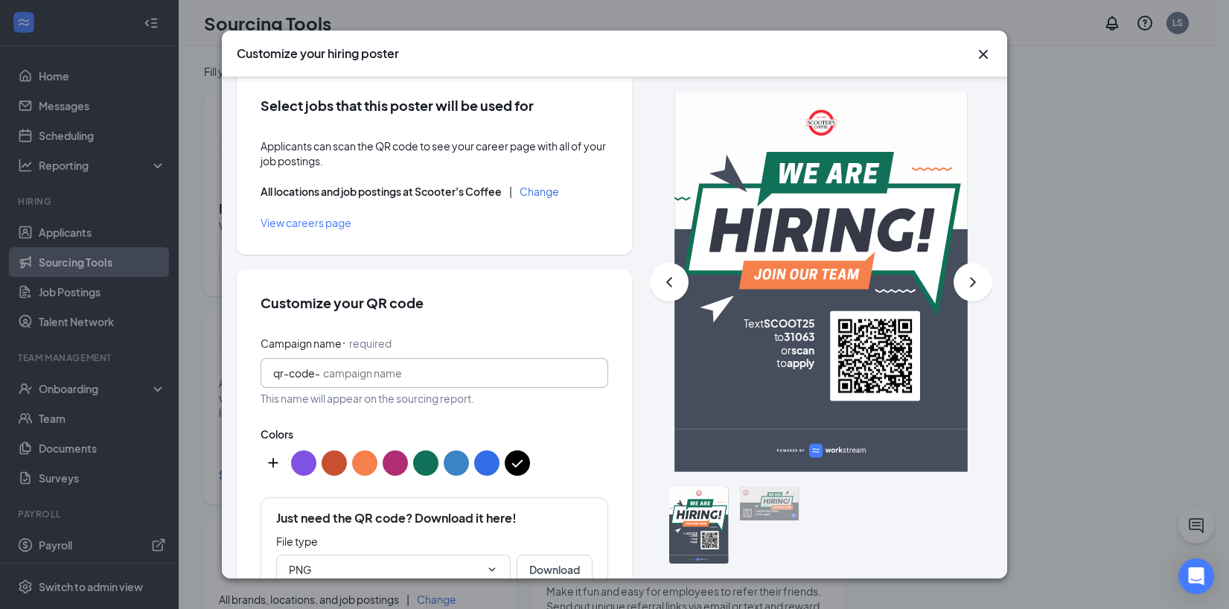
scroll to position [28, 0]
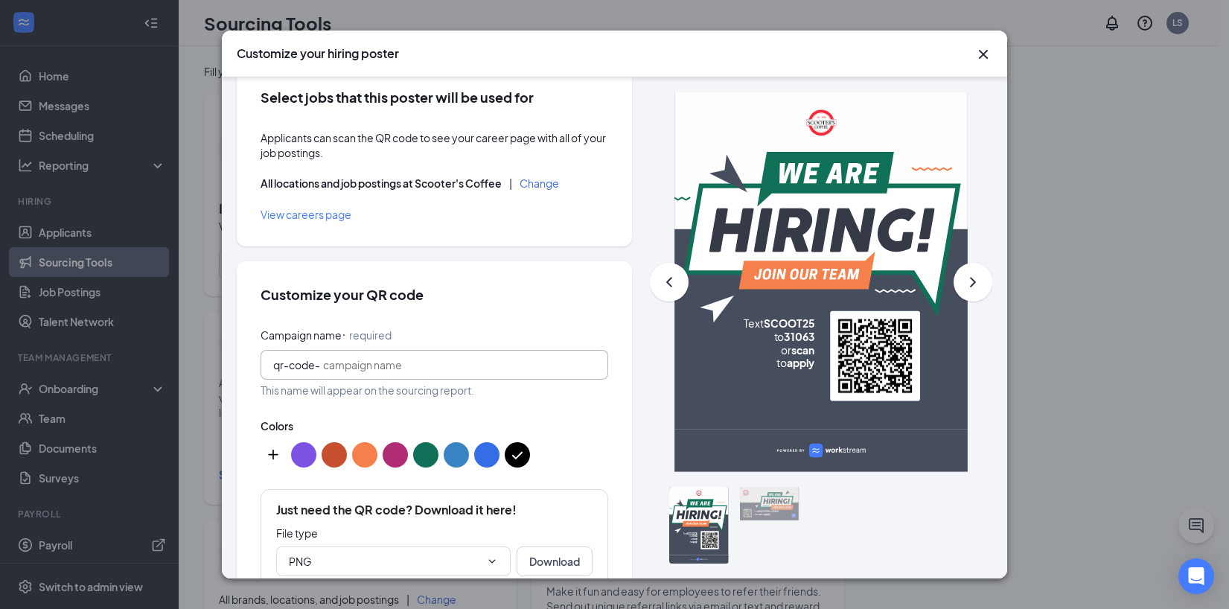
click at [431, 369] on input "Campaign name ⠂ required" at bounding box center [459, 365] width 273 height 16
type input "scooters"
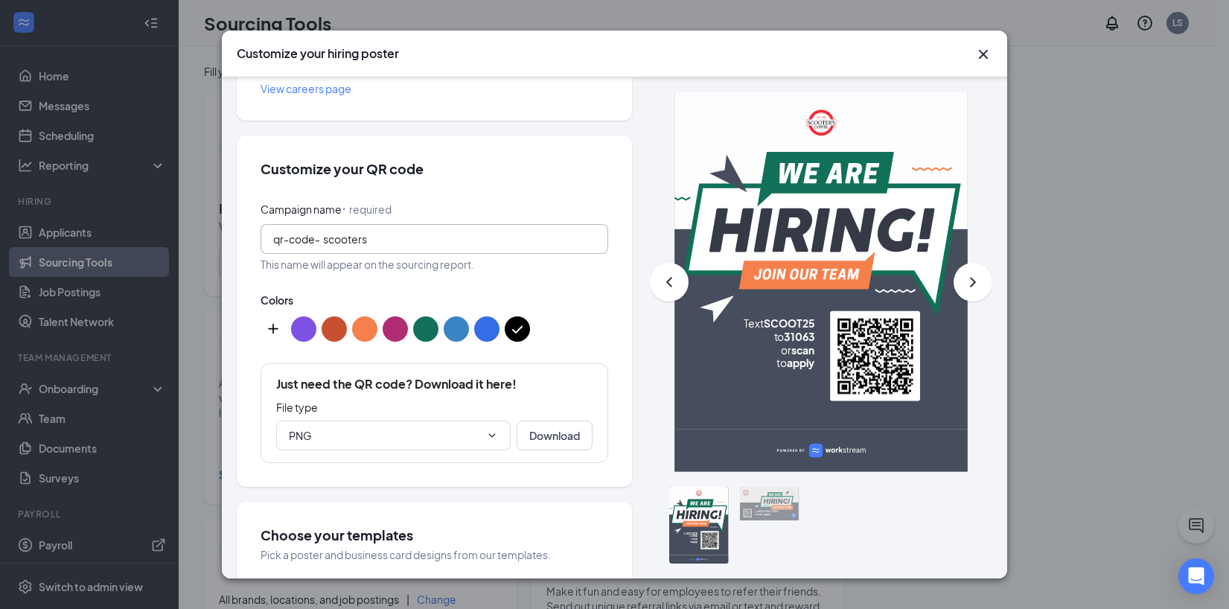
scroll to position [174, 0]
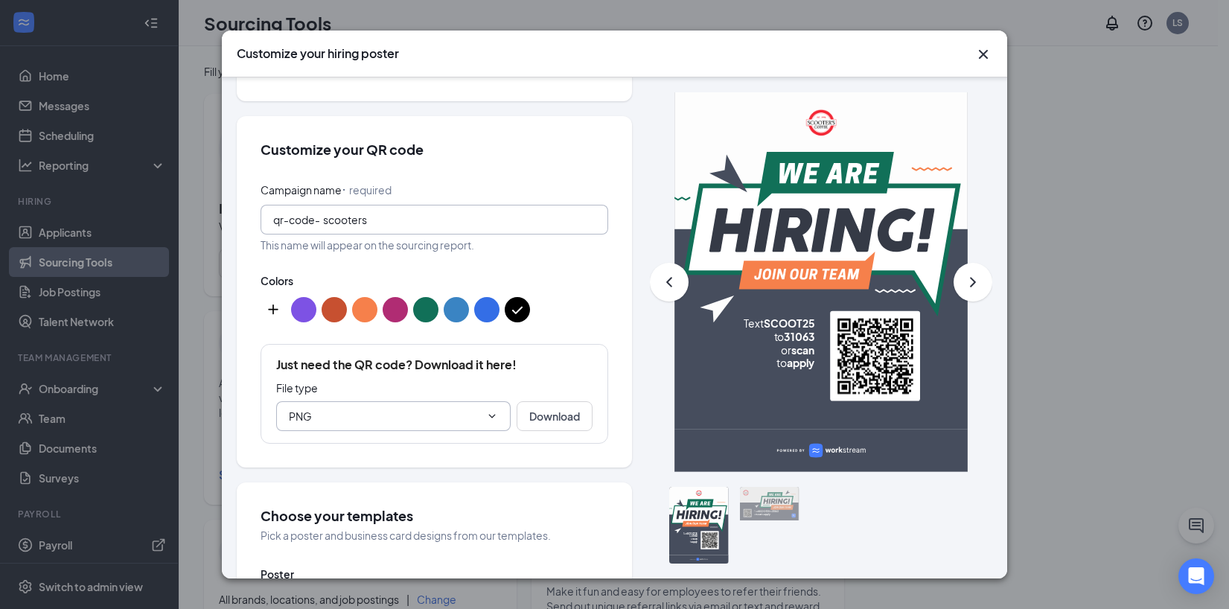
click at [417, 411] on input "PNG" at bounding box center [384, 416] width 191 height 16
click at [416, 408] on input "PNG" at bounding box center [384, 416] width 191 height 16
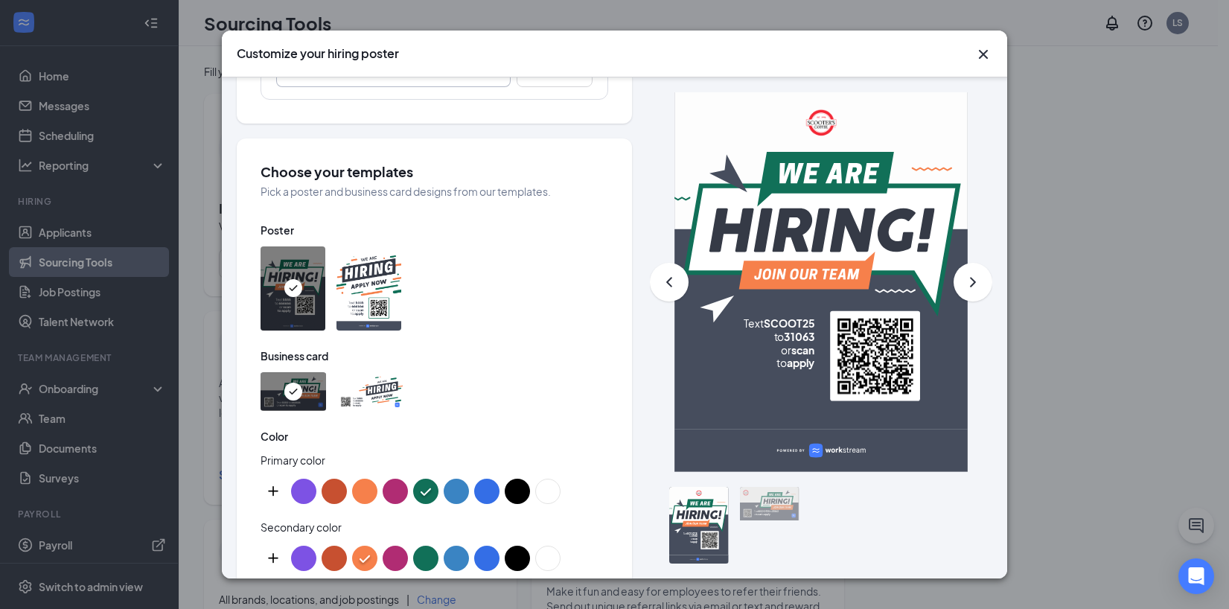
scroll to position [754, 0]
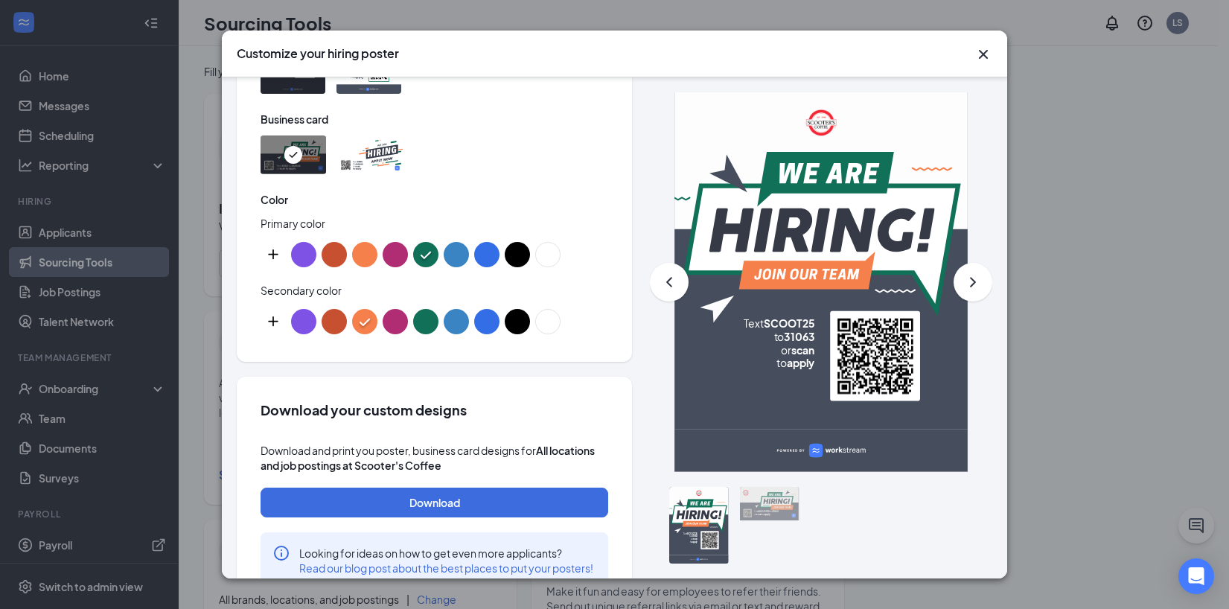
click at [556, 258] on button "color button #ffffff" at bounding box center [547, 254] width 25 height 25
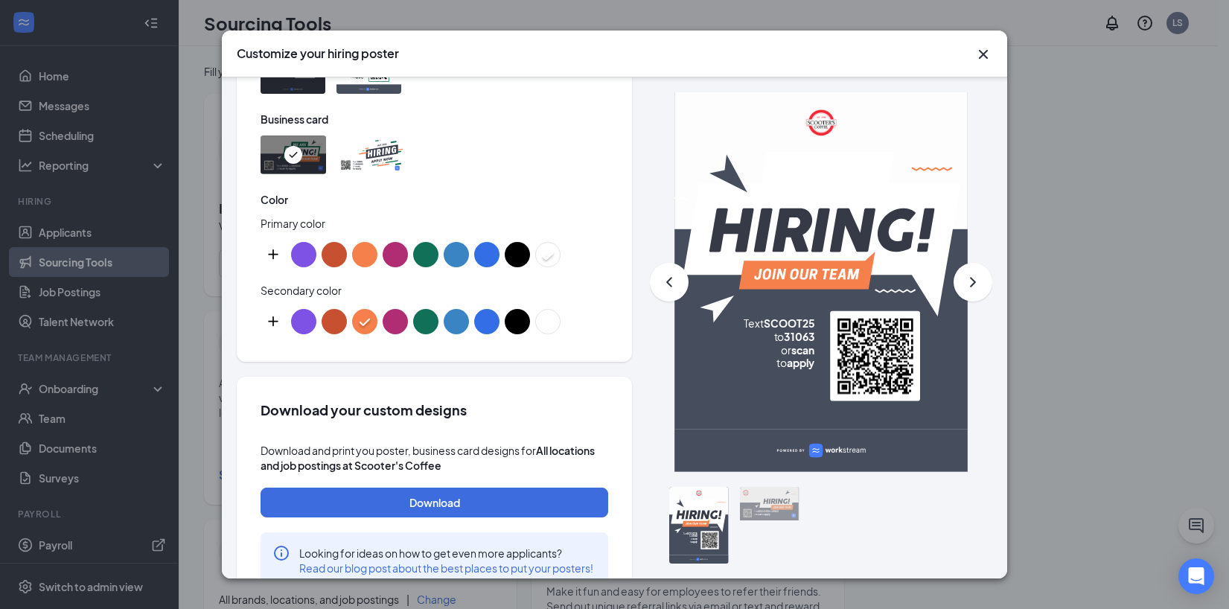
click at [274, 257] on button "custom-color-button" at bounding box center [273, 254] width 25 height 25
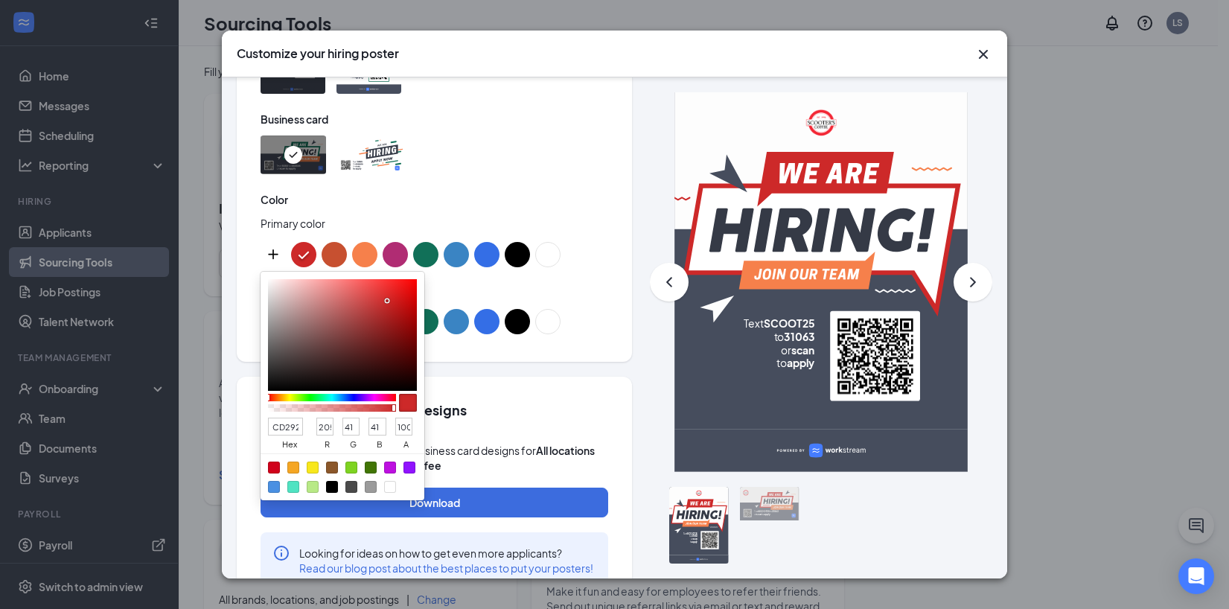
type input "CD2929"
type input "205"
type input "41"
click at [387, 301] on div at bounding box center [342, 335] width 149 height 112
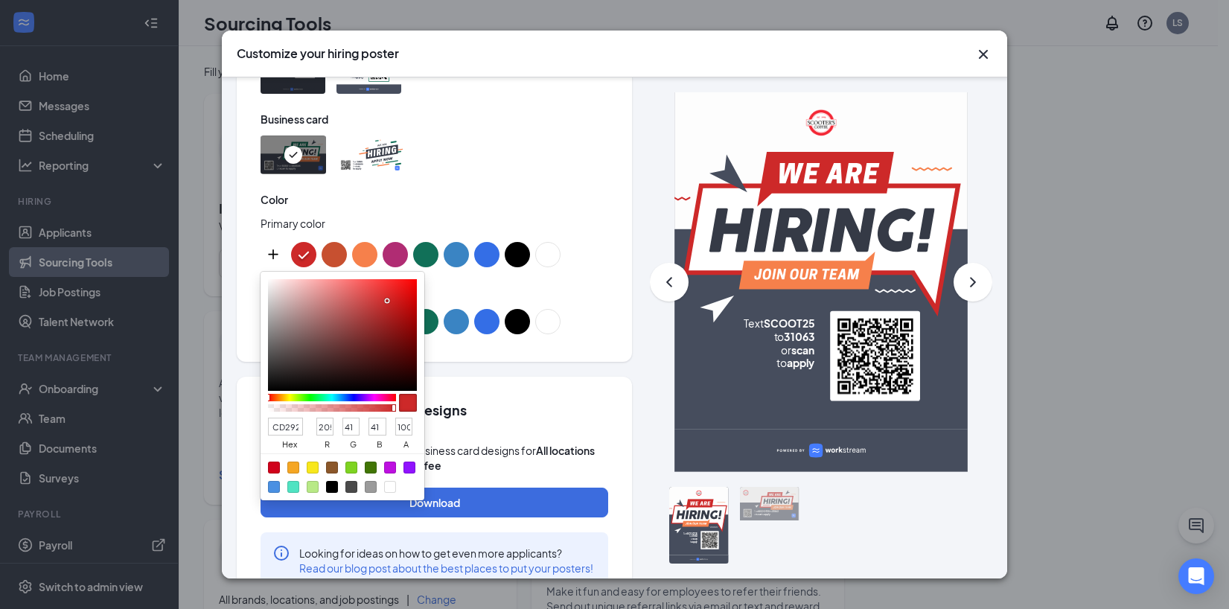
type input "E53434"
type input "229"
type input "52"
click at [383, 290] on div at bounding box center [342, 335] width 149 height 112
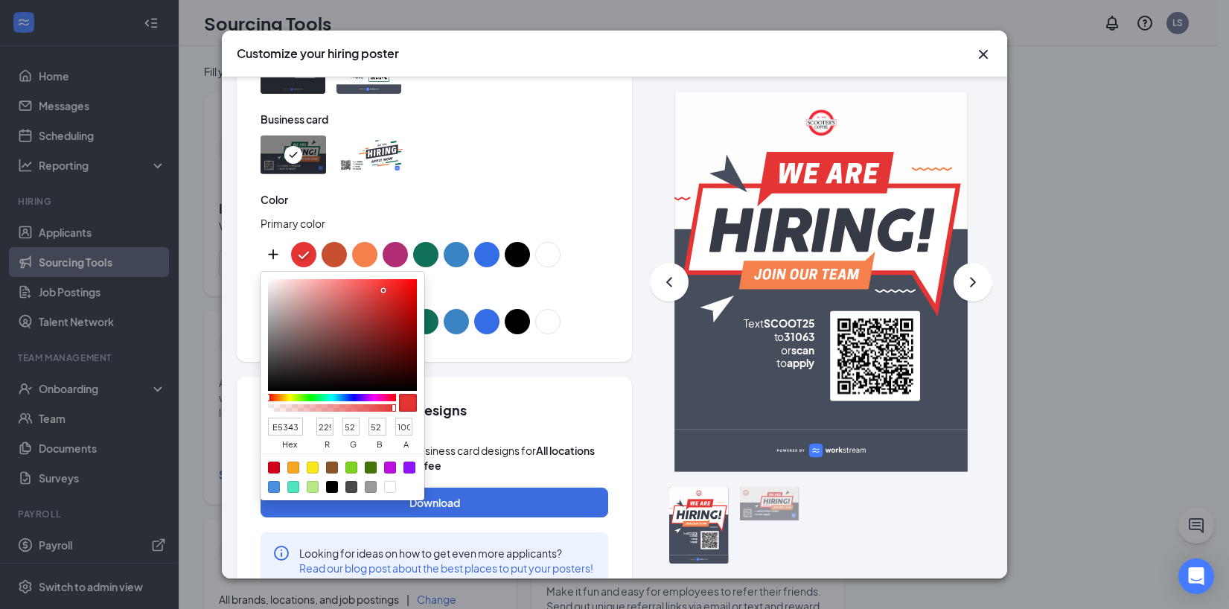
type input "EF5656"
type input "239"
type input "86"
click at [363, 286] on div at bounding box center [342, 335] width 149 height 112
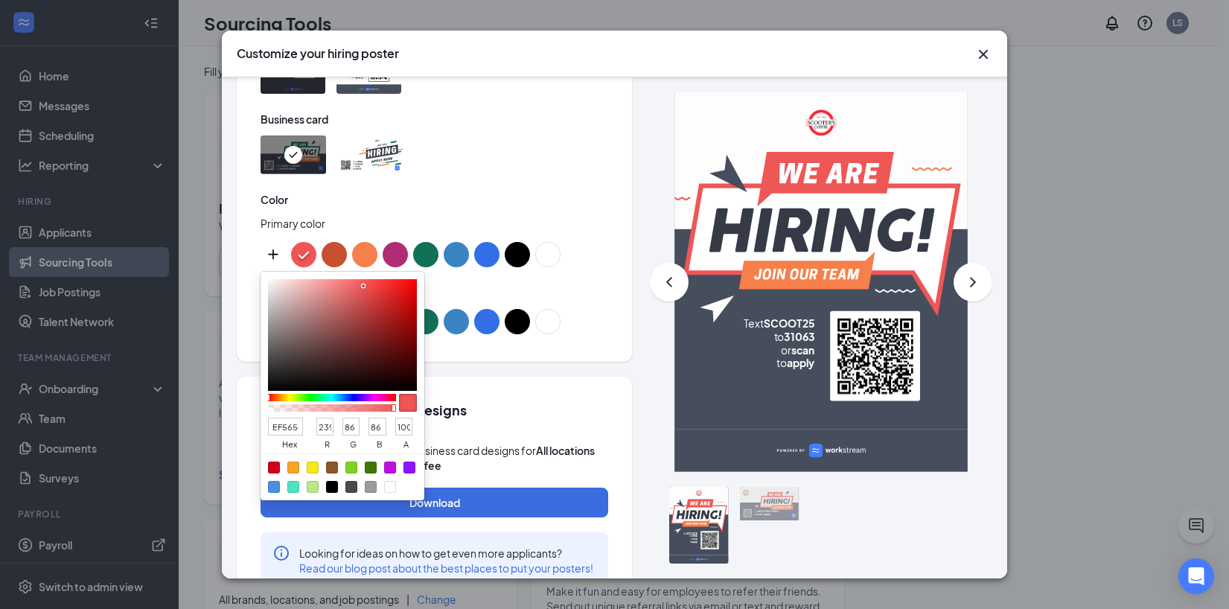
type input "F93939"
type input "249"
type input "57"
click at [383, 281] on div at bounding box center [342, 335] width 149 height 112
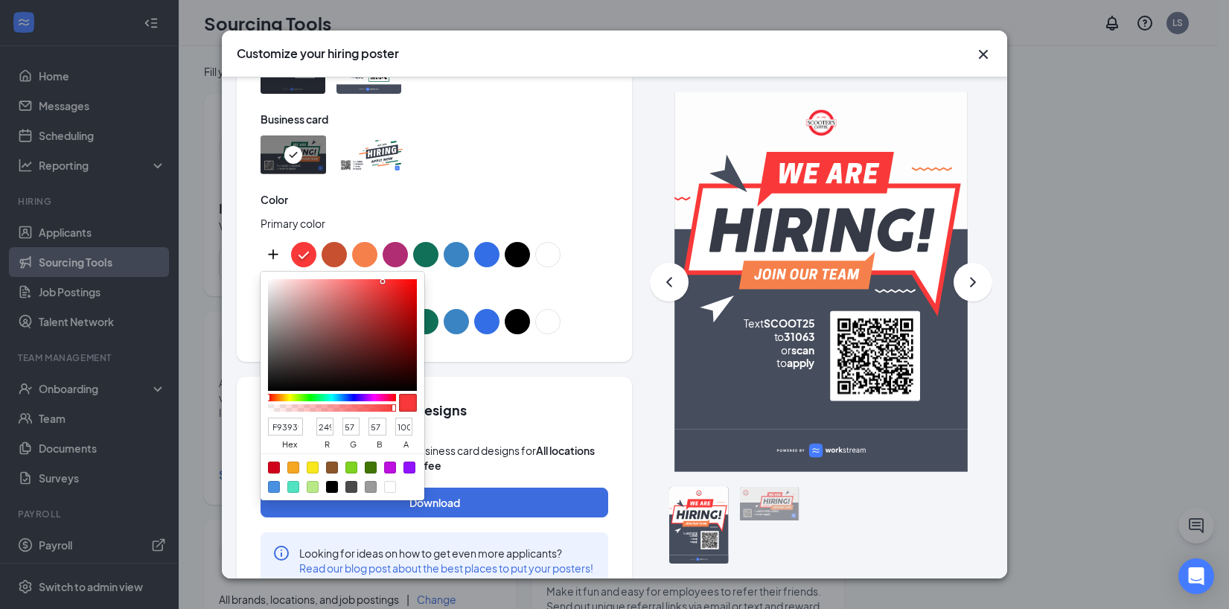
type input "EE3131"
type input "238"
type input "49"
click at [386, 287] on div at bounding box center [342, 335] width 149 height 112
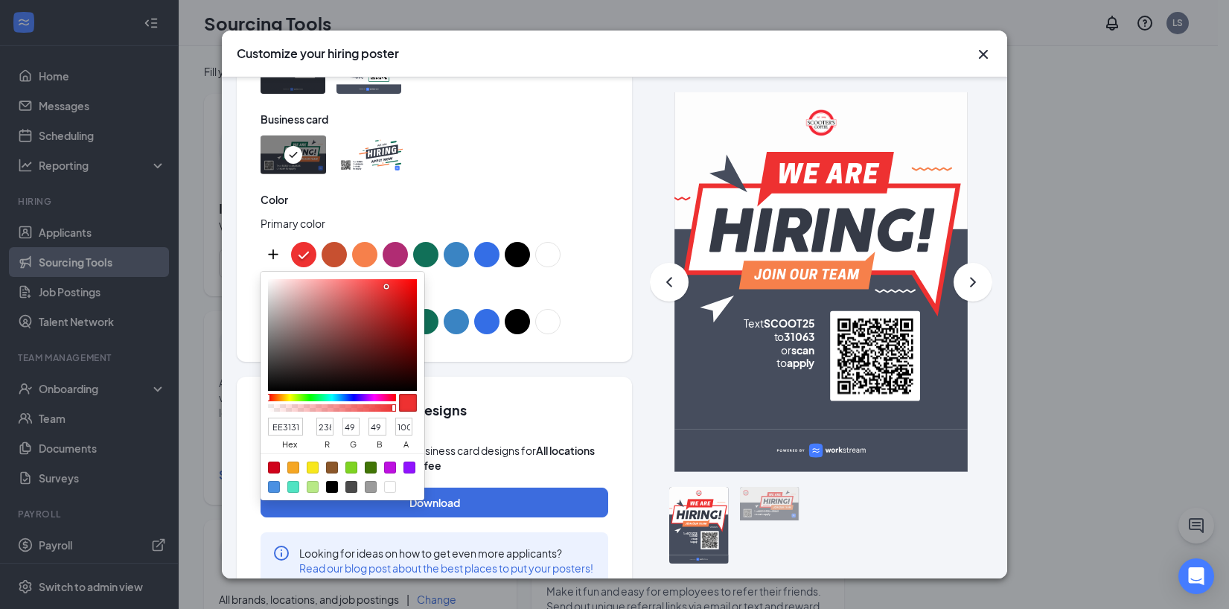
type input "F13A3A"
type input "241"
type input "58"
click at [381, 285] on div at bounding box center [342, 335] width 149 height 112
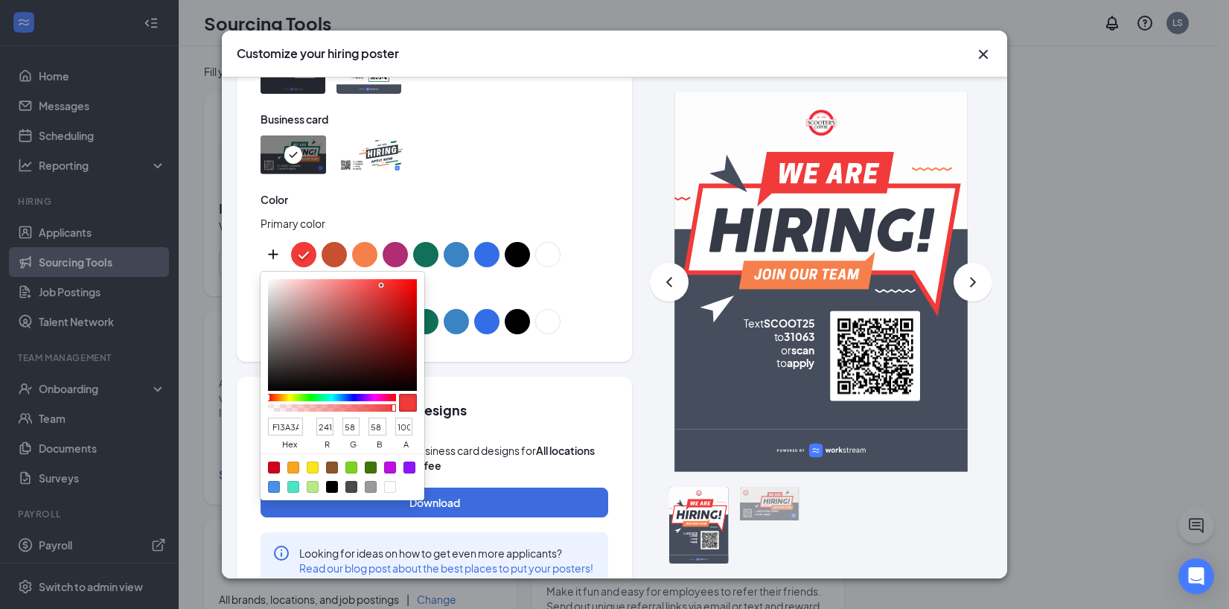
click at [531, 425] on div "Download your custom designs Download and print you poster, business card desig…" at bounding box center [434, 494] width 395 height 235
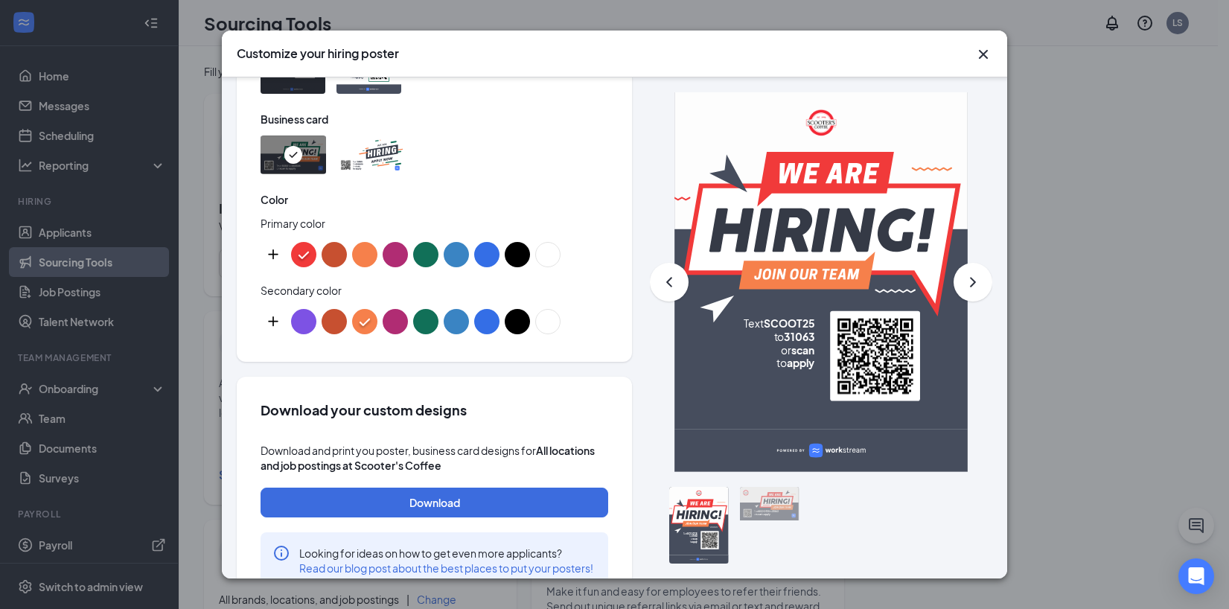
click at [547, 322] on button "color button #ffffff" at bounding box center [547, 321] width 25 height 25
click at [272, 322] on button "custom-color-button" at bounding box center [273, 321] width 25 height 25
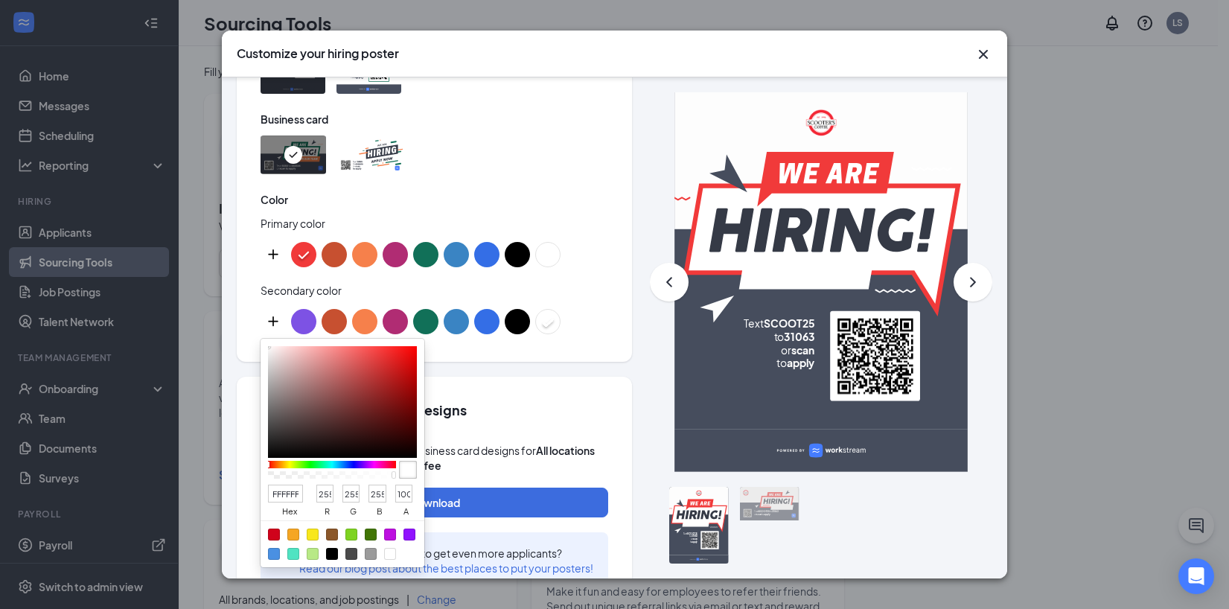
click at [322, 373] on div at bounding box center [342, 402] width 149 height 112
type input "C07B7B"
type input "192"
type input "123"
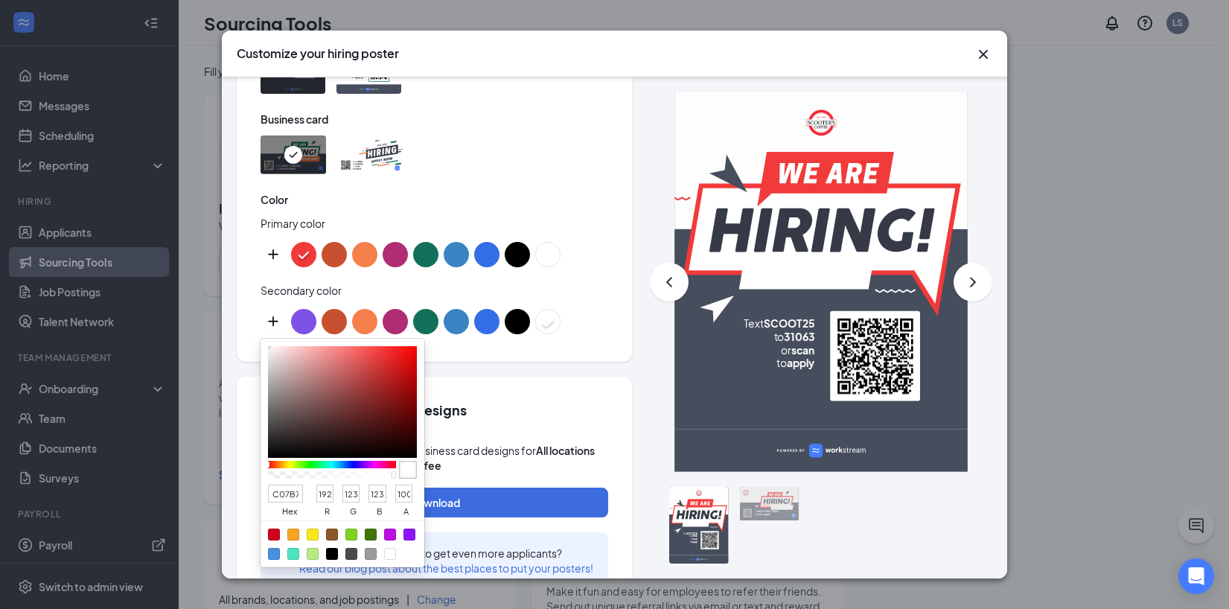
type input "C17C7C"
type input "193"
type input "124"
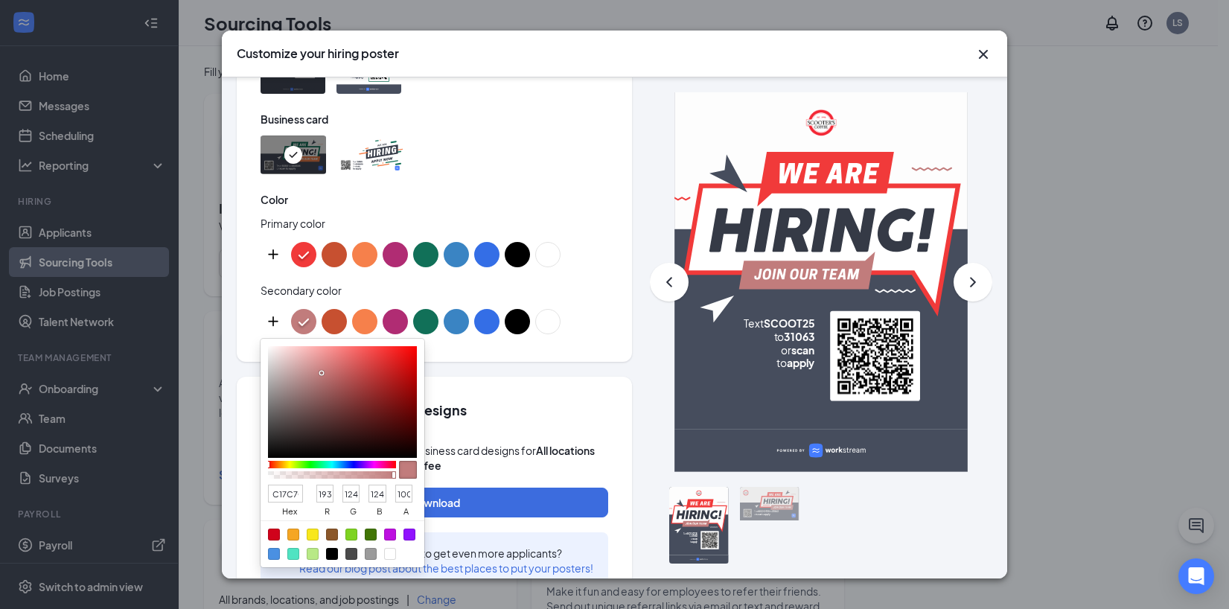
type input "E78A8A"
type input "231"
type input "138"
click at [328, 357] on div at bounding box center [342, 402] width 149 height 112
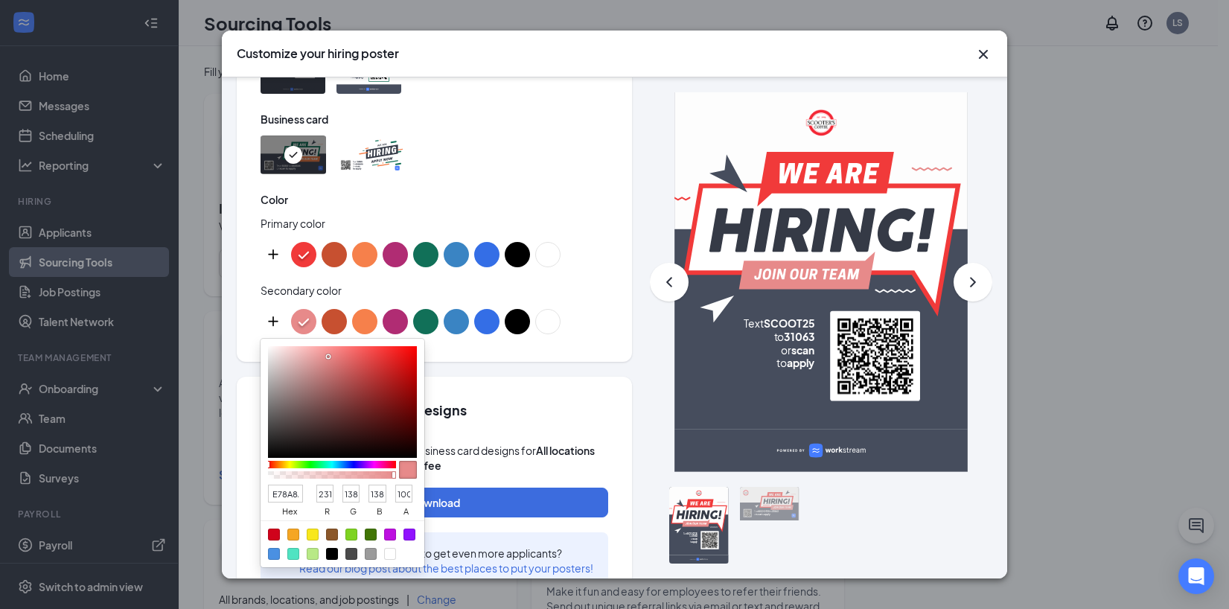
type input "F68282"
type input "246"
type input "130"
click at [338, 350] on div at bounding box center [342, 402] width 149 height 112
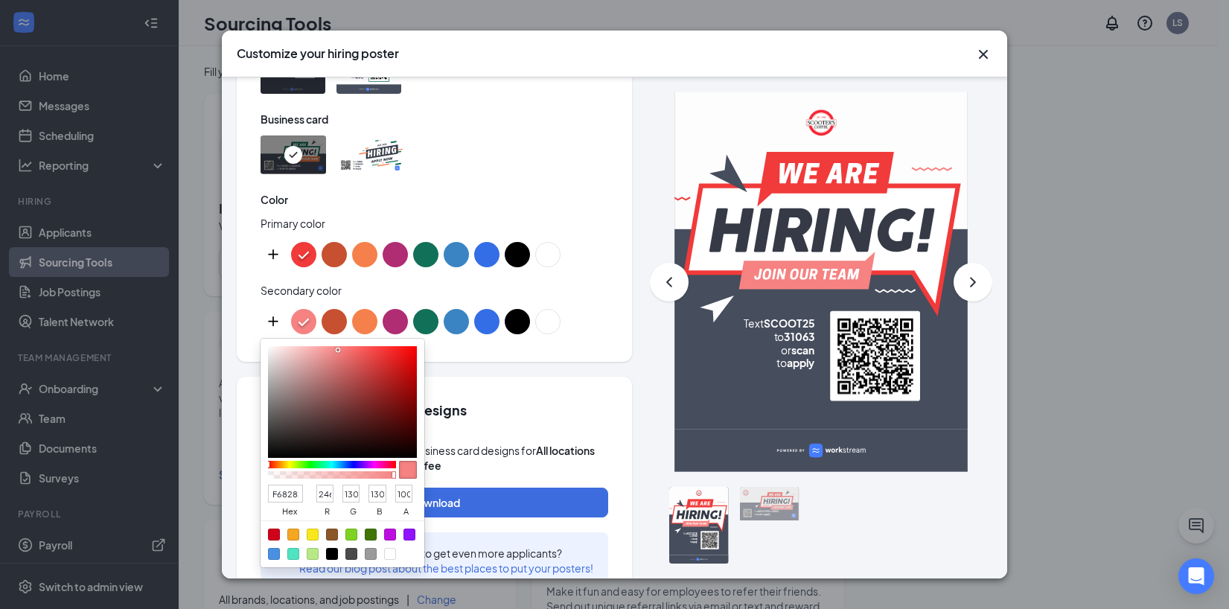
click at [328, 351] on div at bounding box center [342, 402] width 149 height 112
type input "F39292"
type input "243"
type input "146"
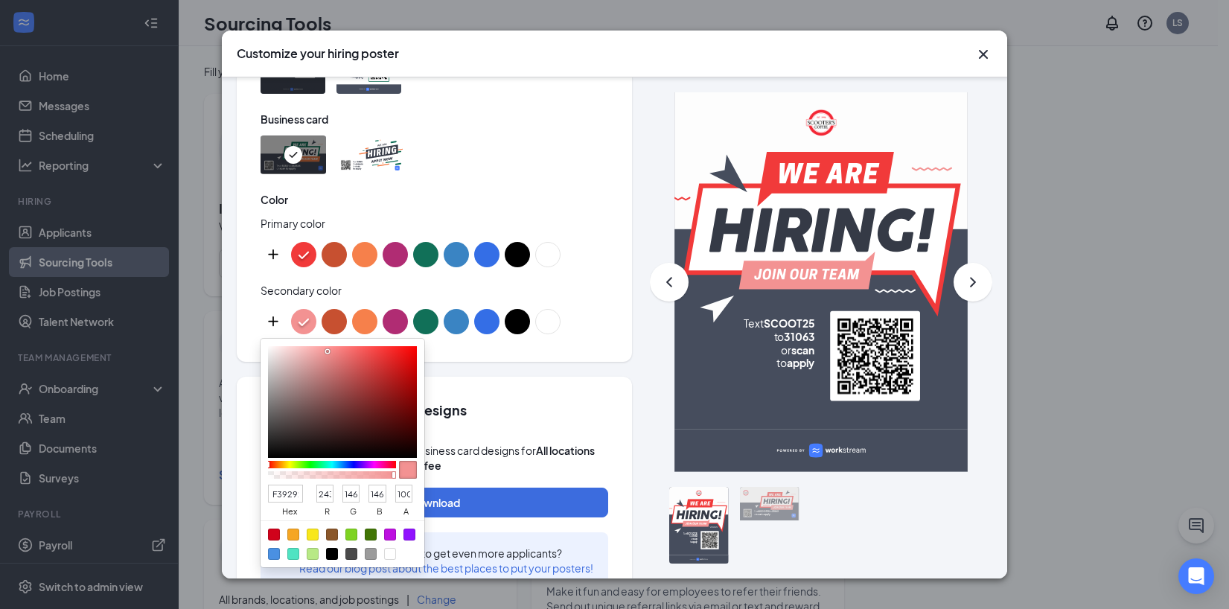
click at [579, 435] on div "Download your custom designs Download and print you poster, business card desig…" at bounding box center [434, 494] width 395 height 235
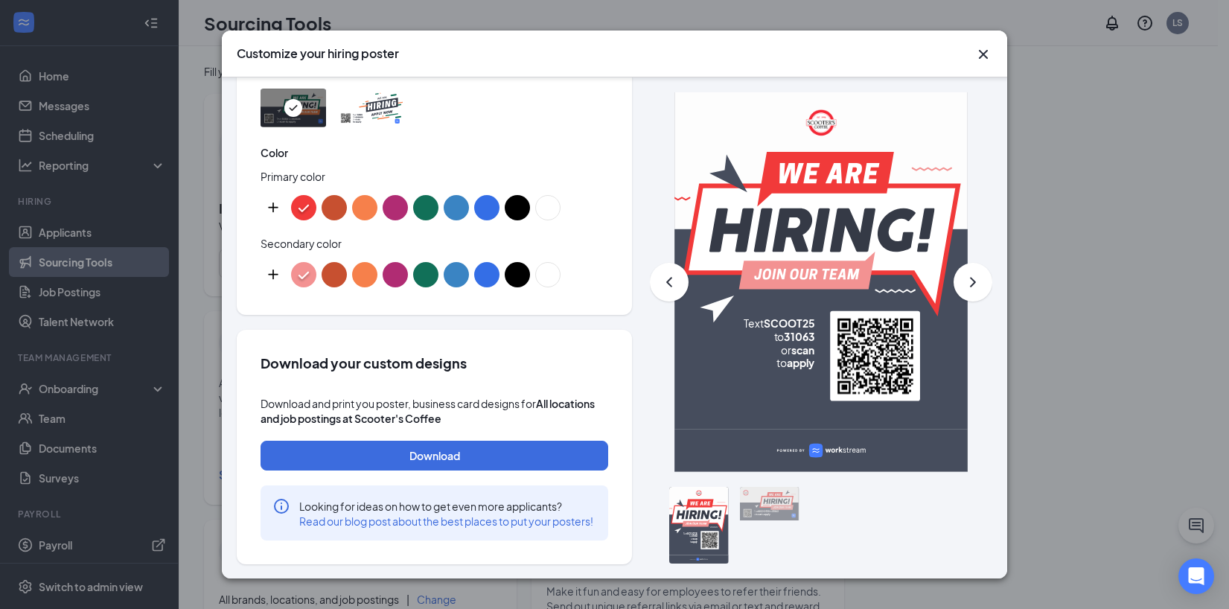
scroll to position [817, 0]
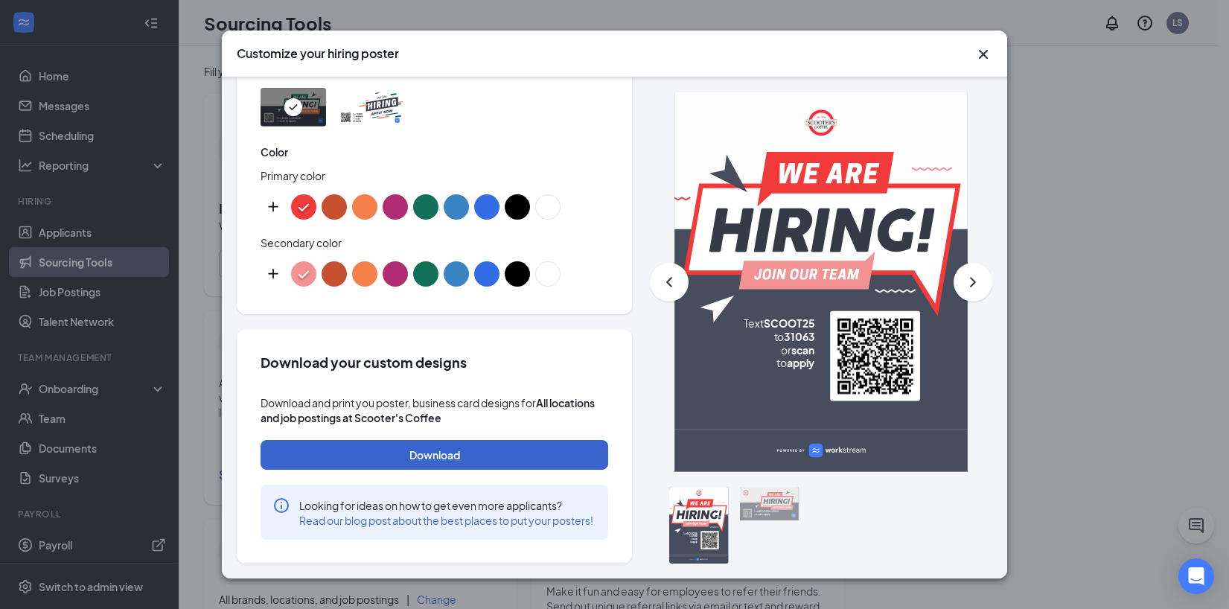
click at [529, 440] on button "Download" at bounding box center [435, 455] width 348 height 30
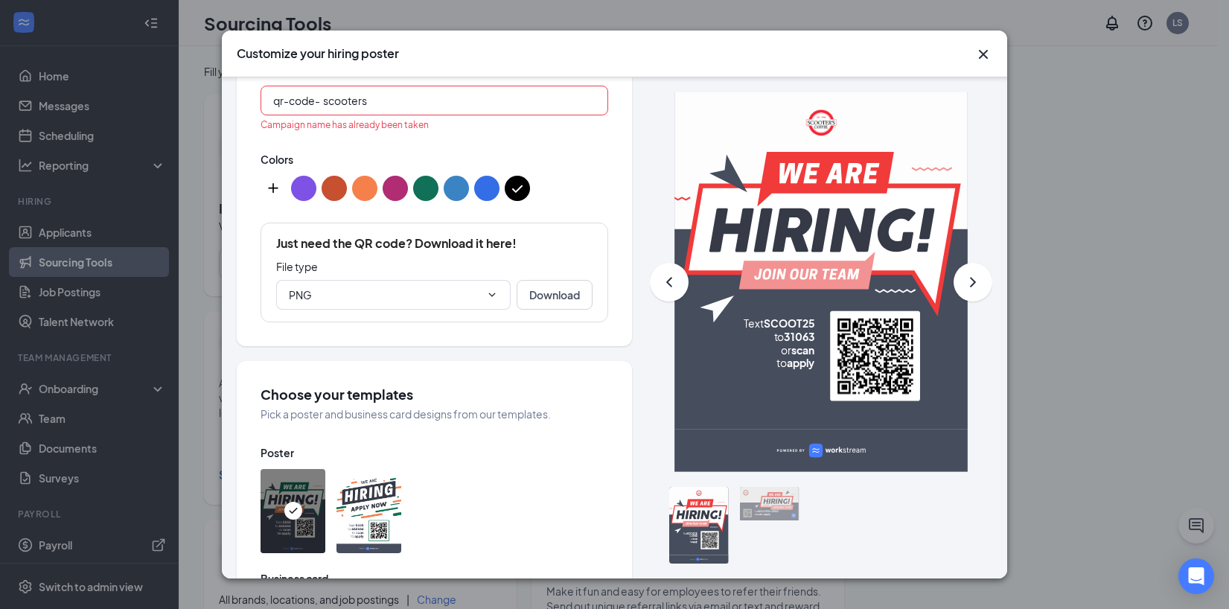
scroll to position [278, 0]
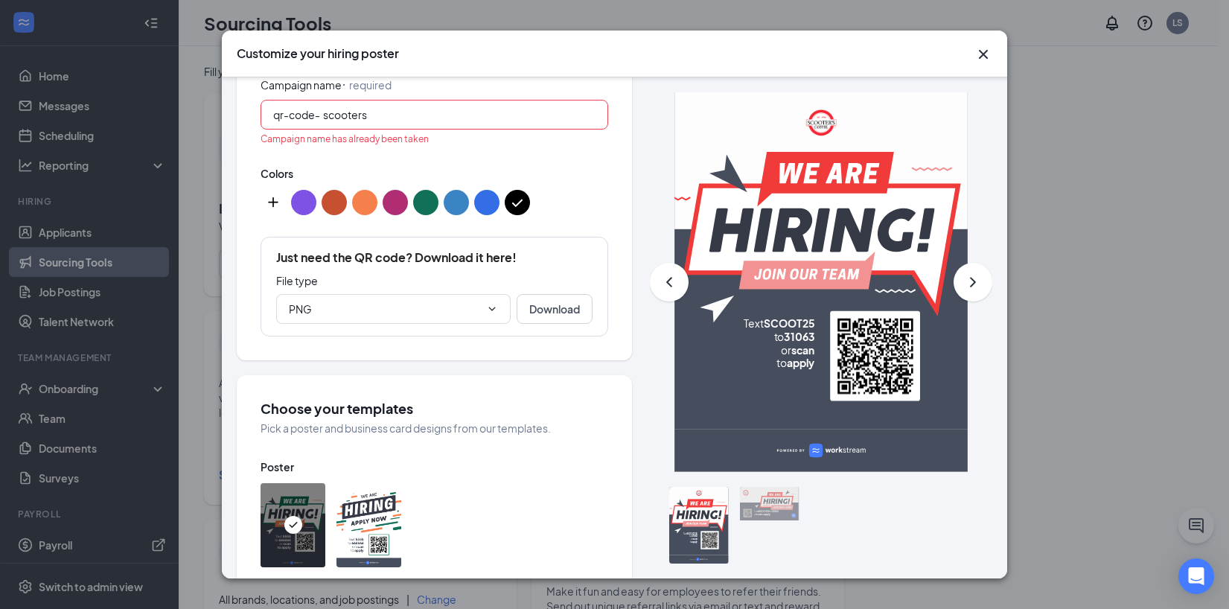
click at [387, 118] on input "scooters" at bounding box center [459, 114] width 273 height 16
type input "scooters1"
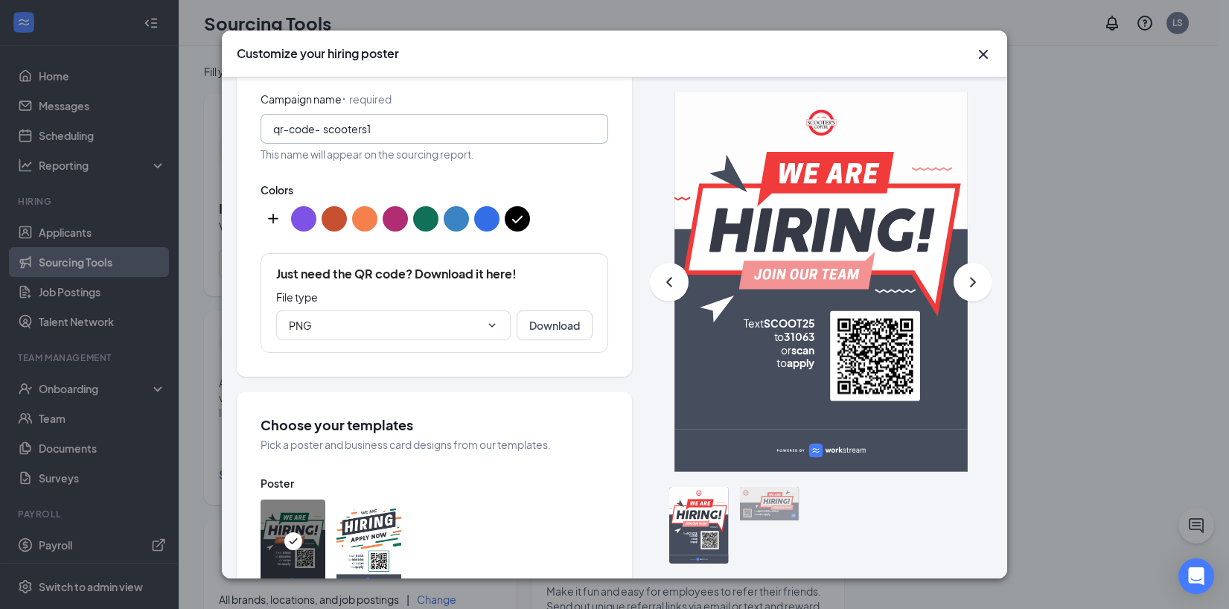
scroll to position [247, 0]
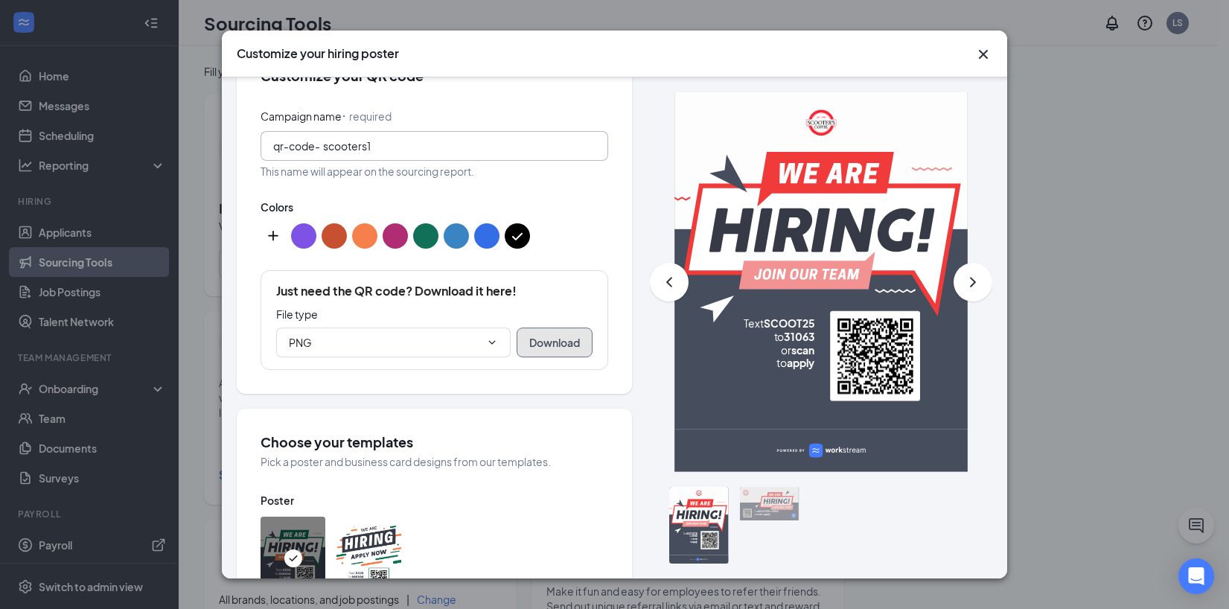
click at [544, 341] on button "Download" at bounding box center [555, 343] width 76 height 30
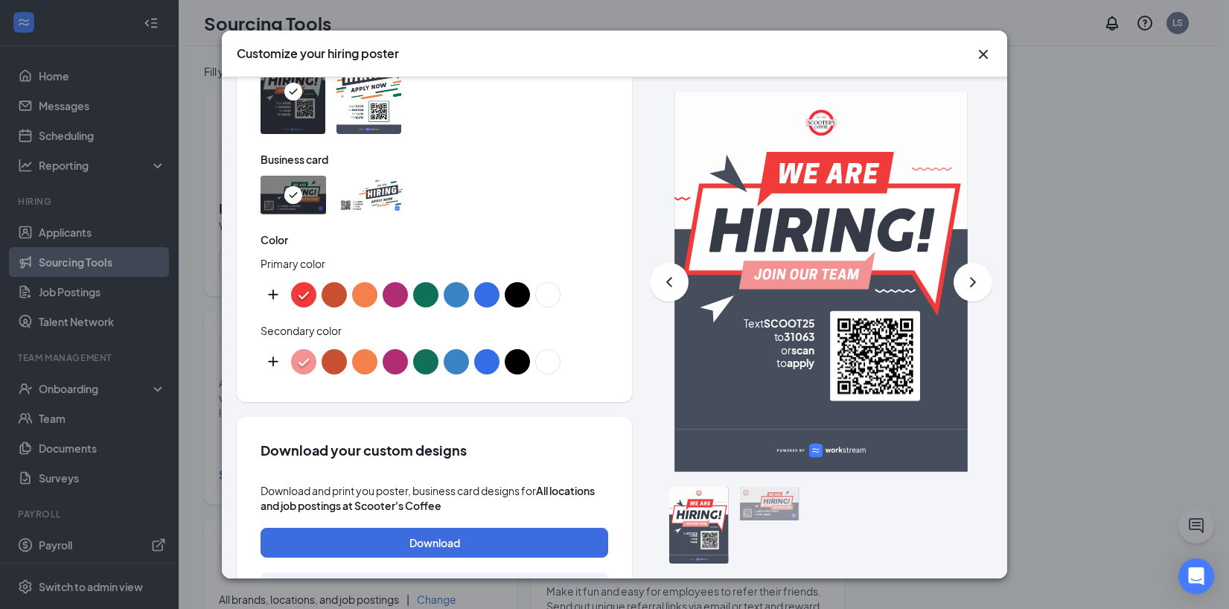
scroll to position [730, 0]
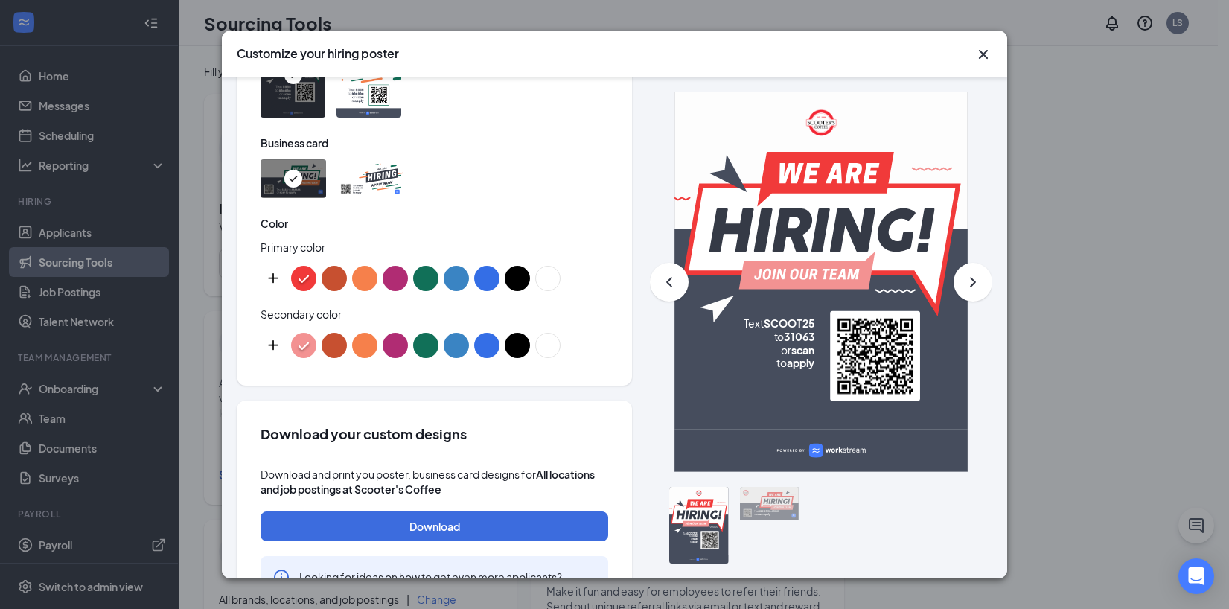
click at [801, 282] on icon at bounding box center [807, 270] width 136 height 37
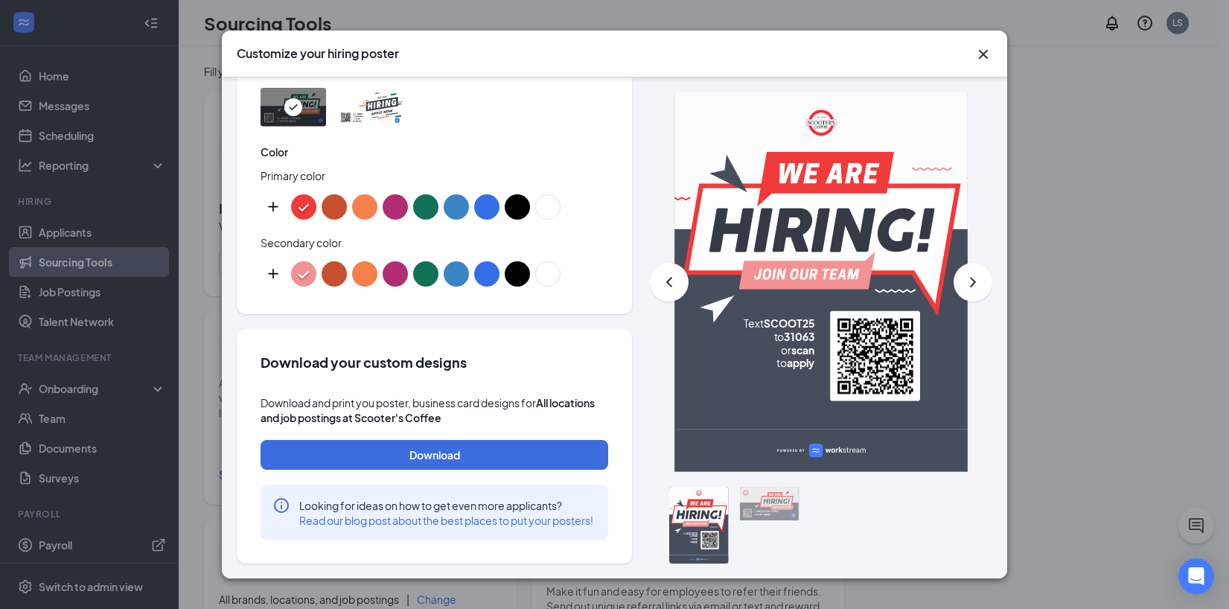
scroll to position [817, 0]
click at [506, 440] on button "Download" at bounding box center [435, 455] width 348 height 30
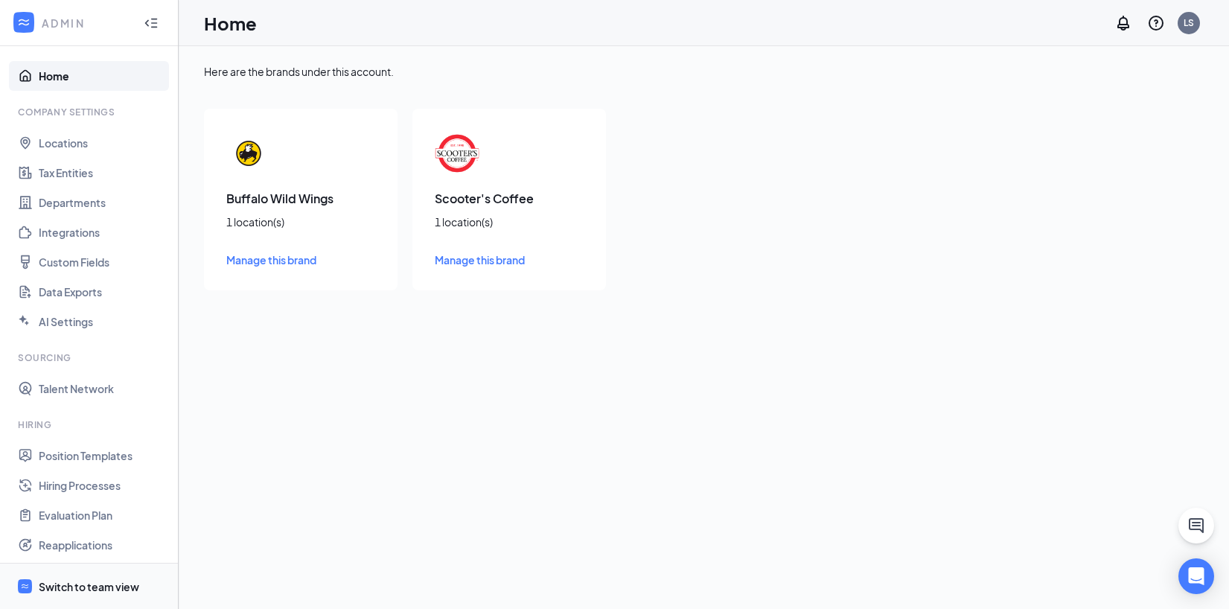
click at [97, 577] on span "Switch to team view" at bounding box center [102, 586] width 127 height 45
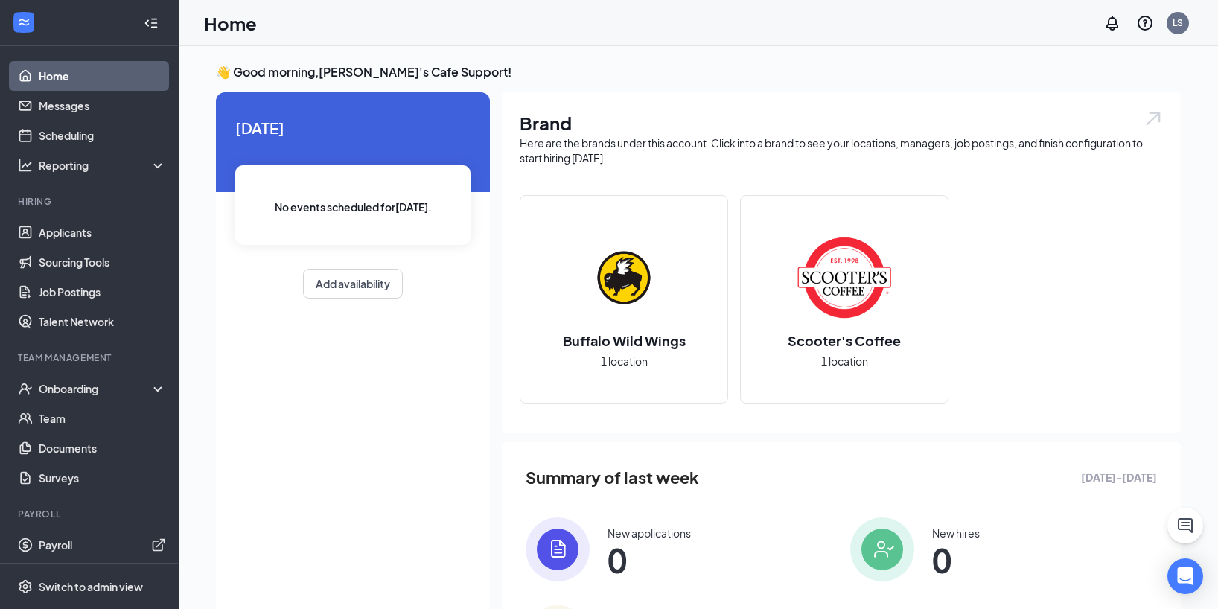
click at [1188, 528] on icon "ChatActive" at bounding box center [1186, 526] width 18 height 18
click at [953, 585] on div "Chat" at bounding box center [1010, 591] width 228 height 24
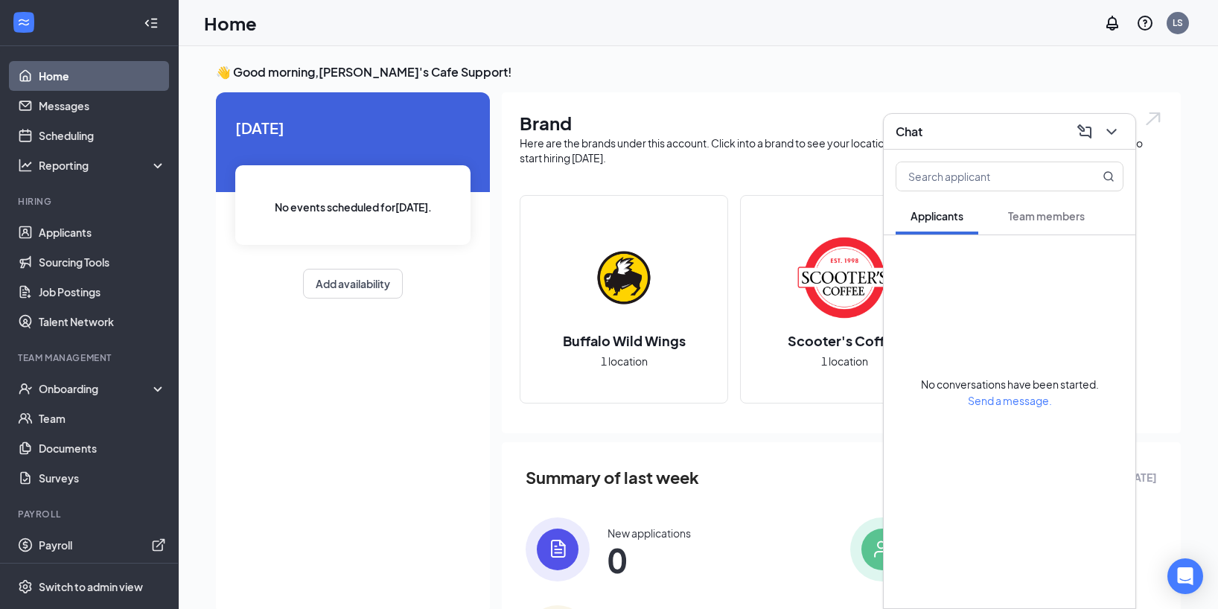
click at [1033, 228] on button "Team members" at bounding box center [1046, 215] width 106 height 37
click at [953, 232] on button "Applicants" at bounding box center [937, 215] width 83 height 37
click at [1113, 130] on icon "ChevronDown" at bounding box center [1112, 132] width 18 height 18
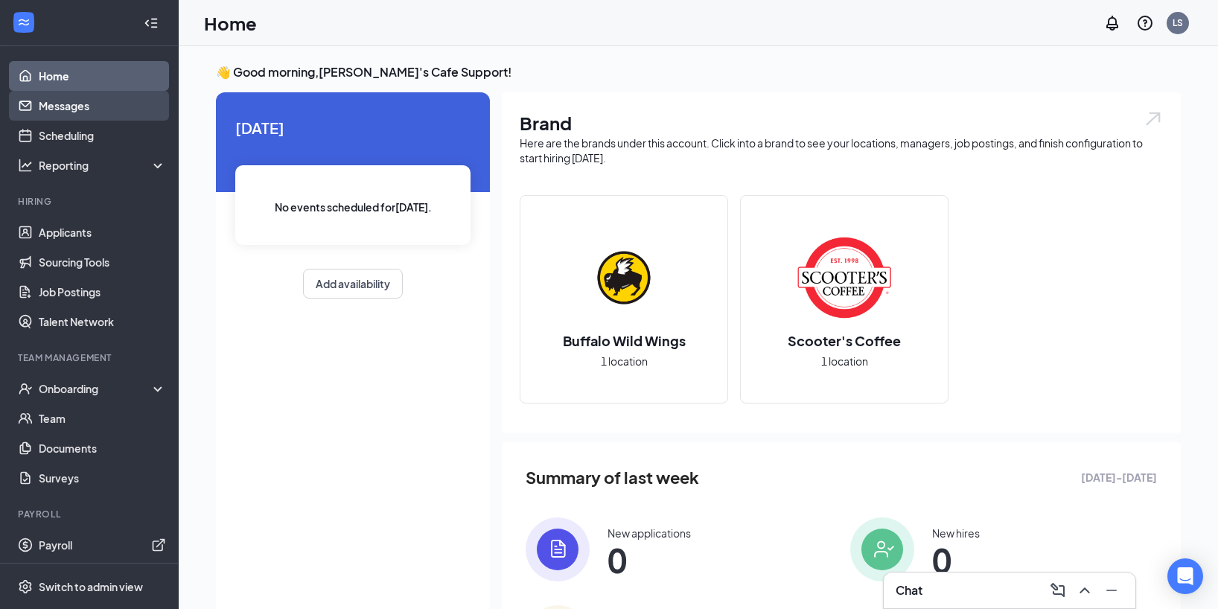
click at [73, 108] on link "Messages" at bounding box center [102, 106] width 127 height 30
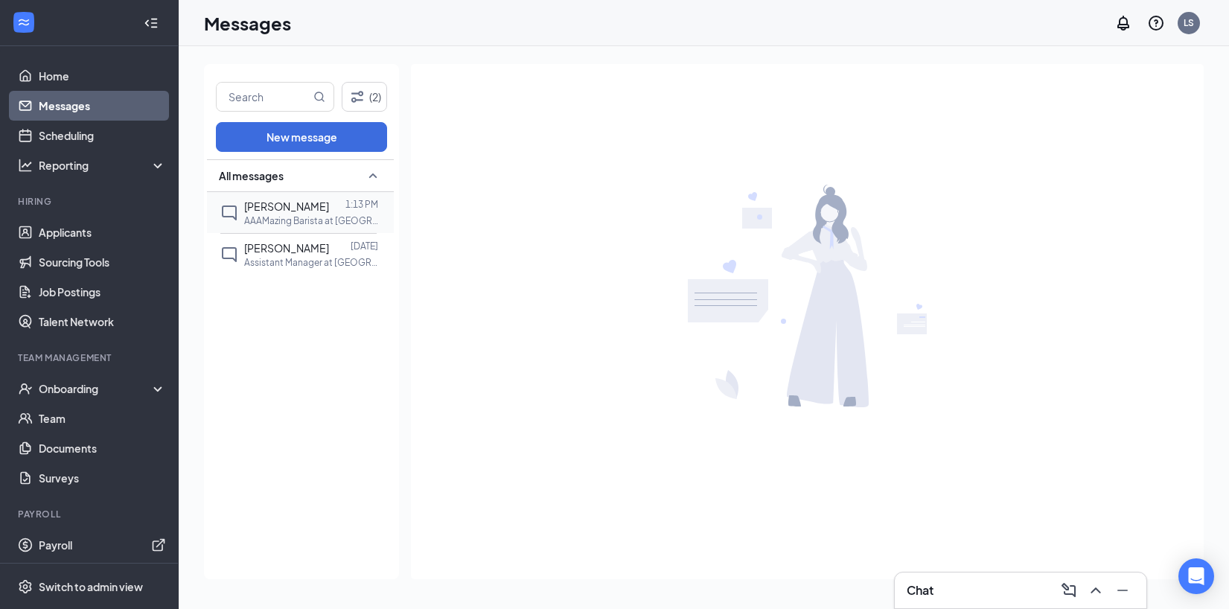
click at [287, 207] on span "Taylor Swift" at bounding box center [286, 206] width 85 height 13
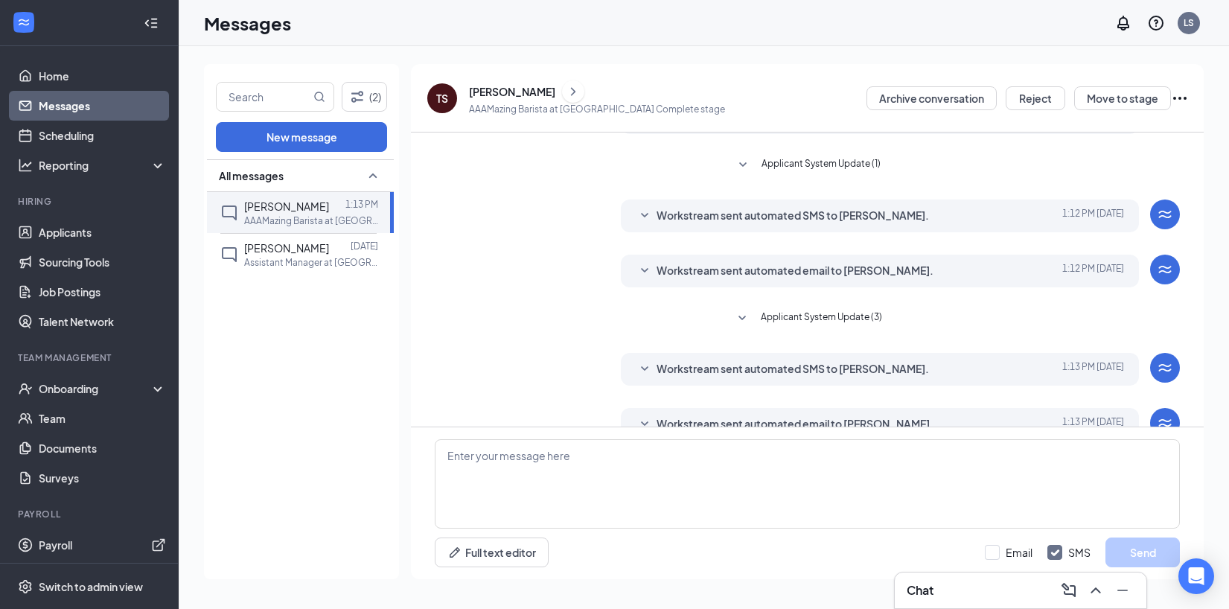
scroll to position [171, 0]
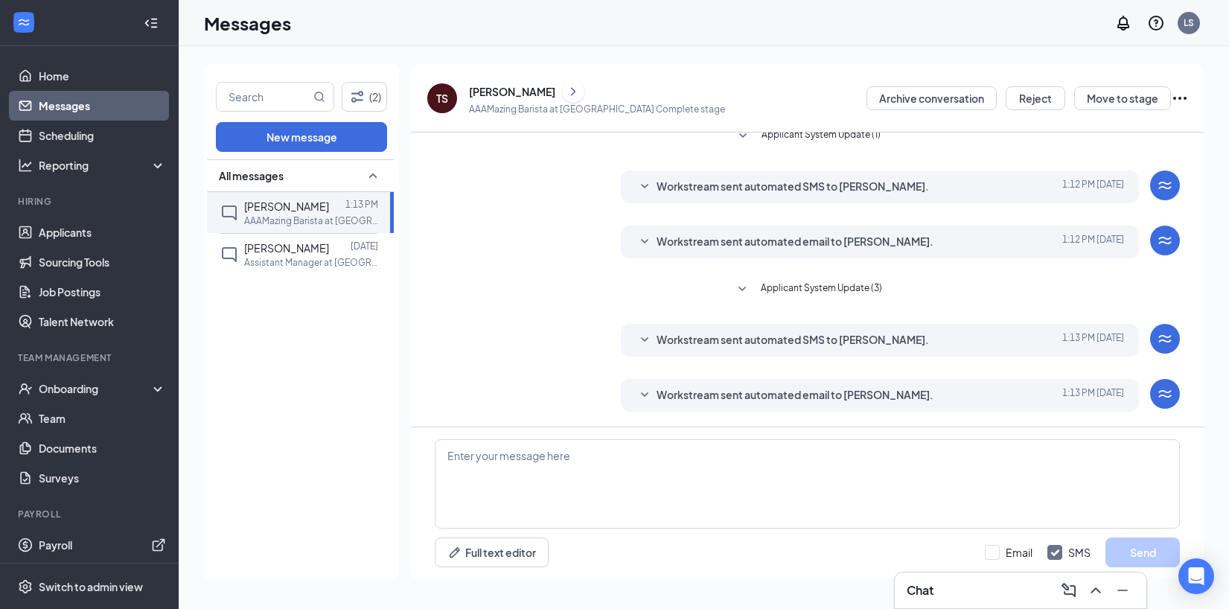
click at [935, 589] on div "Chat" at bounding box center [1021, 591] width 228 height 24
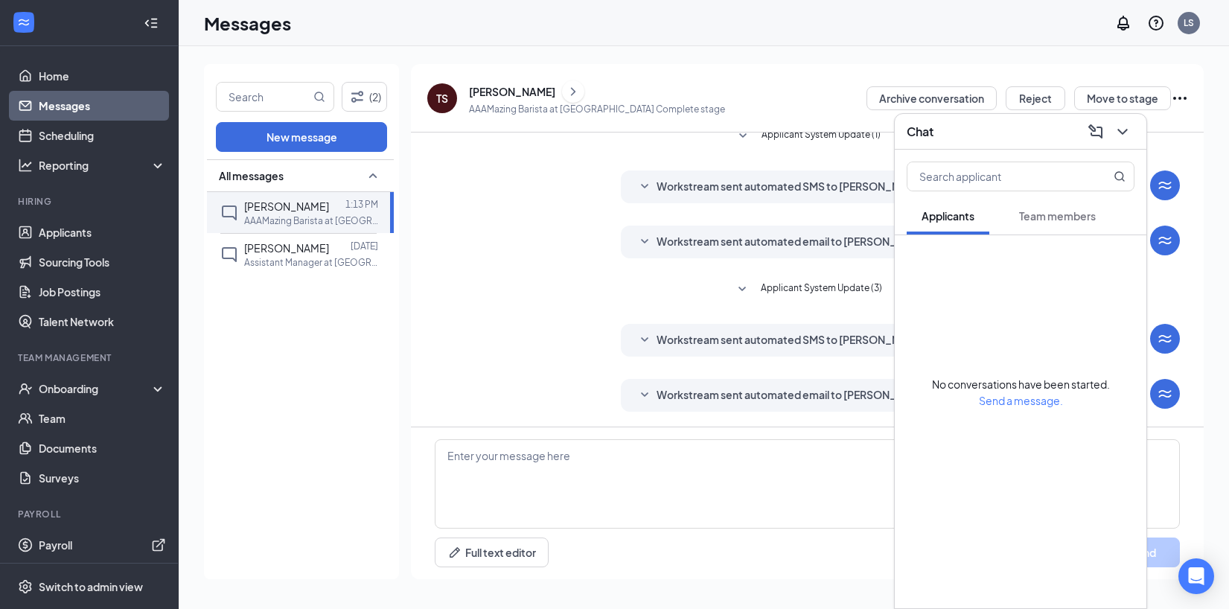
click at [1032, 226] on button "Team members" at bounding box center [1058, 215] width 106 height 37
click at [943, 226] on button "Applicants" at bounding box center [948, 215] width 83 height 37
click at [963, 174] on input "text" at bounding box center [996, 176] width 176 height 28
type input "a"
type input "taylor"
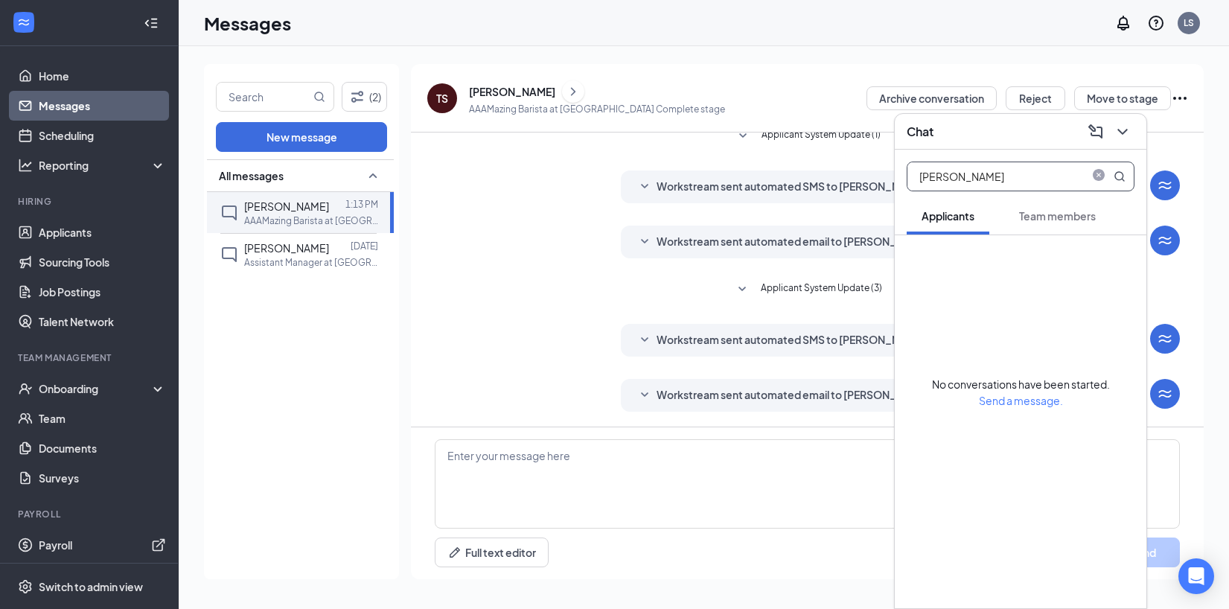
click at [1007, 403] on span "Send a message." at bounding box center [1021, 400] width 84 height 13
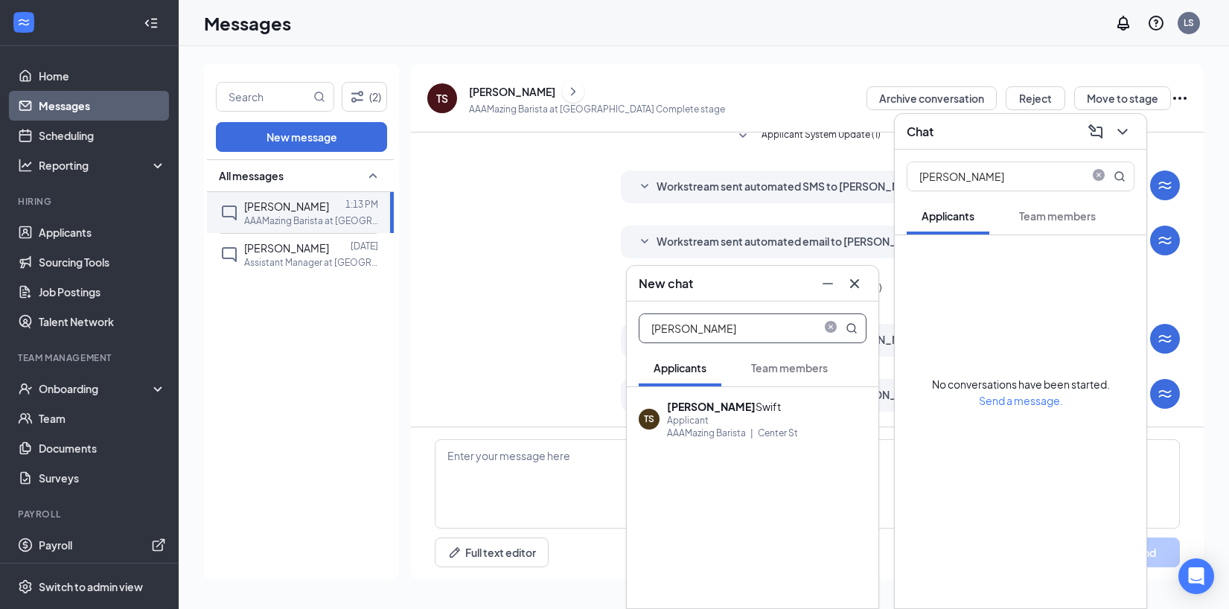
type input "taylor"
click at [696, 430] on div "AAAMazing Barista" at bounding box center [706, 433] width 79 height 13
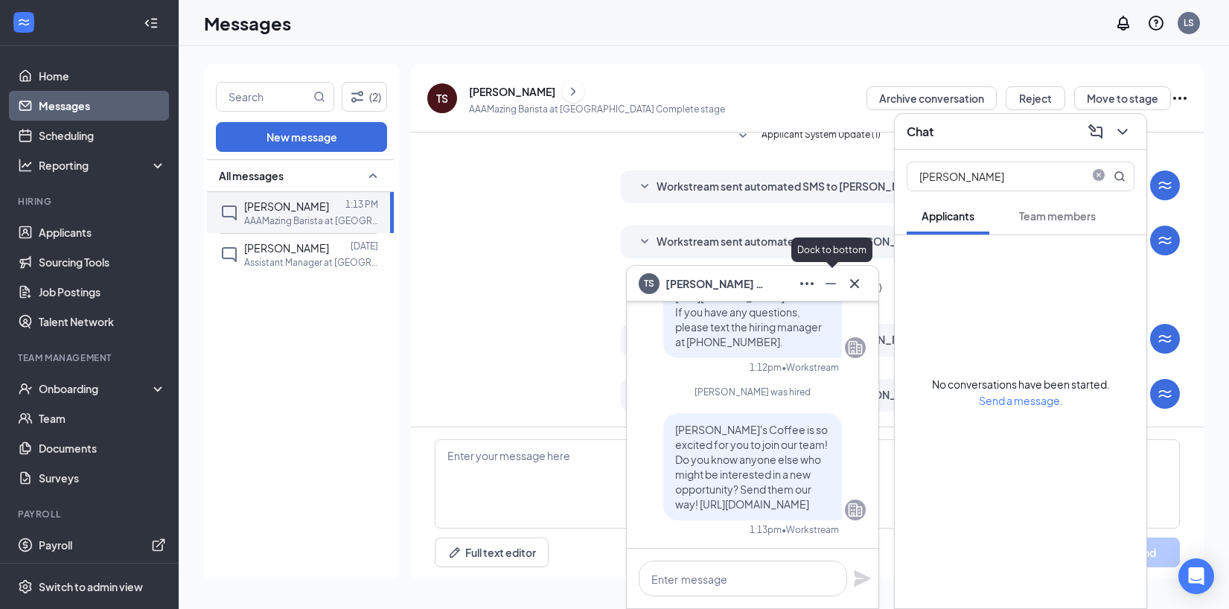
click at [827, 281] on icon "Minimize" at bounding box center [831, 284] width 18 height 18
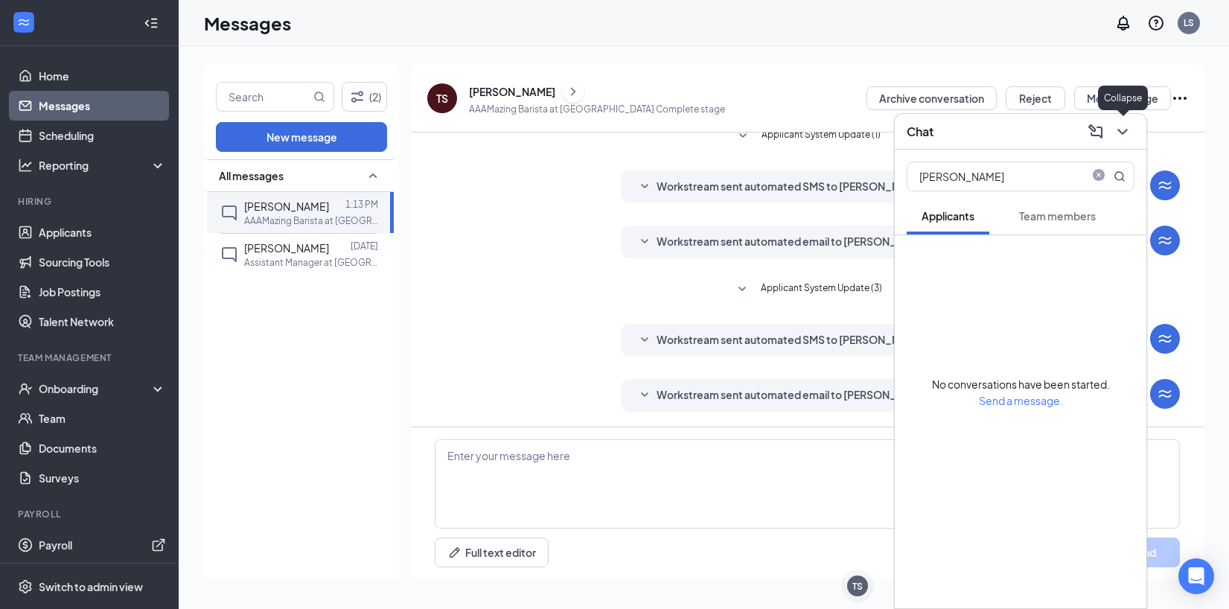
click at [1116, 130] on icon "ChevronDown" at bounding box center [1123, 132] width 18 height 18
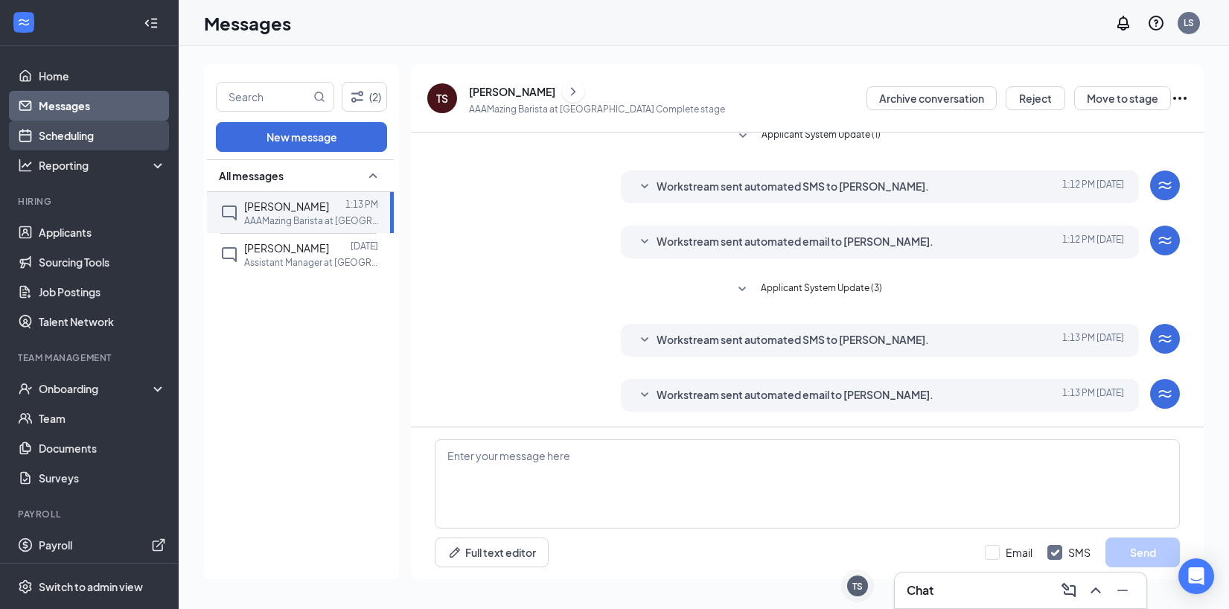
click at [99, 134] on link "Scheduling" at bounding box center [102, 136] width 127 height 30
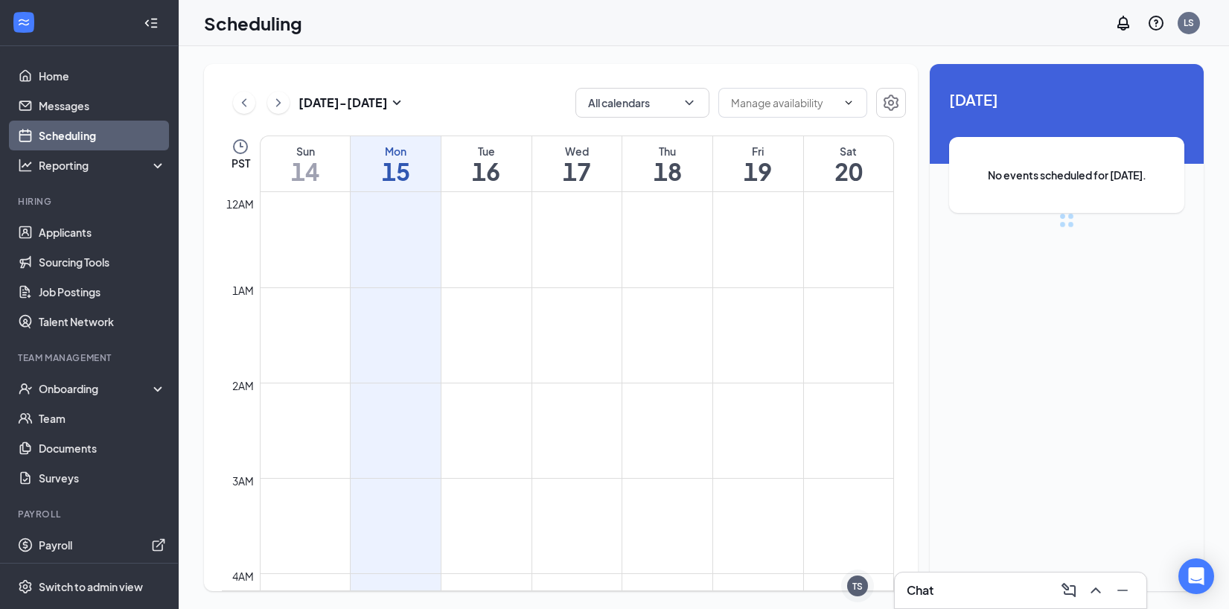
scroll to position [732, 0]
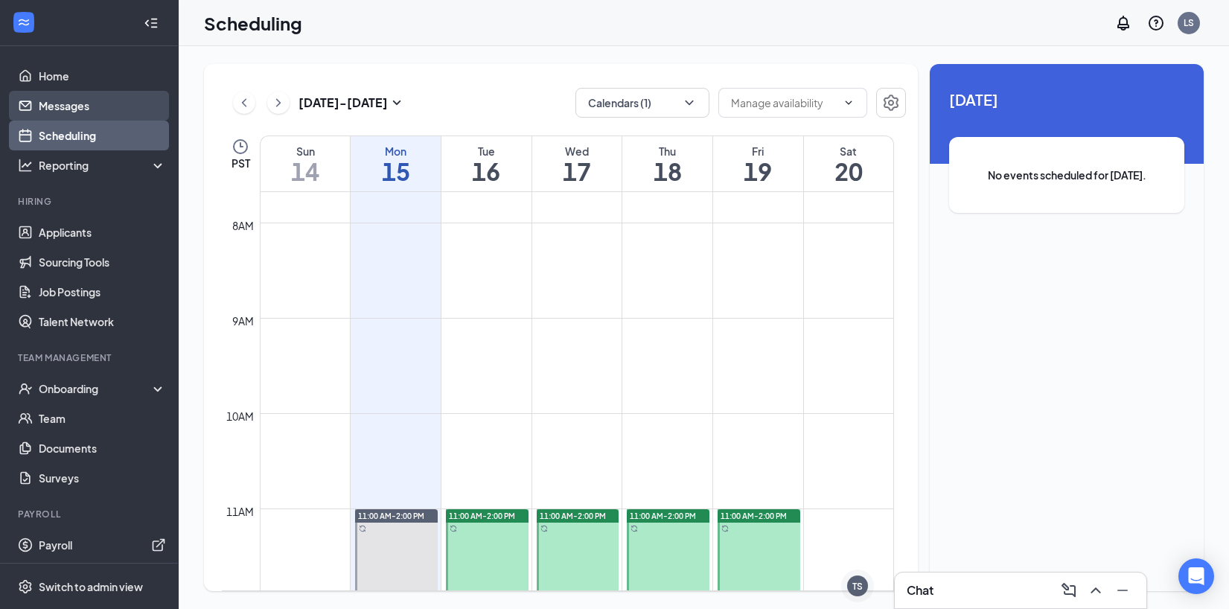
click at [83, 108] on link "Messages" at bounding box center [102, 106] width 127 height 30
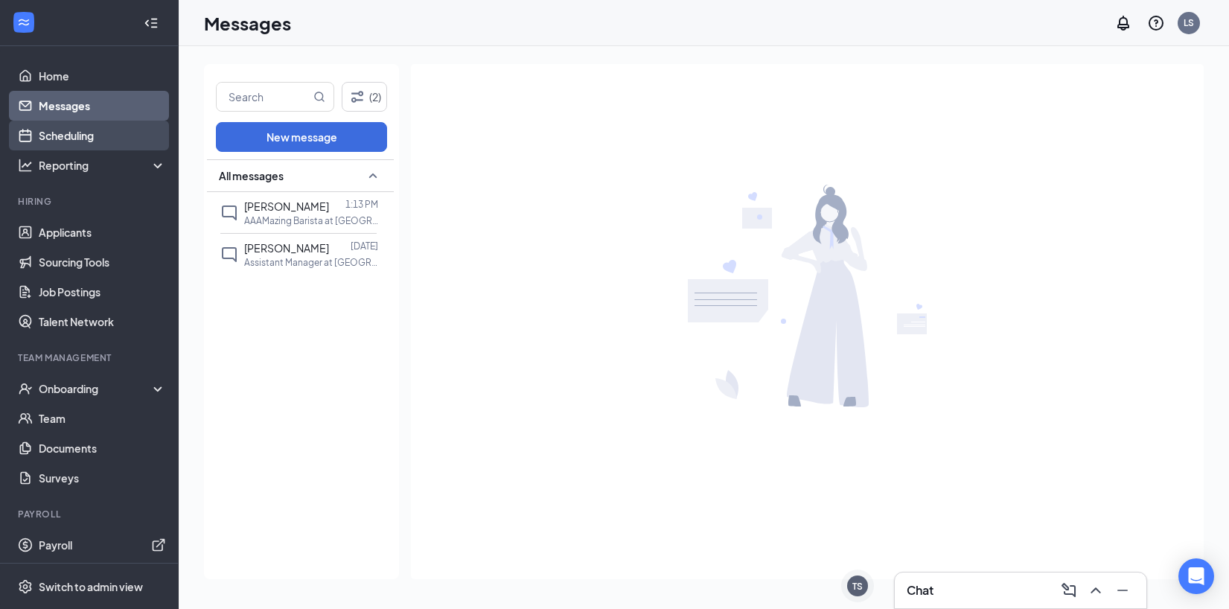
click at [132, 134] on link "Scheduling" at bounding box center [102, 136] width 127 height 30
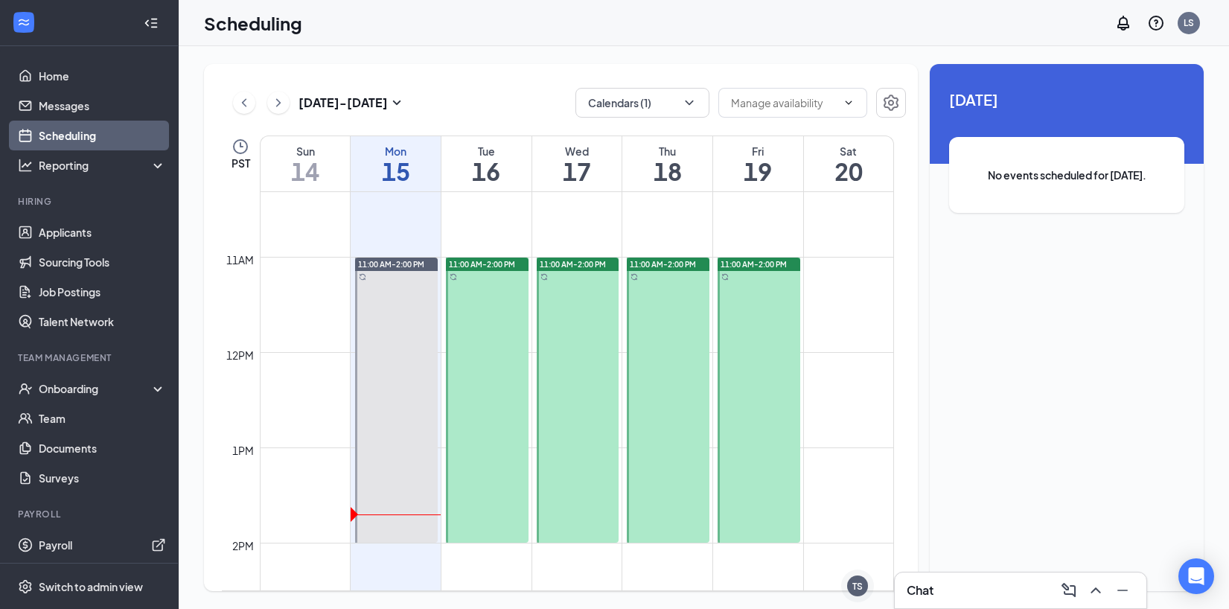
scroll to position [984, 0]
click at [99, 451] on link "Documents" at bounding box center [102, 448] width 127 height 30
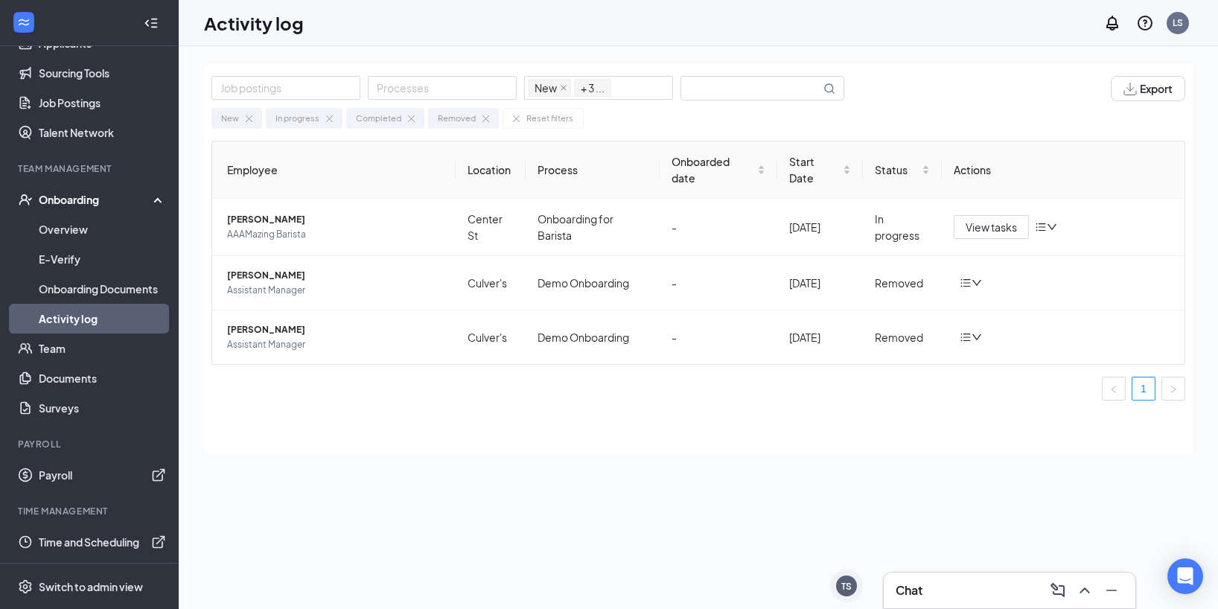
scroll to position [189, 0]
click at [60, 340] on link "Team" at bounding box center [102, 349] width 127 height 30
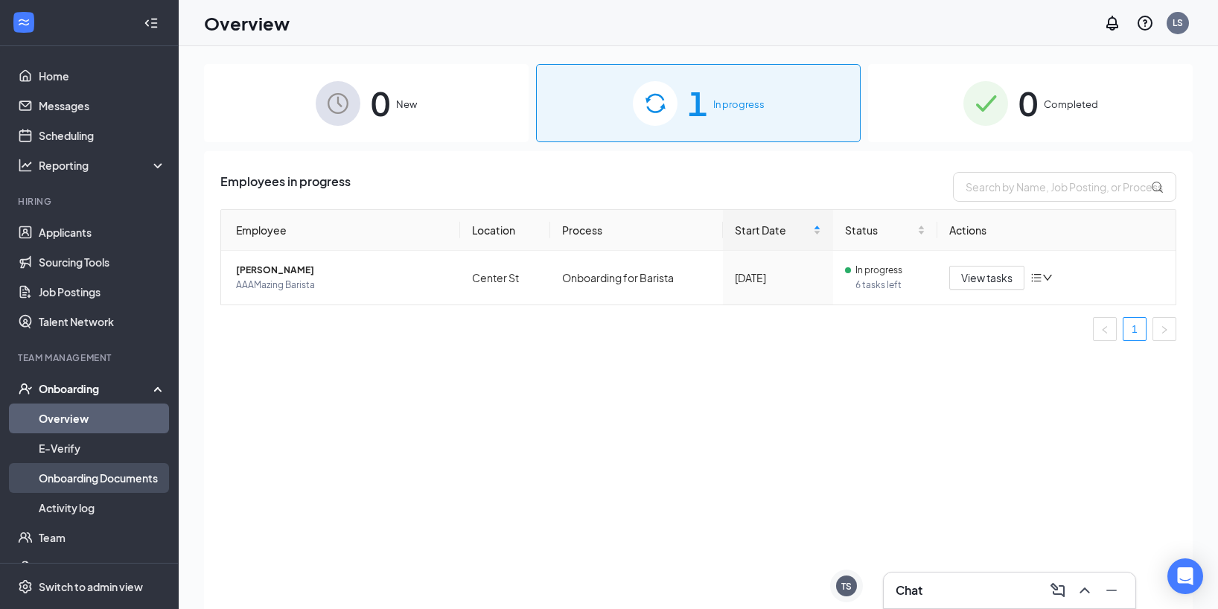
click at [106, 483] on link "Onboarding Documents" at bounding box center [102, 478] width 127 height 30
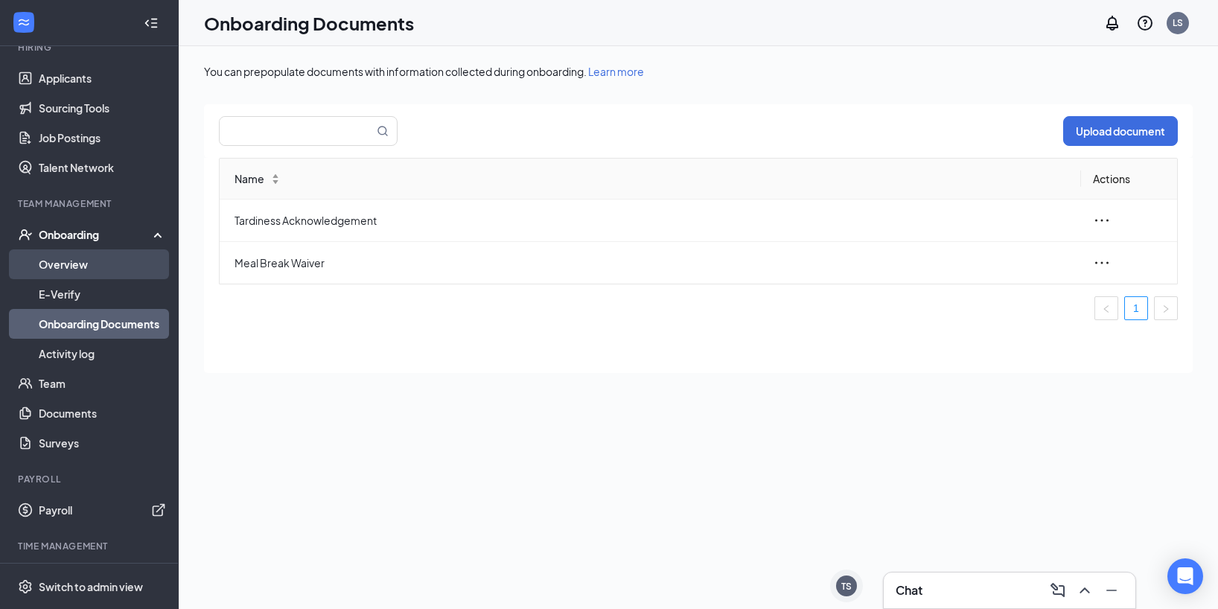
scroll to position [162, 0]
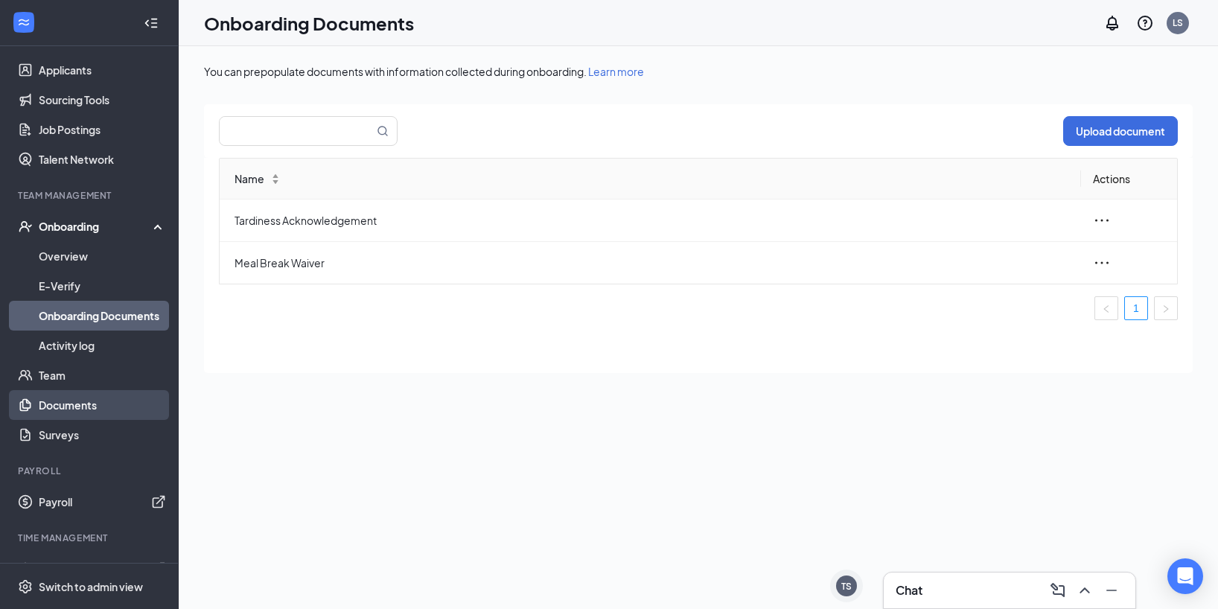
click at [91, 405] on link "Documents" at bounding box center [102, 405] width 127 height 30
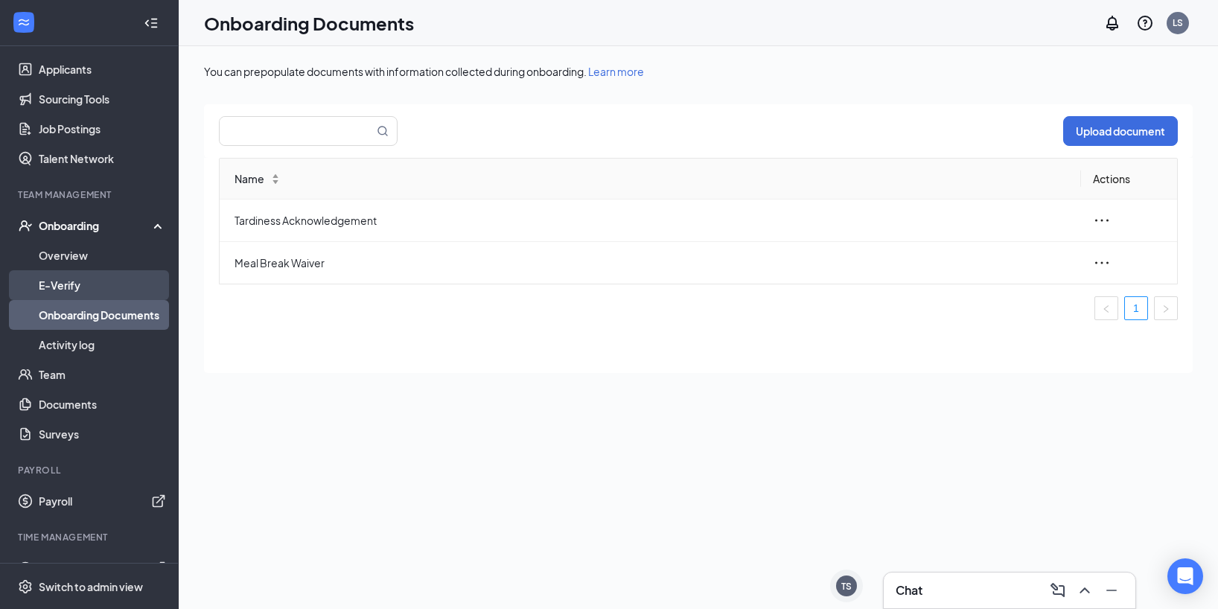
scroll to position [189, 0]
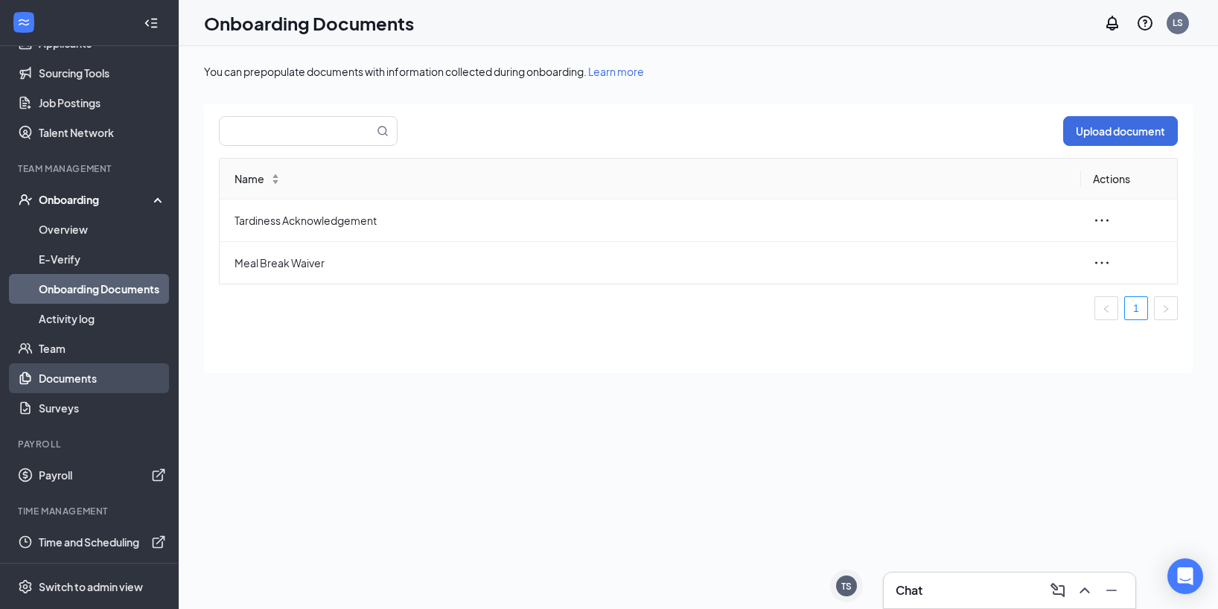
click at [83, 380] on link "Documents" at bounding box center [102, 378] width 127 height 30
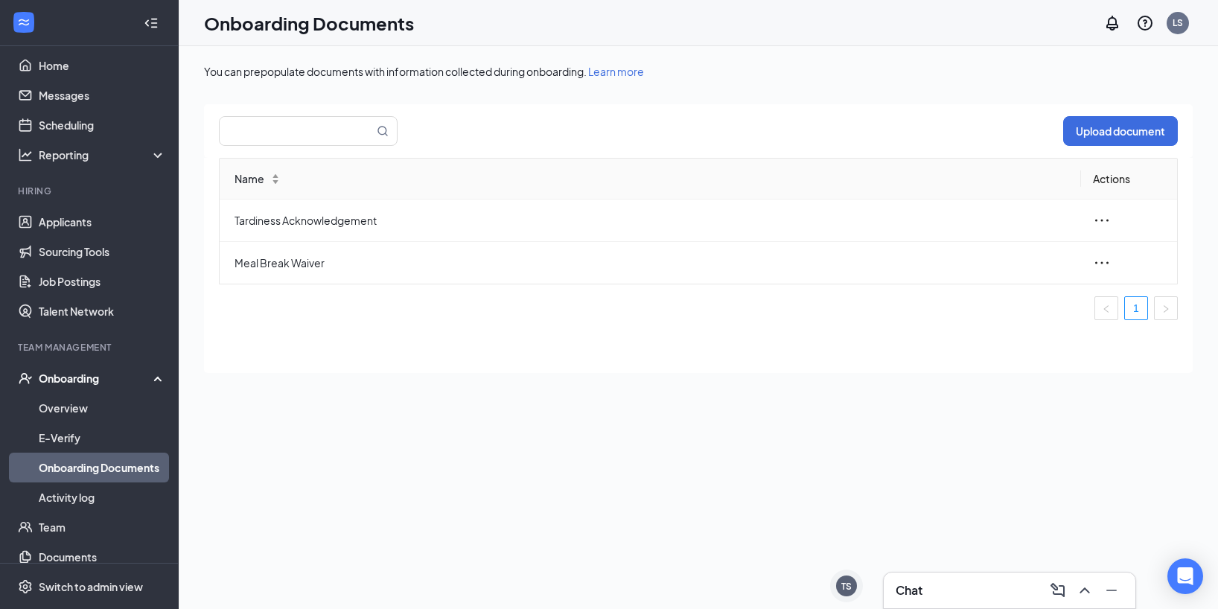
scroll to position [22, 0]
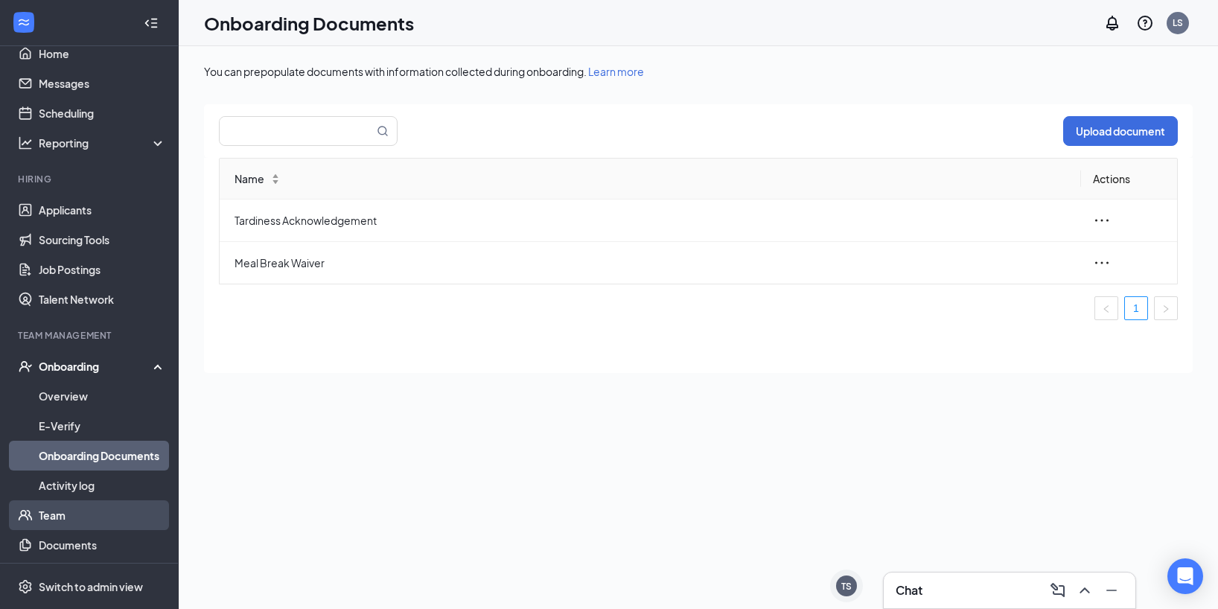
click at [79, 516] on link "Team" at bounding box center [102, 515] width 127 height 30
